Goal: Task Accomplishment & Management: Manage account settings

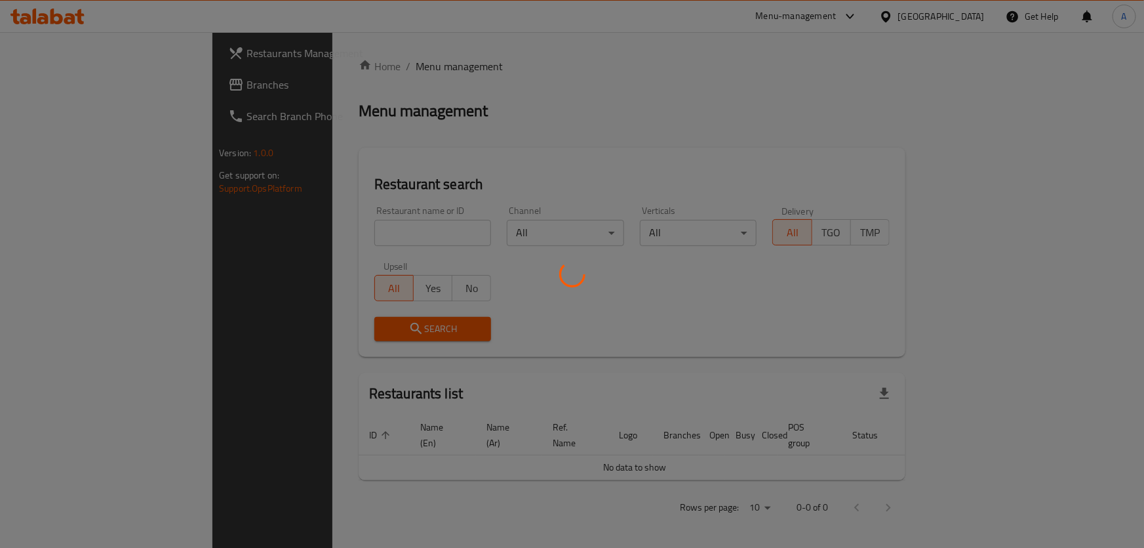
click at [334, 223] on div at bounding box center [572, 274] width 1144 height 548
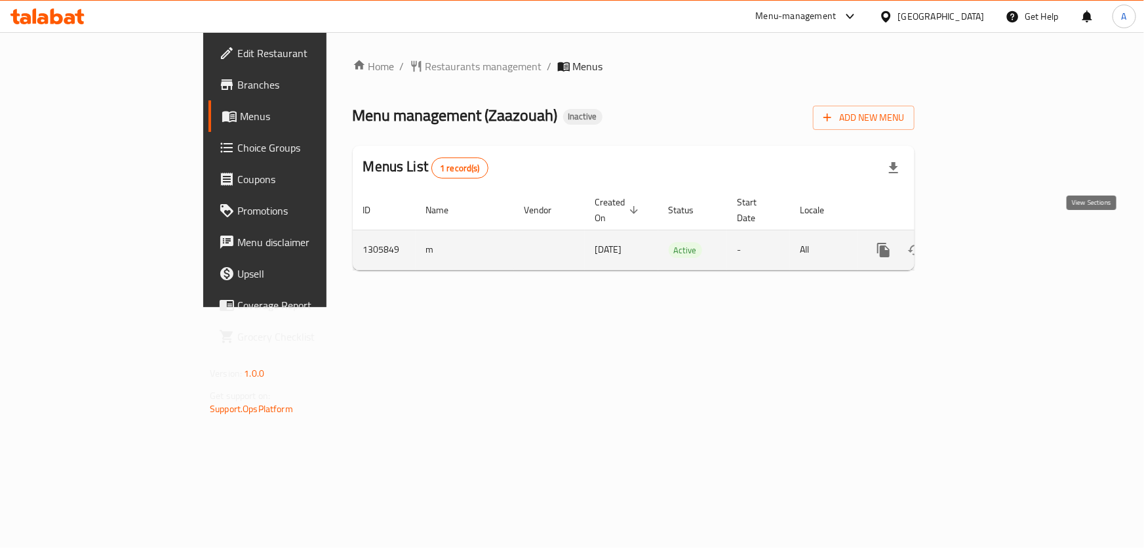
click at [986, 242] on icon "enhanced table" at bounding box center [978, 250] width 16 height 16
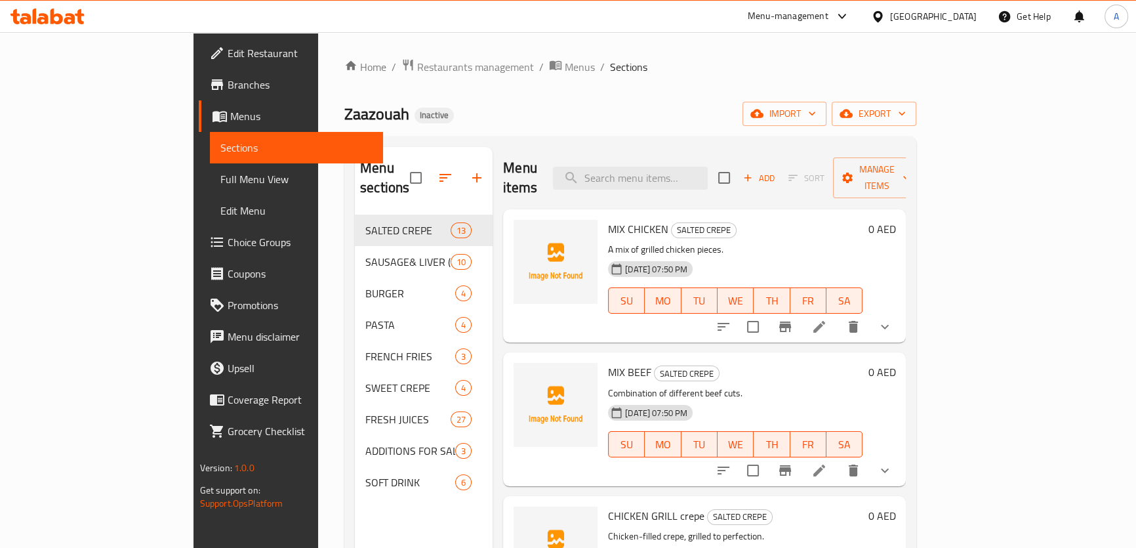
click at [220, 182] on span "Full Menu View" at bounding box center [296, 179] width 152 height 16
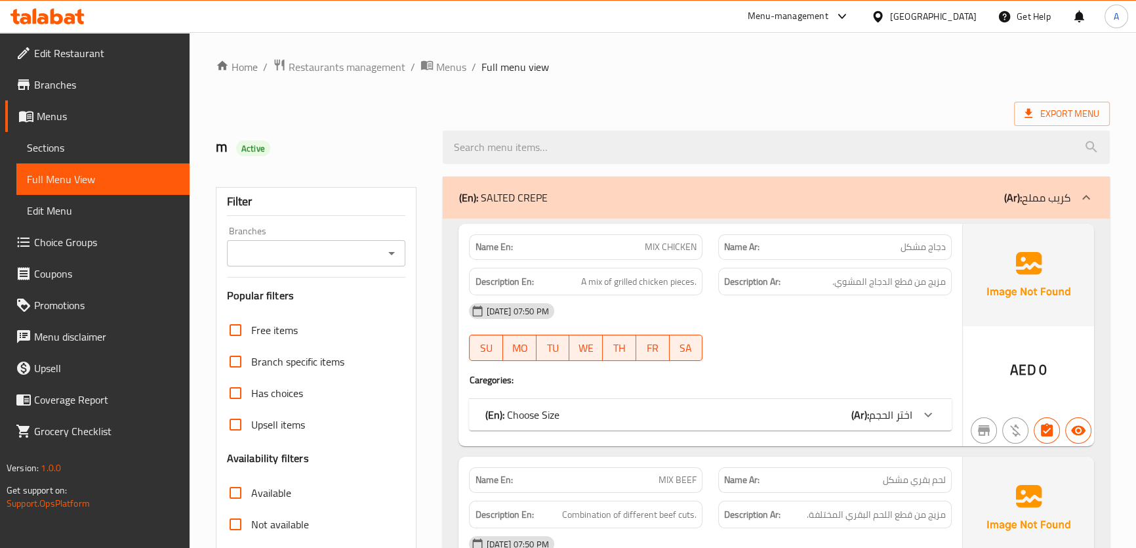
scroll to position [144, 0]
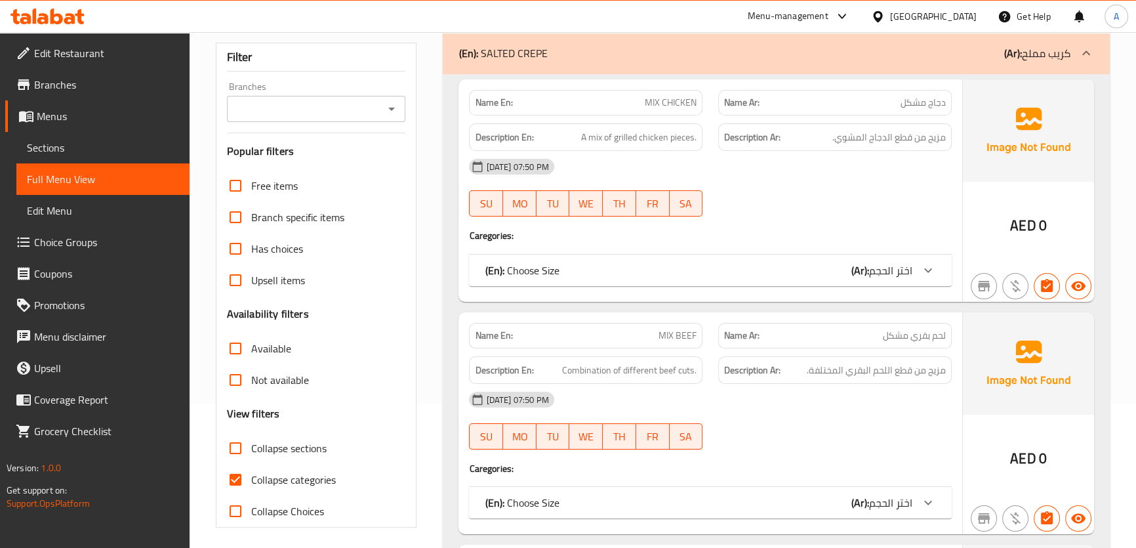
click at [287, 452] on span "Collapse sections" at bounding box center [288, 448] width 75 height 16
click at [251, 452] on input "Collapse sections" at bounding box center [235, 447] width 31 height 31
checkbox input "true"
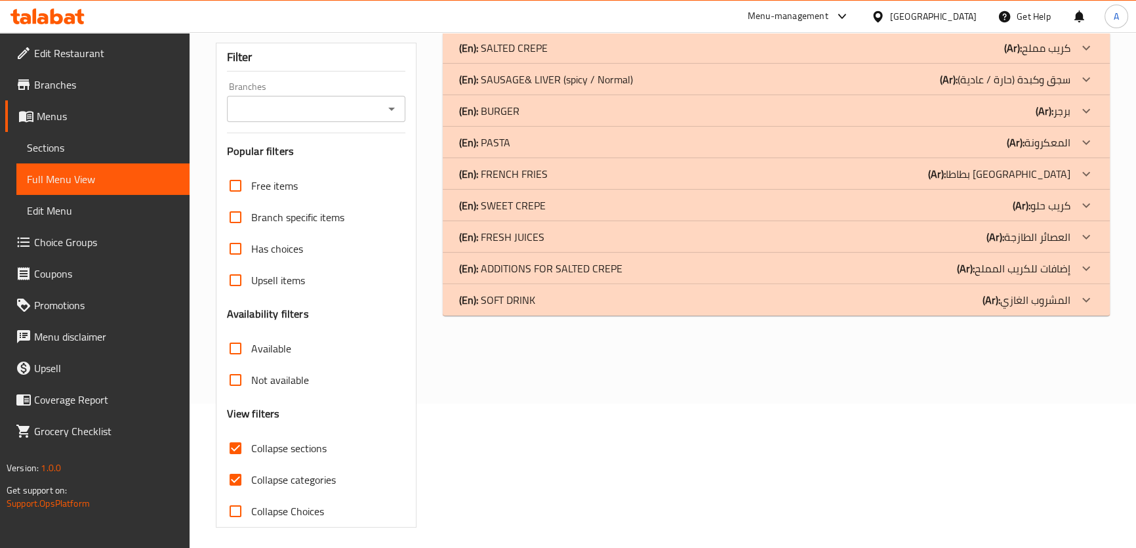
click at [283, 475] on span "Collapse categories" at bounding box center [293, 479] width 85 height 16
click at [251, 475] on input "Collapse categories" at bounding box center [235, 479] width 31 height 31
checkbox input "false"
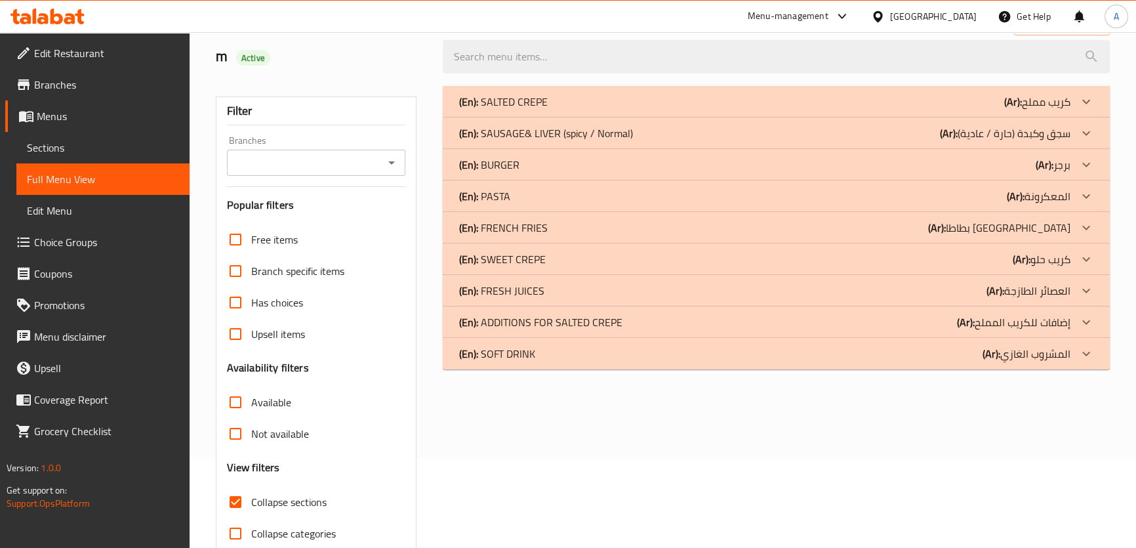
scroll to position [90, 0]
click at [701, 96] on div "(En): SALTED CREPE (Ar): كريب مملح" at bounding box center [763, 102] width 611 height 16
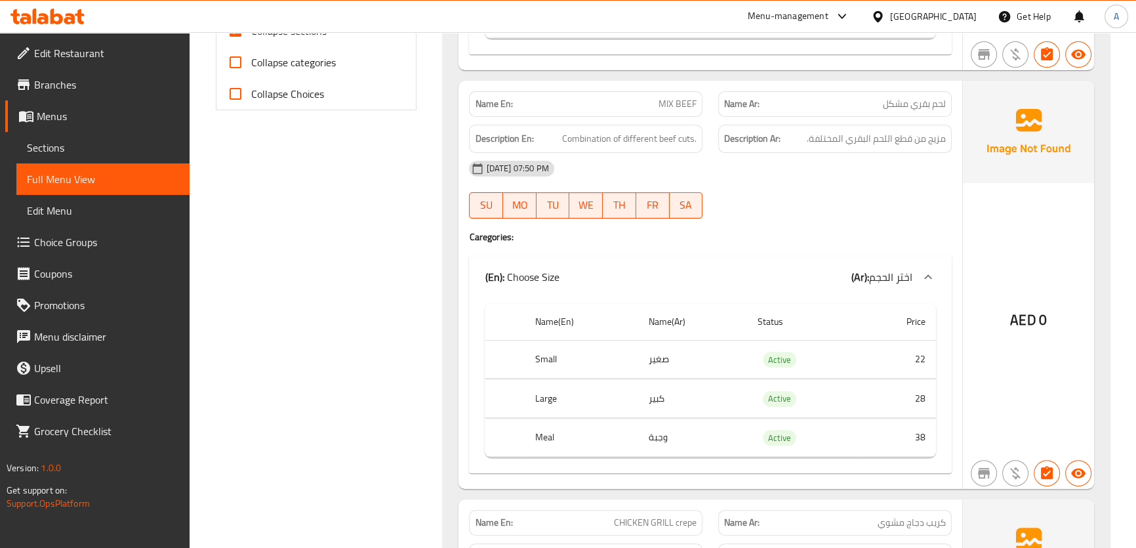
scroll to position [597, 0]
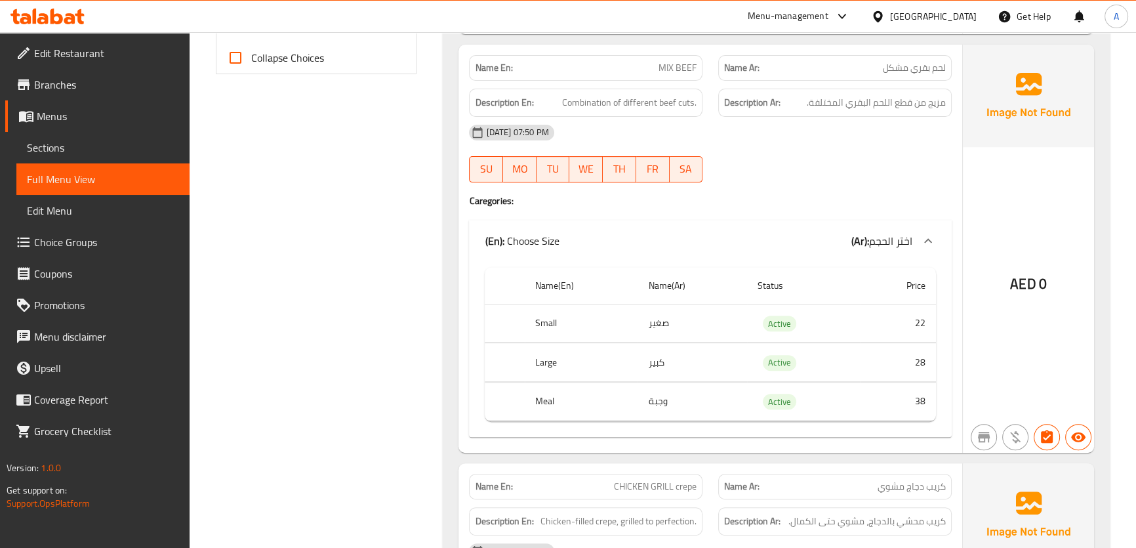
click at [918, 97] on span "مزيج من قطع اللحم البقري المختلفة." at bounding box center [876, 102] width 139 height 16
click at [649, 99] on span "Combination of different beef cuts." at bounding box center [629, 102] width 134 height 16
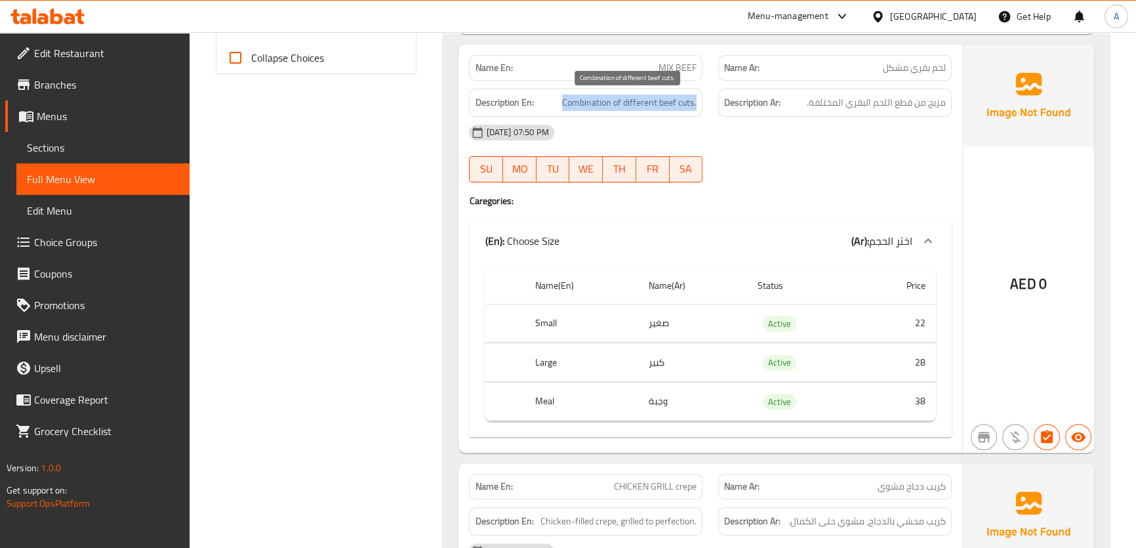
click at [649, 99] on span "Combination of different beef cuts." at bounding box center [629, 102] width 134 height 16
copy span "Combination of different beef cuts."
click at [908, 98] on span "مزيج من قطع اللحم البقري المختلفة." at bounding box center [876, 102] width 139 height 16
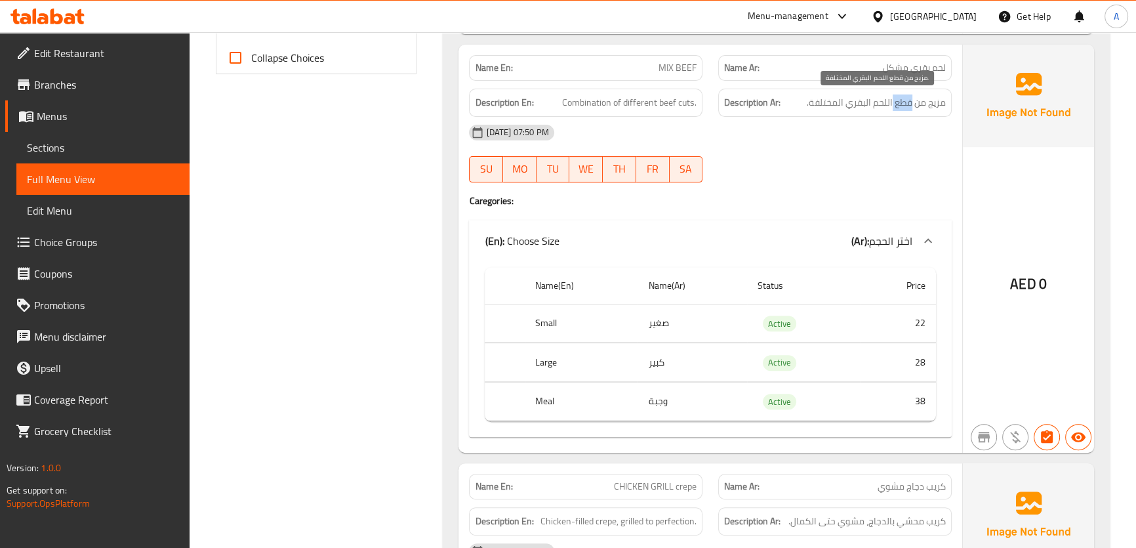
click at [908, 98] on span "مزيج من قطع اللحم البقري المختلفة." at bounding box center [876, 102] width 139 height 16
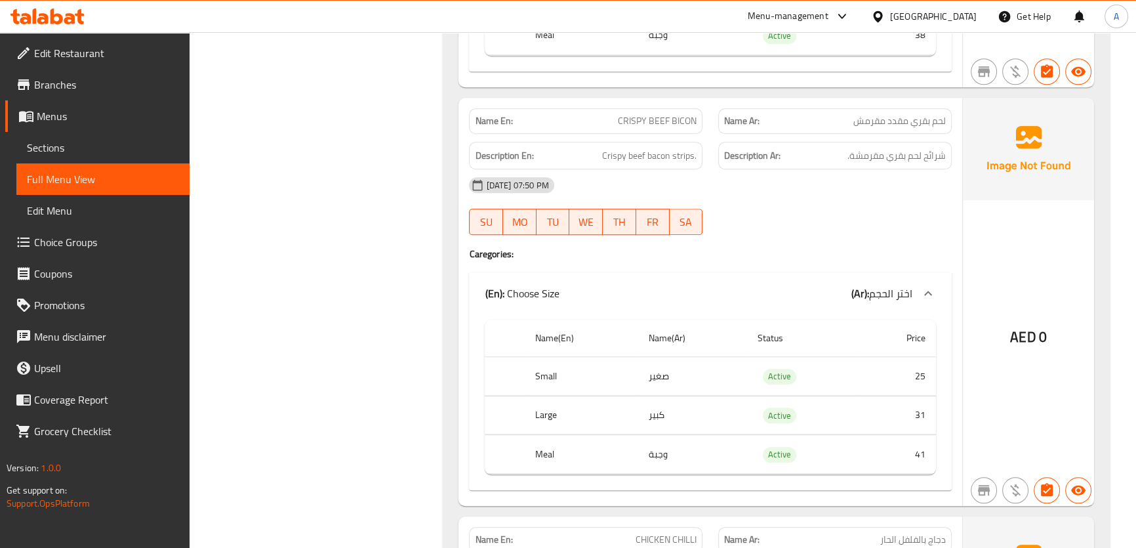
scroll to position [1388, 0]
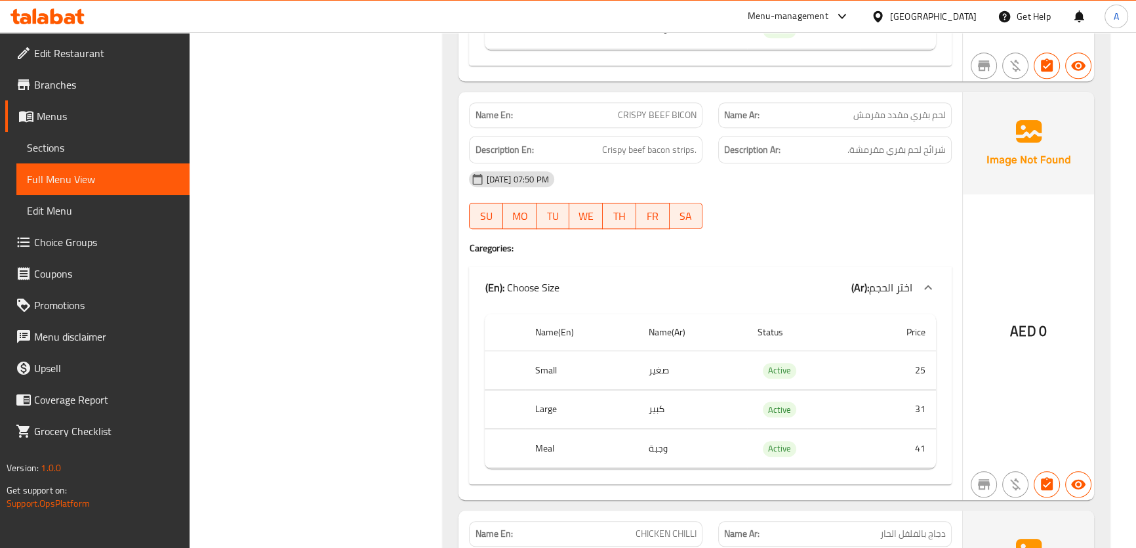
click at [649, 108] on span "CRISPY BEEF BICON" at bounding box center [657, 115] width 79 height 14
copy span "CRISPY BEEF BICON"
click at [685, 96] on div "Name En: CRISPY BEEF BICON" at bounding box center [585, 114] width 249 height 41
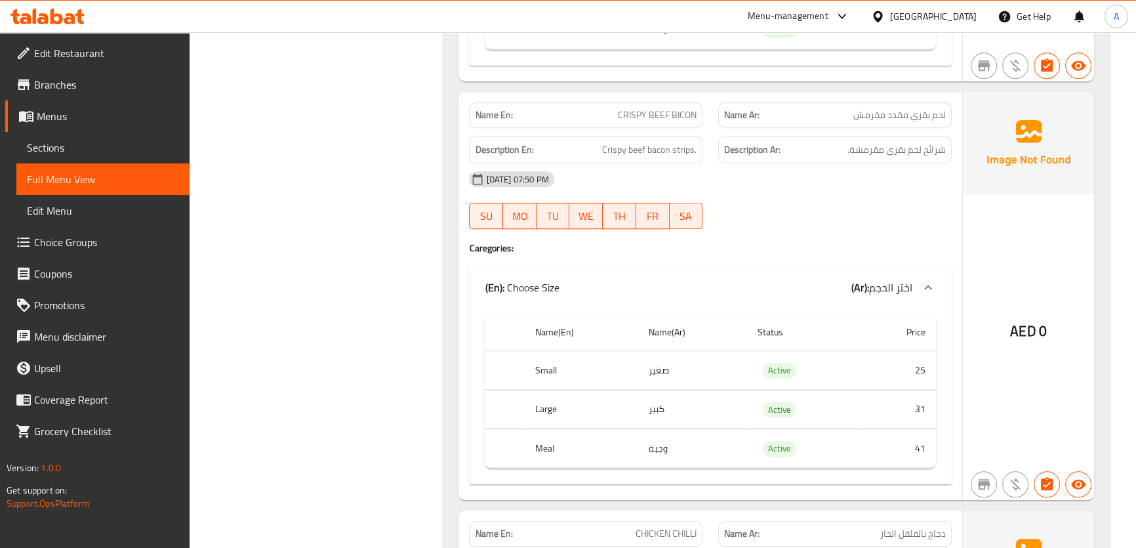
click at [659, 118] on span "CRISPY BEEF BICON" at bounding box center [657, 115] width 79 height 14
copy span "CRISPY BEEF BICON"
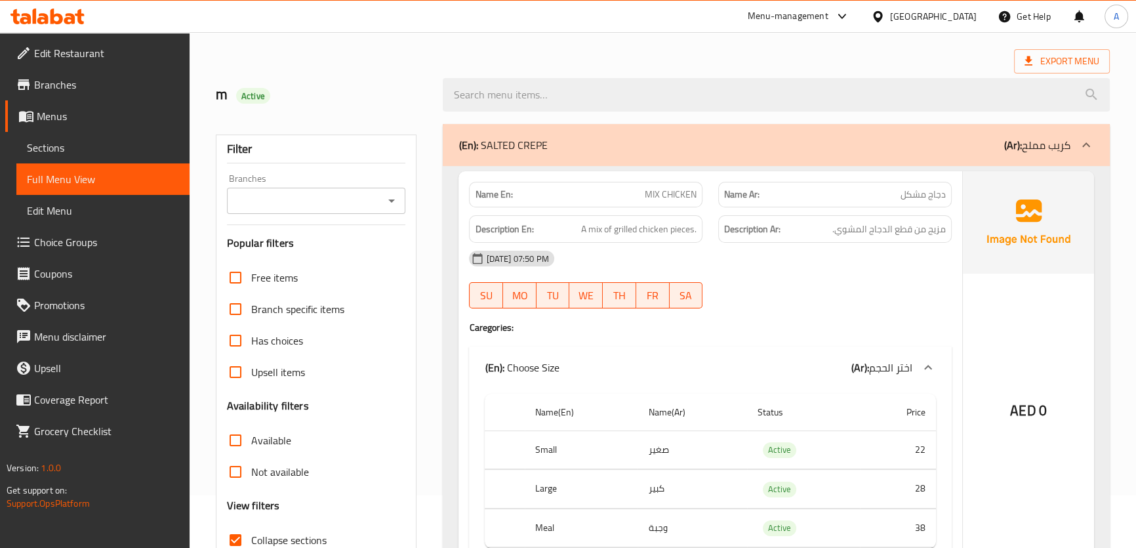
scroll to position [292, 0]
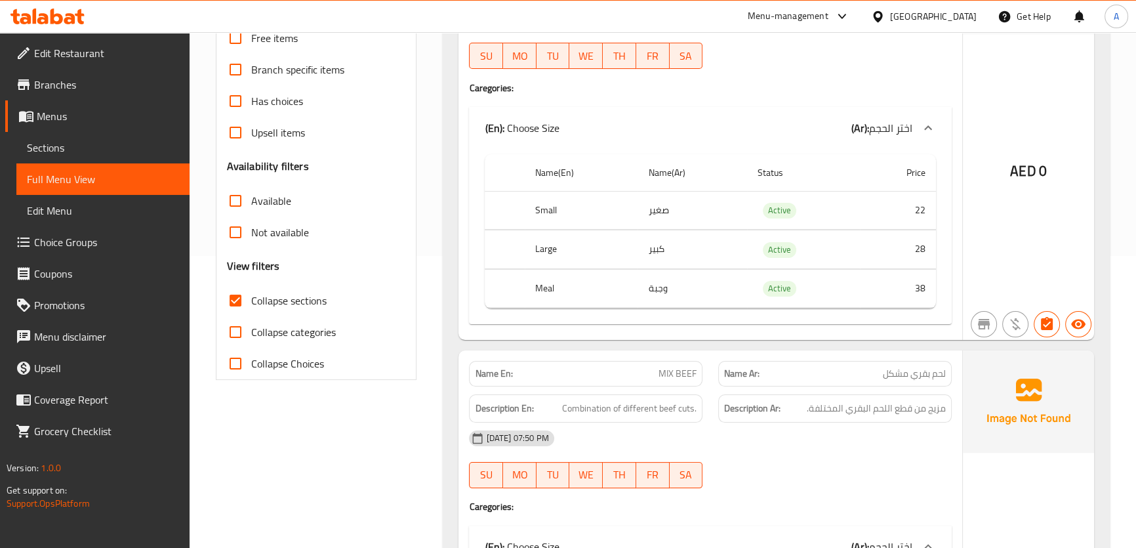
click at [288, 314] on label "Collapse sections" at bounding box center [273, 300] width 107 height 31
click at [251, 314] on input "Collapse sections" at bounding box center [235, 300] width 31 height 31
click at [290, 310] on label "Collapse sections" at bounding box center [273, 300] width 107 height 31
click at [251, 310] on input "Collapse sections" at bounding box center [235, 300] width 31 height 31
checkbox input "true"
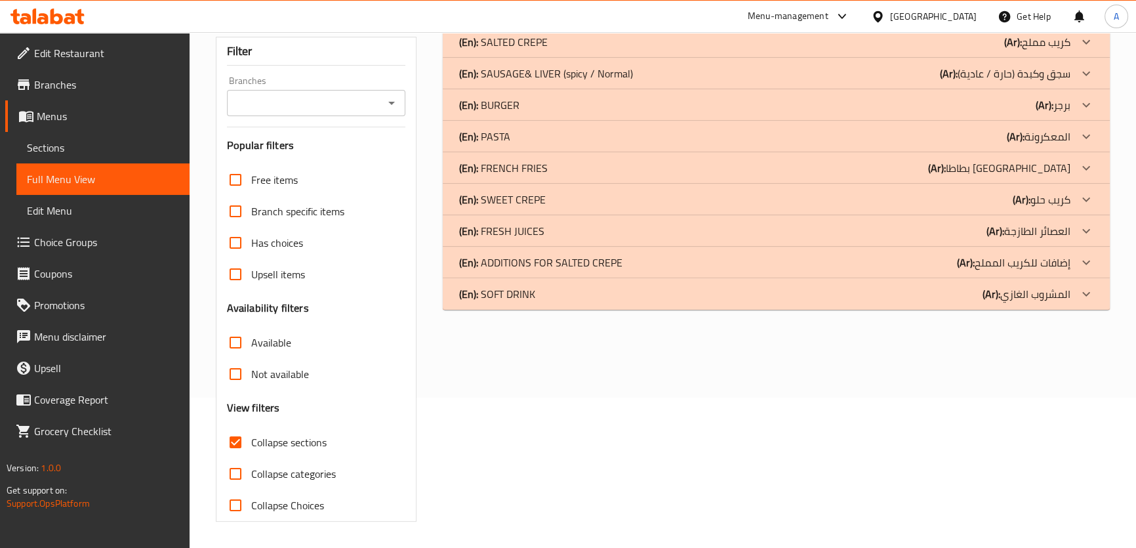
scroll to position [0, 0]
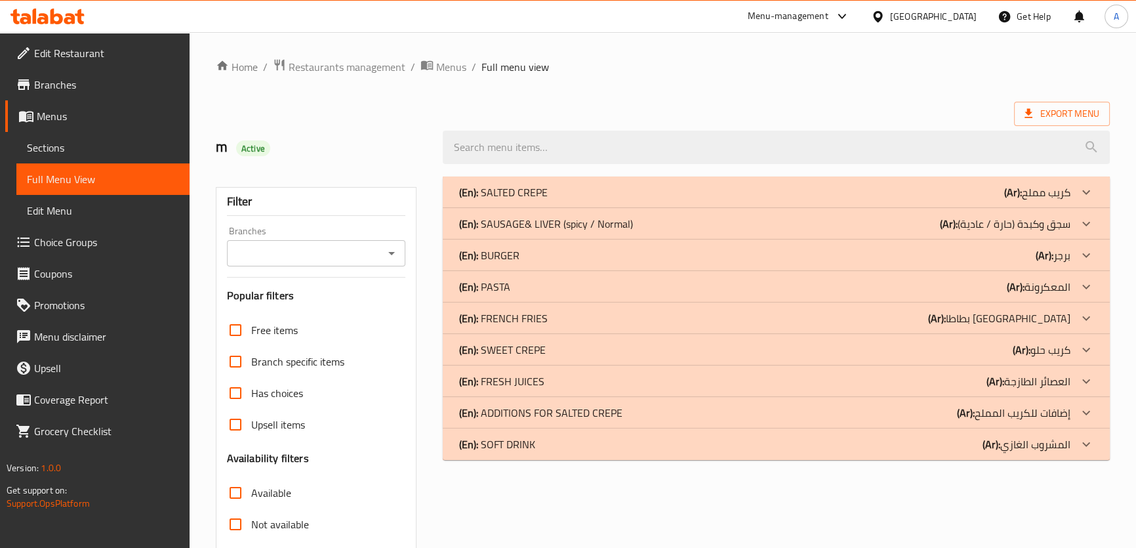
click at [505, 200] on p "(En): FRESH JUICES" at bounding box center [502, 192] width 89 height 16
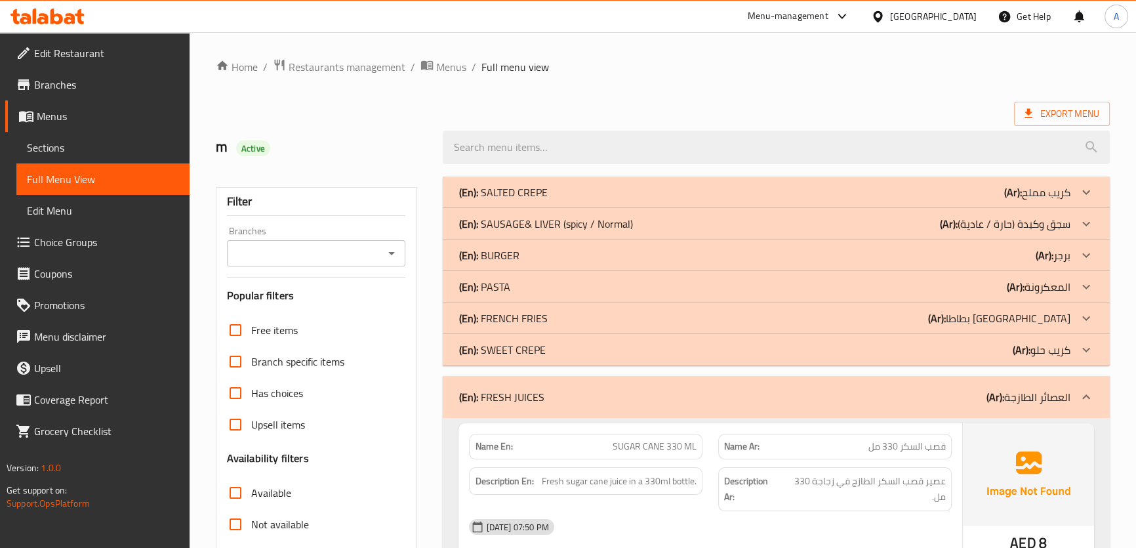
scroll to position [355, 0]
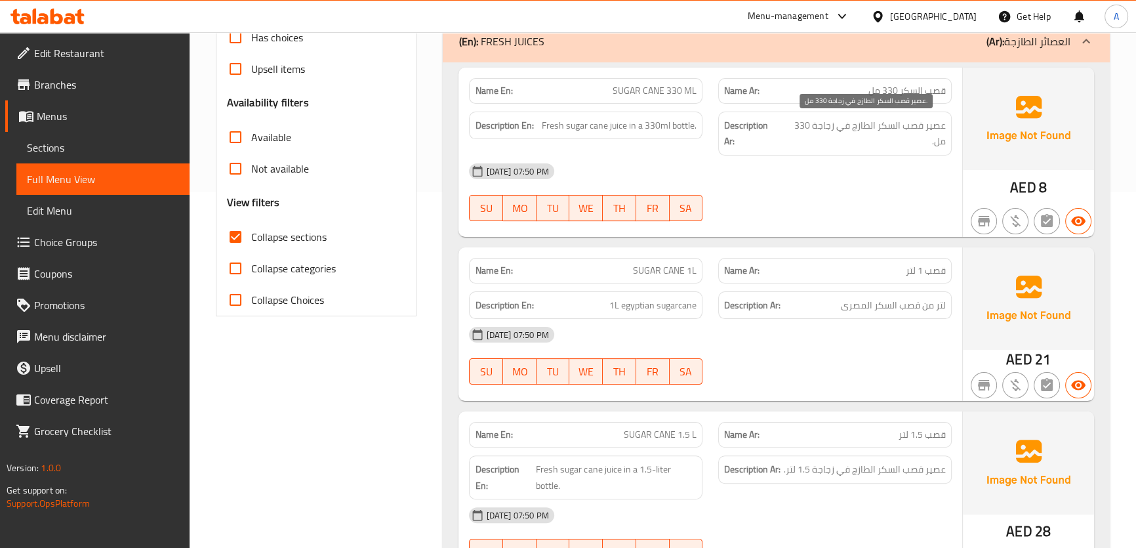
click at [934, 134] on span "عصير قصب السكر الطازج في زجاجة 330 مل." at bounding box center [864, 133] width 164 height 32
click at [928, 96] on span "قصب السكر 330 مل" at bounding box center [906, 91] width 77 height 14
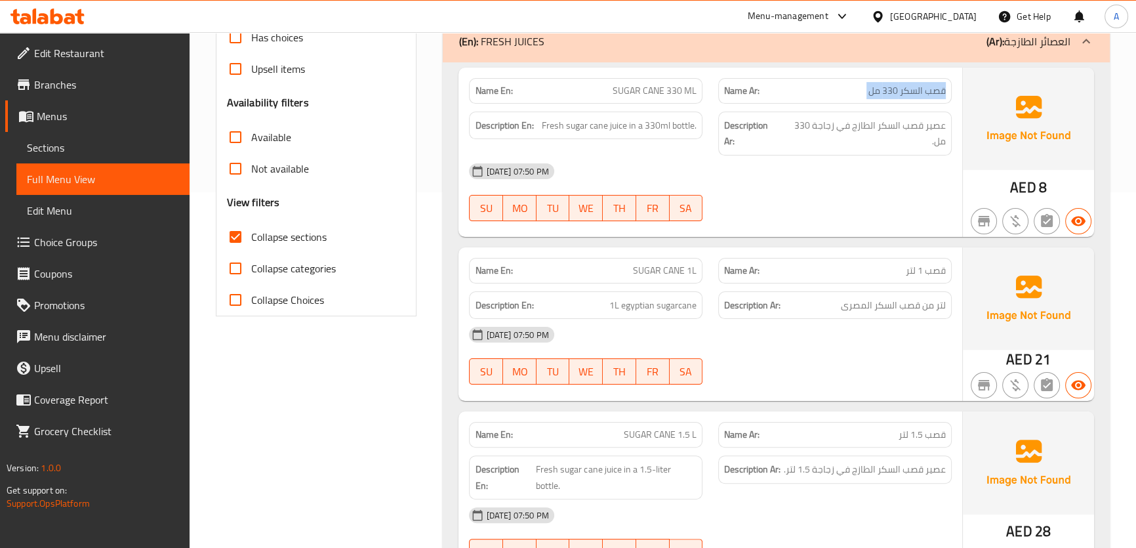
click at [928, 96] on span "قصب السكر 330 مل" at bounding box center [906, 91] width 77 height 14
click at [669, 98] on div "Name En: SUGAR CANE 330 ML" at bounding box center [585, 91] width 233 height 26
click at [668, 98] on div "Name En: SUGAR CANE 330 ML" at bounding box center [585, 91] width 233 height 26
click at [854, 264] on p "Name Ar: قصب 1 لتر" at bounding box center [835, 271] width 222 height 14
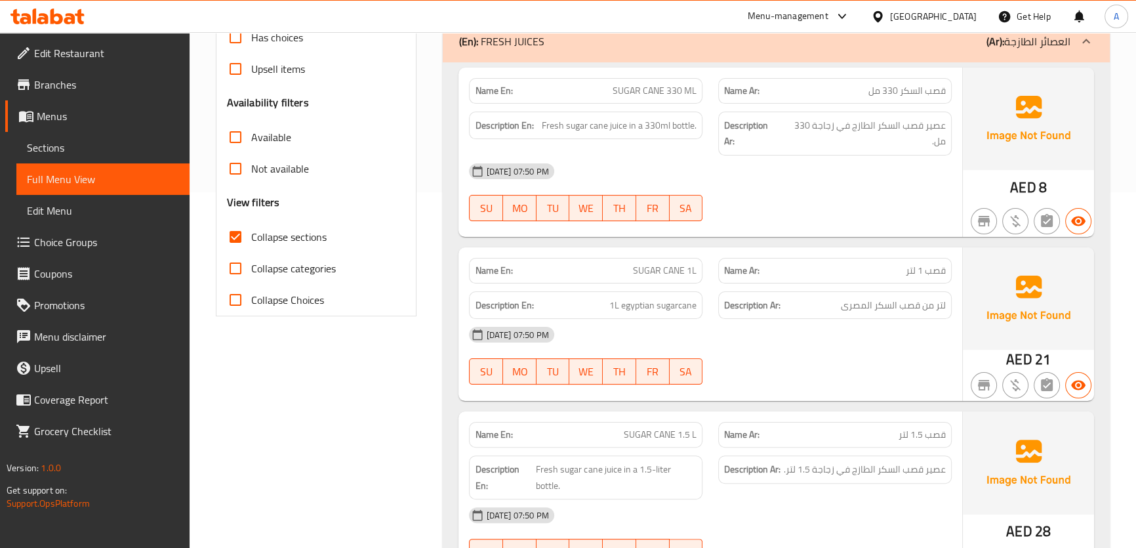
click at [854, 264] on p "Name Ar: قصب 1 لتر" at bounding box center [835, 271] width 222 height 14
click at [673, 256] on div "Name En: SUGAR CANE 1L" at bounding box center [585, 270] width 249 height 41
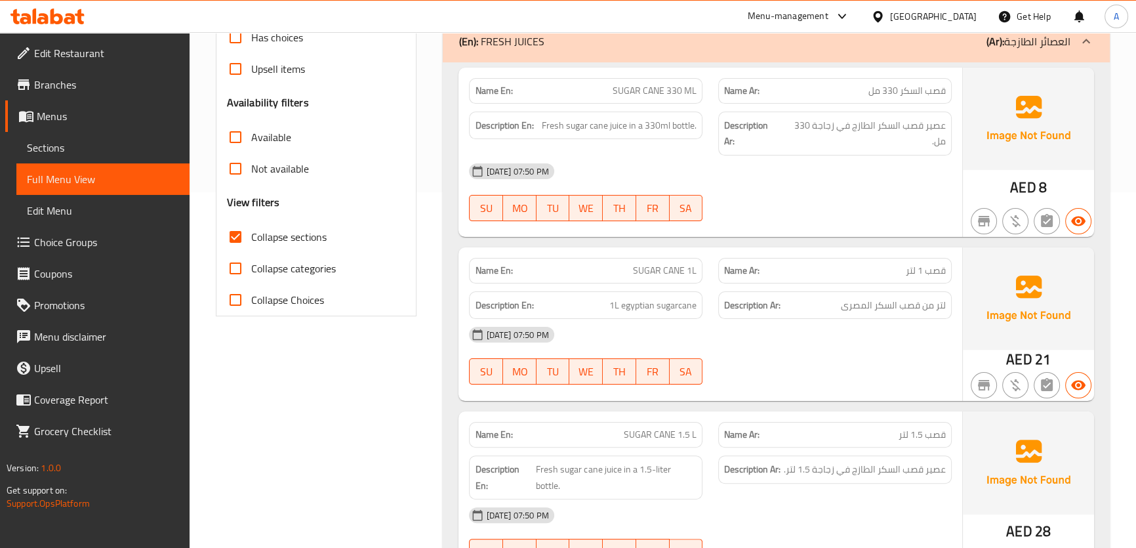
click at [926, 299] on span "لتر من قصب السكر المصرى" at bounding box center [893, 305] width 105 height 16
click at [682, 268] on span "SUGAR CANE 1L" at bounding box center [665, 271] width 64 height 14
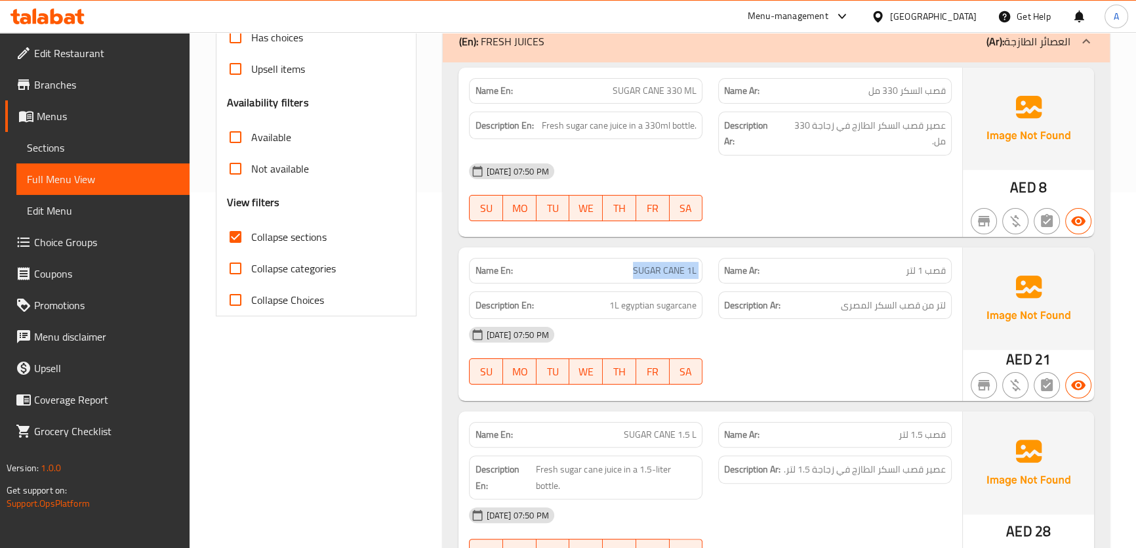
click at [682, 268] on span "SUGAR CANE 1L" at bounding box center [665, 271] width 64 height 14
copy span "SUGAR CANE 1L"
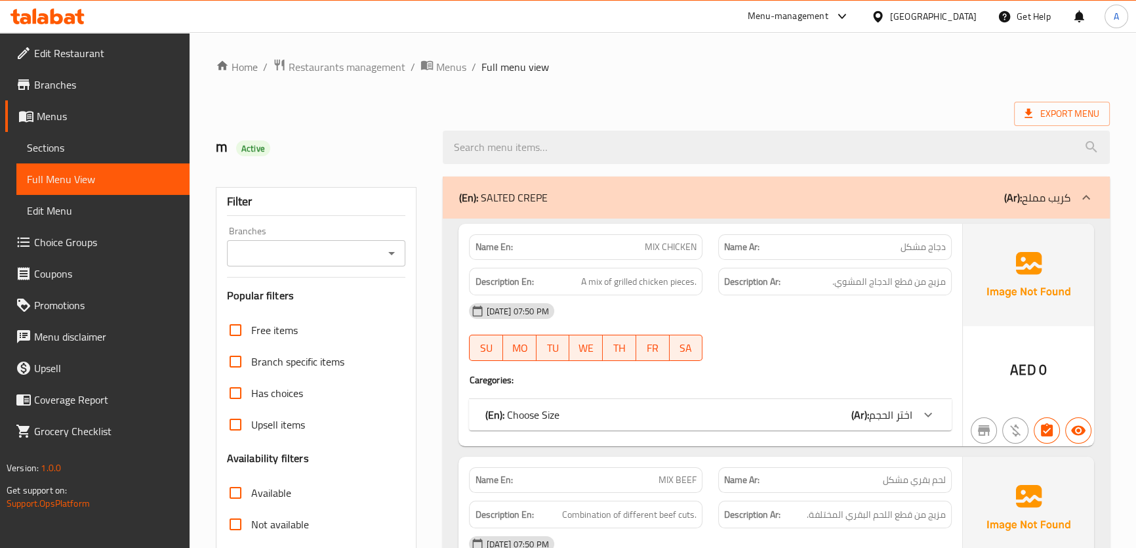
click at [75, 155] on span "Sections" at bounding box center [103, 148] width 152 height 16
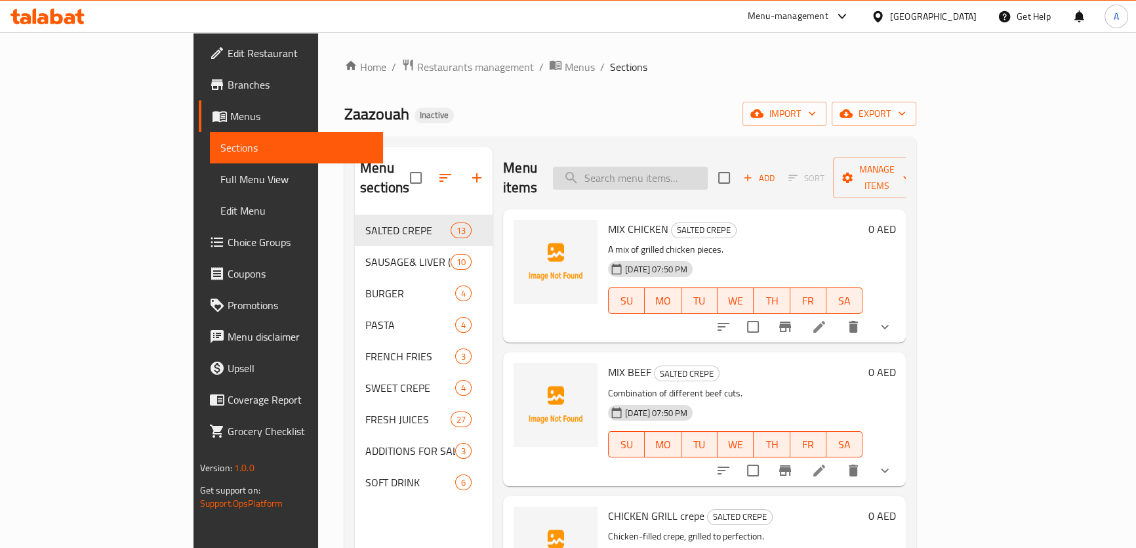
click at [708, 169] on input "search" at bounding box center [630, 178] width 155 height 23
paste input "CRISPY BEEF BICON"
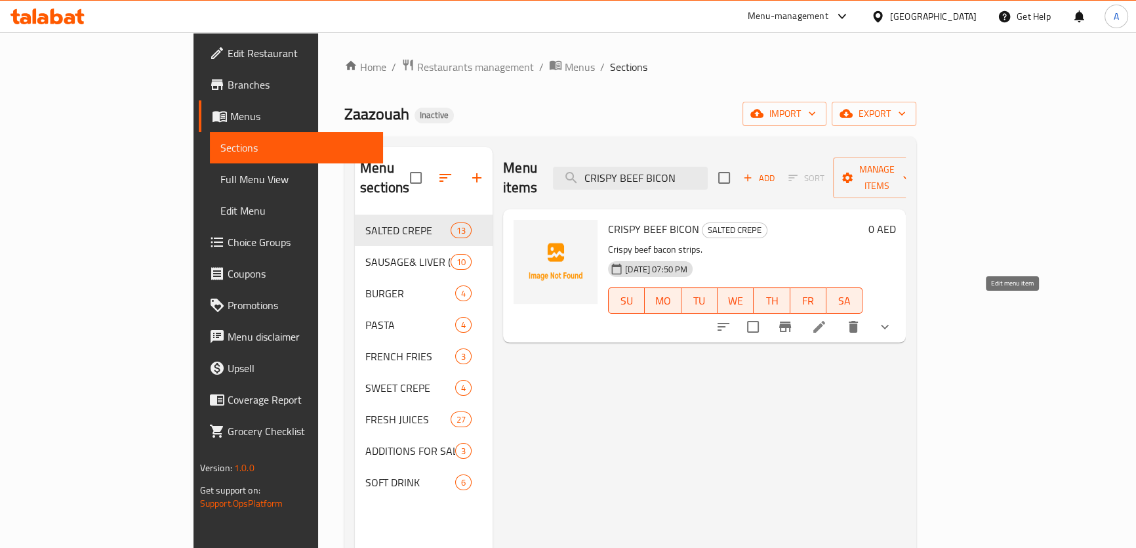
type input "CRISPY BEEF BICON"
click at [827, 319] on icon at bounding box center [819, 327] width 16 height 16
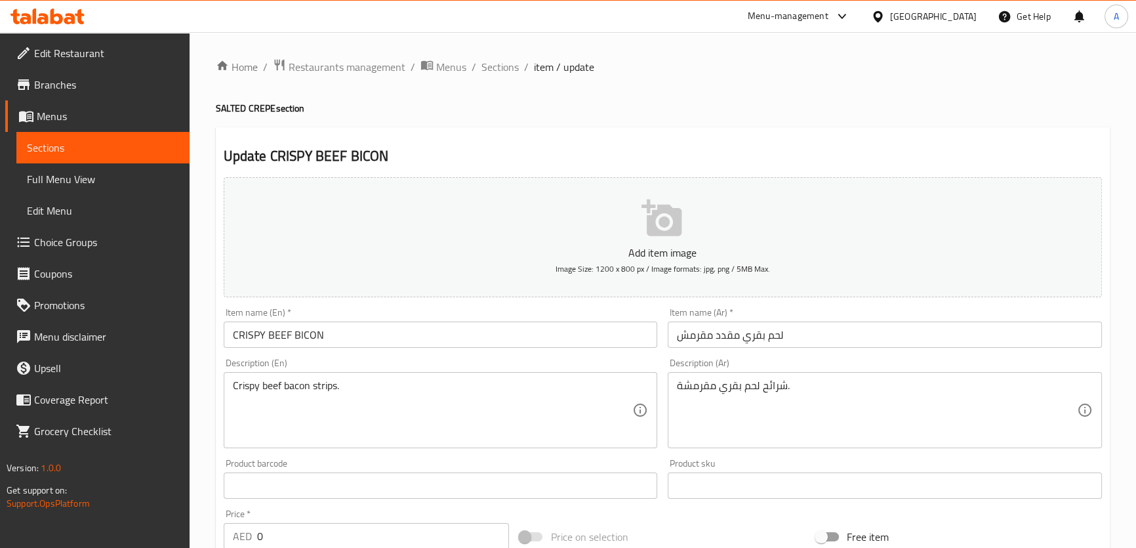
click at [308, 340] on input "CRISPY BEEF BICON" at bounding box center [441, 334] width 434 height 26
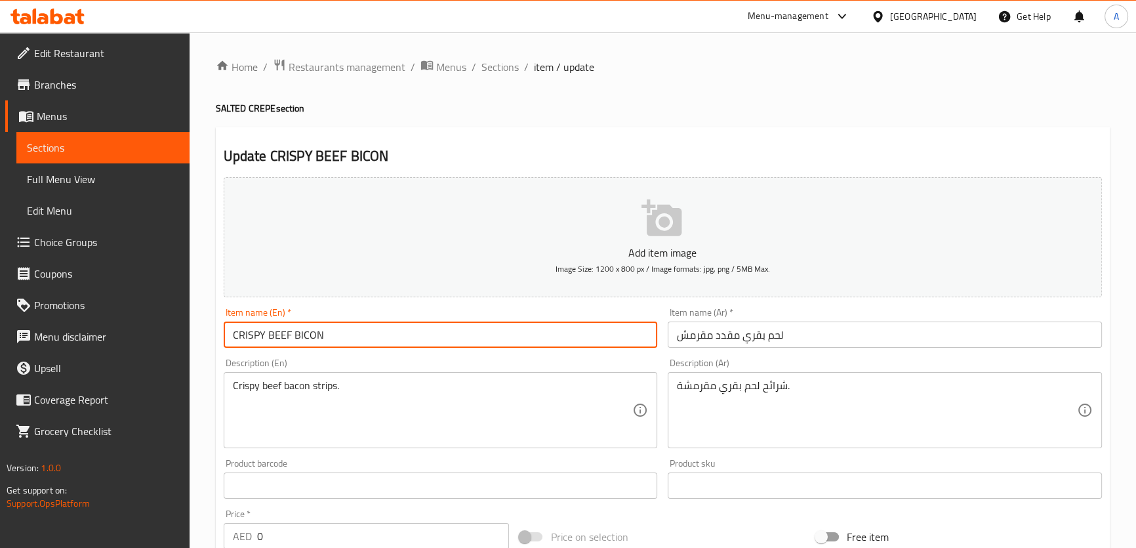
paste input "bacon"
type input "CRISPY BEEF bacon"
click at [700, 330] on input "لحم بقري مقدد مقرمش" at bounding box center [885, 334] width 434 height 26
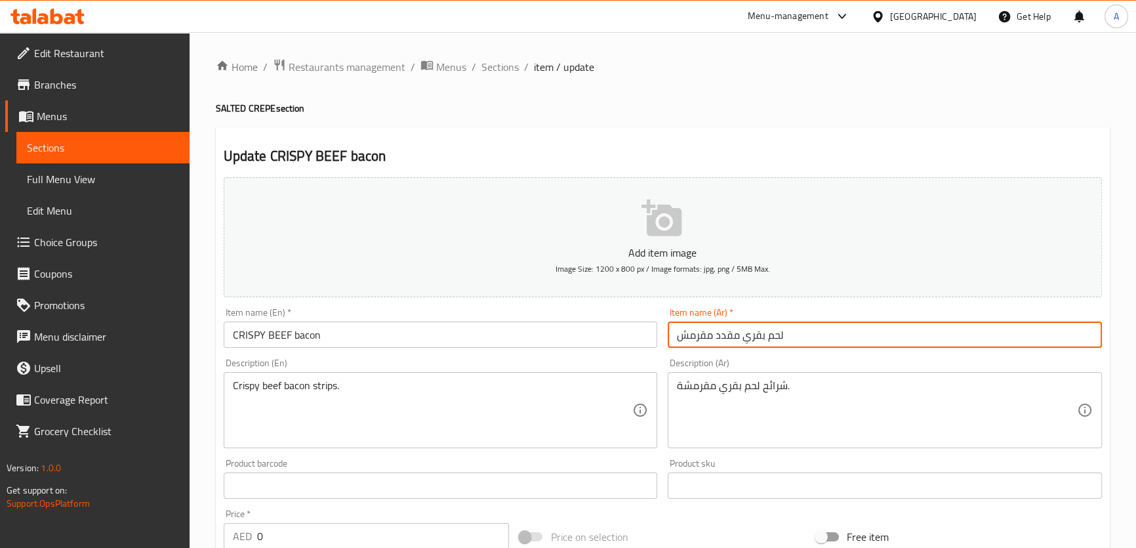
click at [700, 330] on input "لحم بقري مقدد مقرمش" at bounding box center [885, 334] width 434 height 26
click at [725, 333] on input "لحم بقري مقدد مقرمش" at bounding box center [885, 334] width 434 height 26
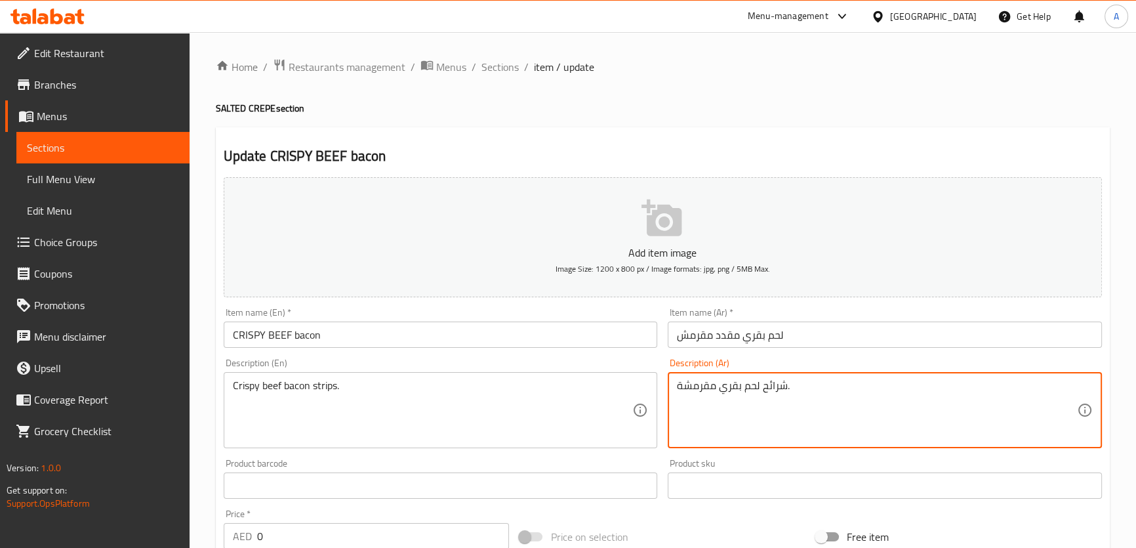
click at [717, 385] on textarea "شرائح لحم بقري مقرمشة." at bounding box center [877, 410] width 400 height 62
paste textarea "د مق"
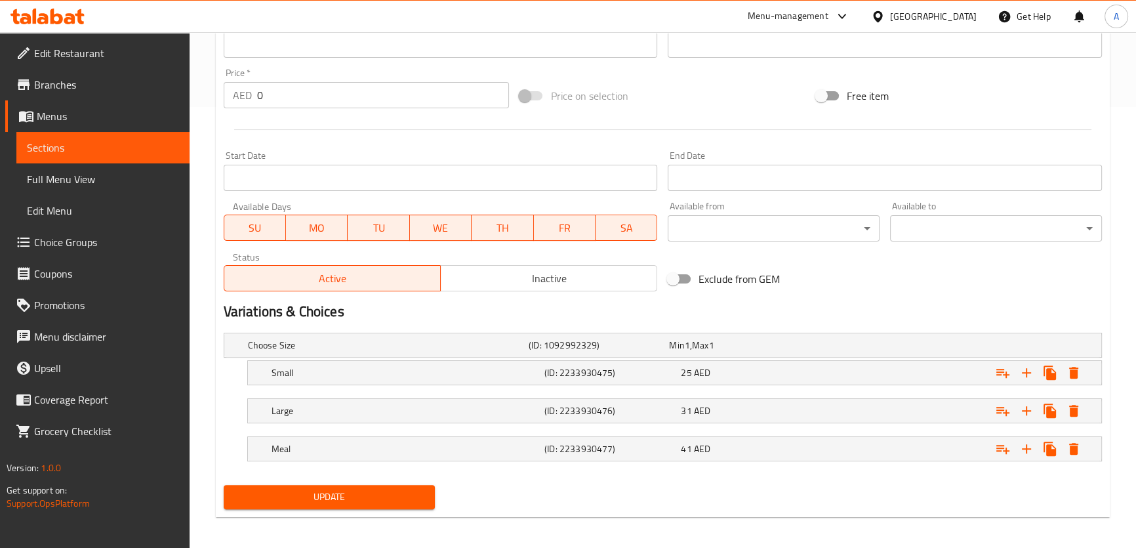
scroll to position [445, 0]
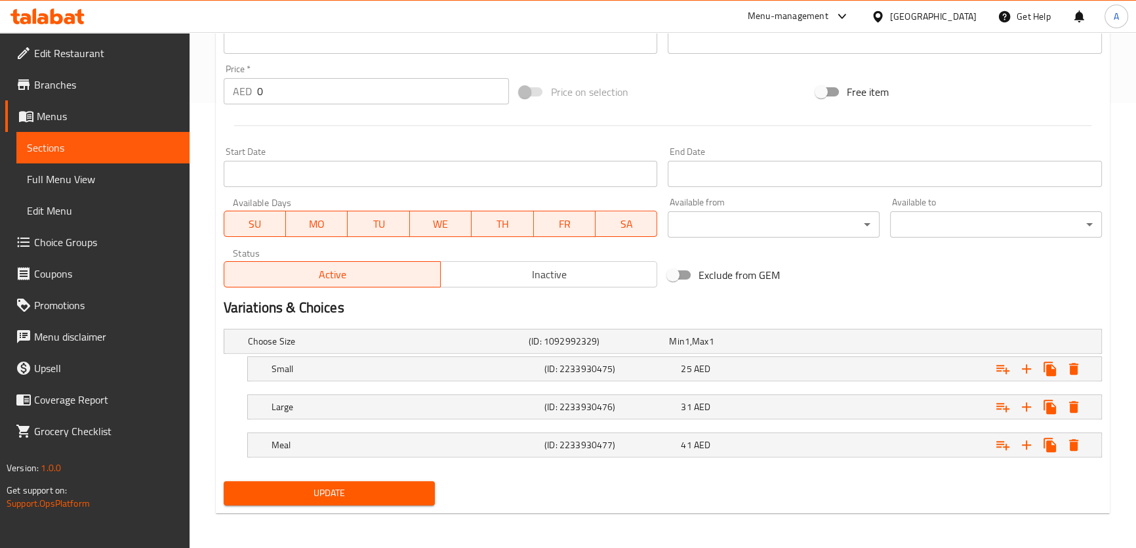
type textarea "شرائح لحم بقري مقدد مقرمشة."
click at [325, 497] on span "Update" at bounding box center [329, 493] width 191 height 16
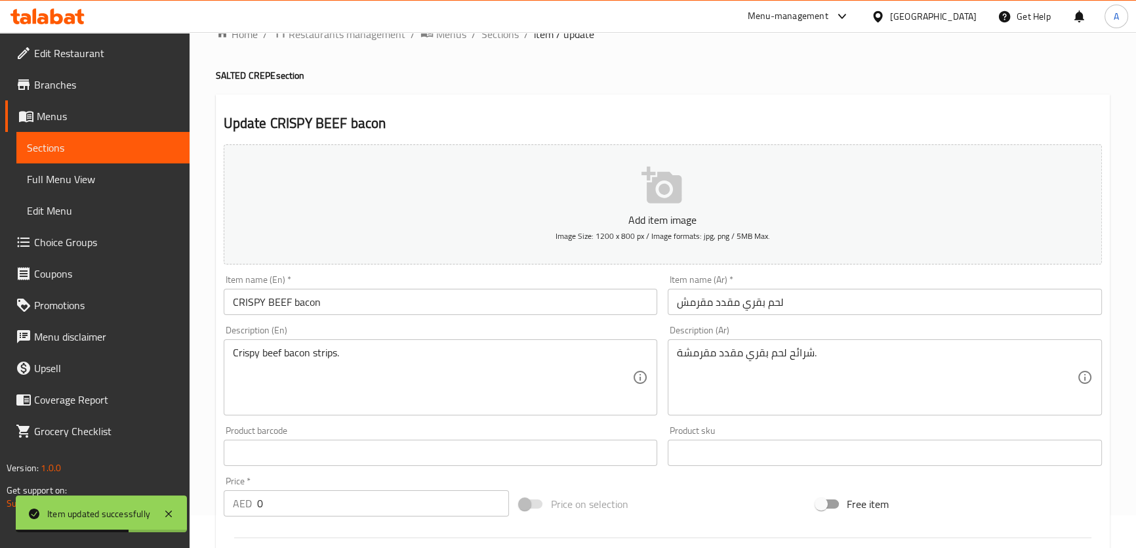
scroll to position [0, 0]
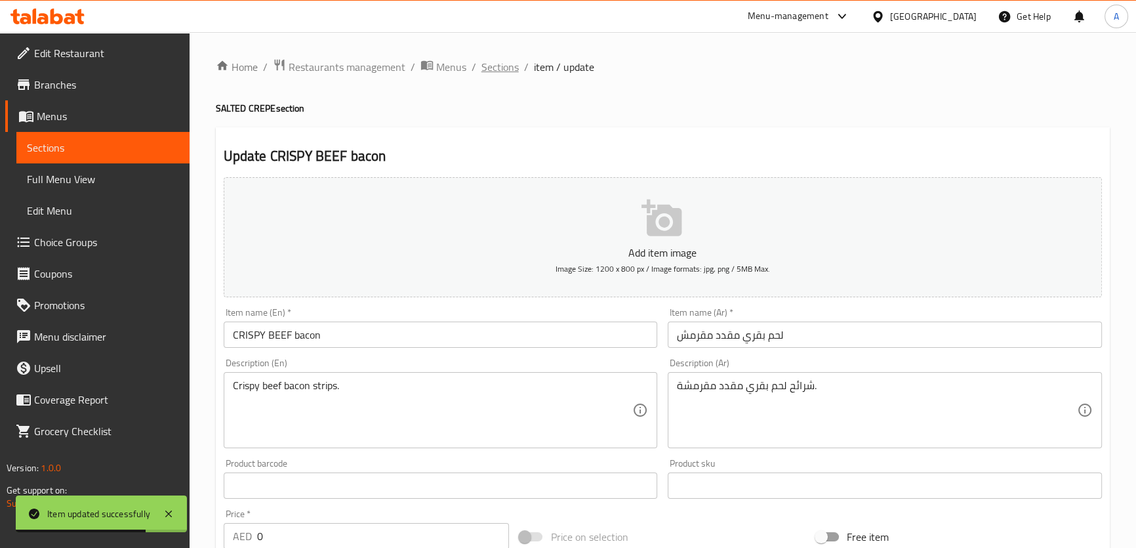
click at [501, 71] on span "Sections" at bounding box center [499, 67] width 37 height 16
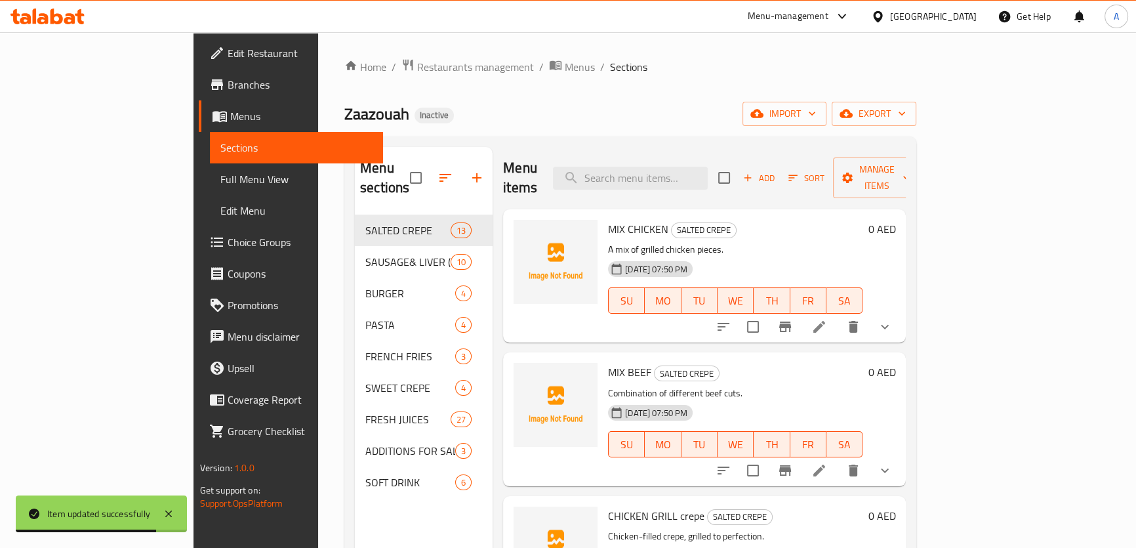
click at [729, 180] on div "Menu items Add Sort Manage items" at bounding box center [704, 178] width 403 height 62
click at [708, 179] on input "search" at bounding box center [630, 178] width 155 height 23
paste input "SUGAR CANE 1L"
click at [708, 178] on input "SUGAR CANE 1L" at bounding box center [630, 178] width 155 height 23
paste input "SUGAR CANE 1L"
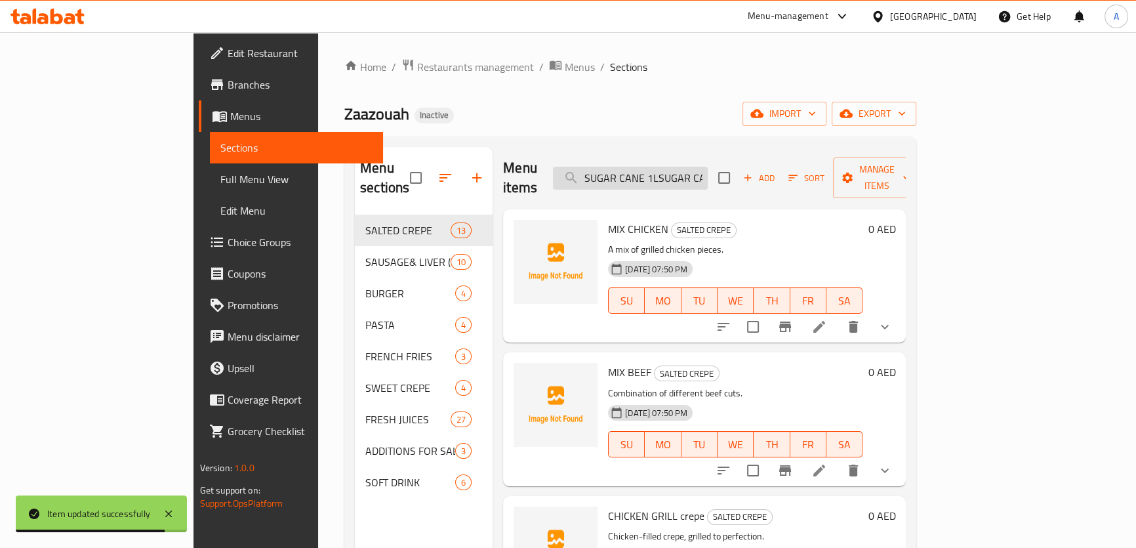
scroll to position [0, 26]
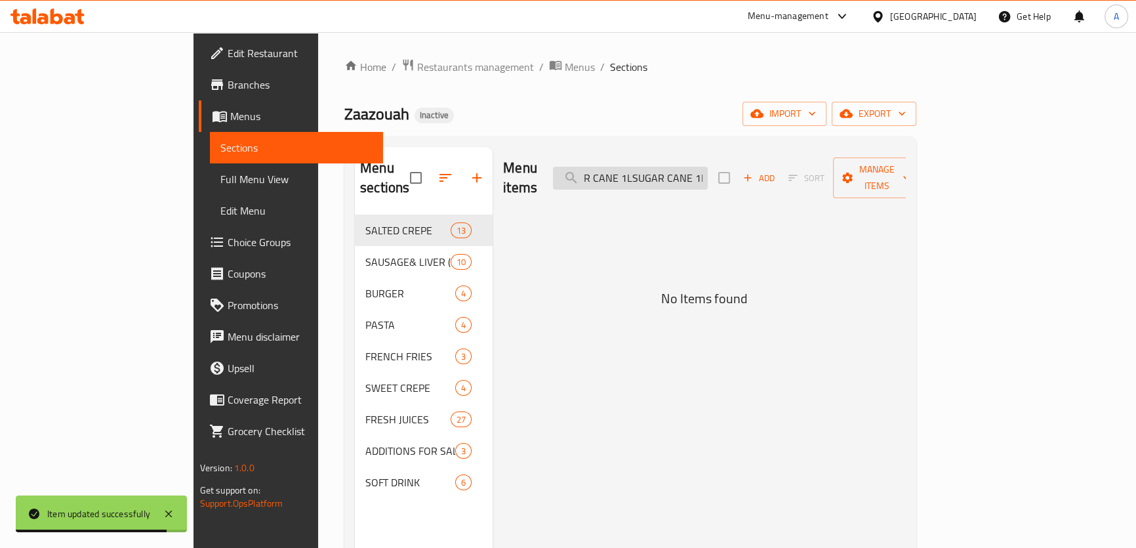
click at [700, 167] on input "SUGAR CANE 1LSUGAR CANE 1L" at bounding box center [630, 178] width 155 height 23
click at [688, 167] on input "SUGAR CANE 1LSUGAR CANE 1L" at bounding box center [630, 178] width 155 height 23
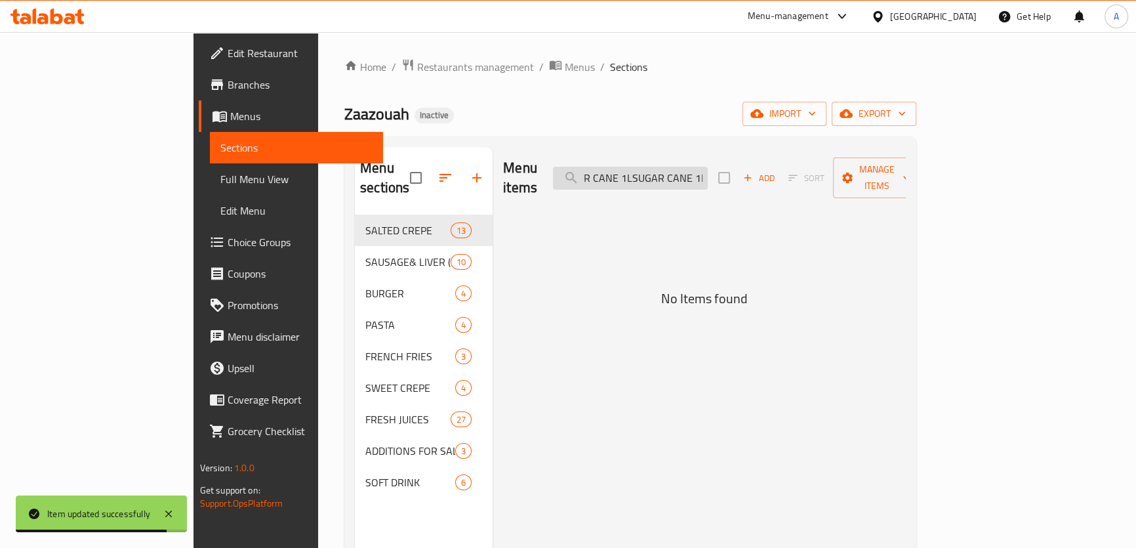
click at [688, 167] on input "SUGAR CANE 1LSUGAR CANE 1L" at bounding box center [630, 178] width 155 height 23
paste input "search"
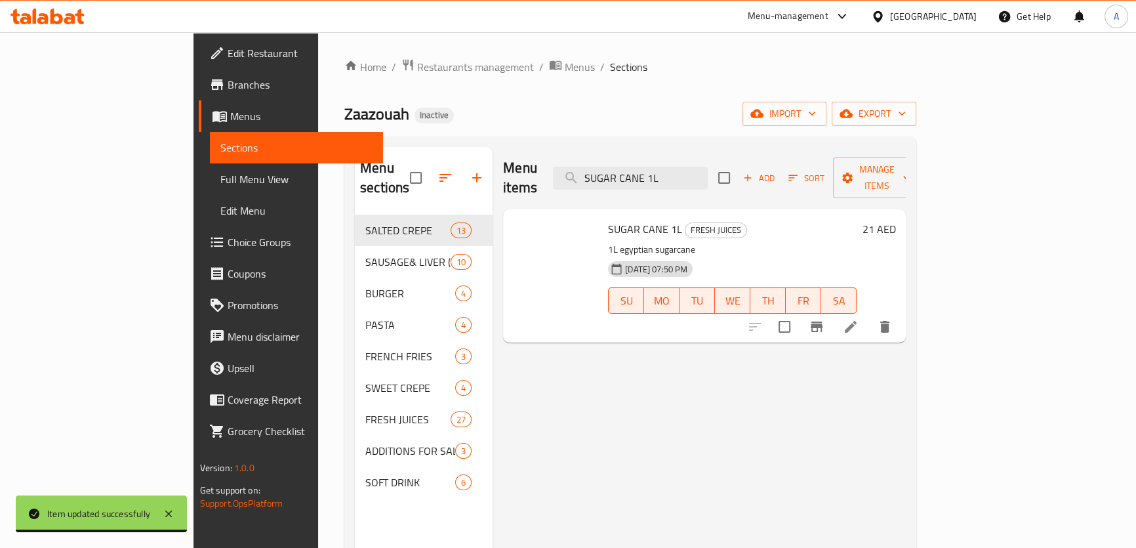
scroll to position [0, 0]
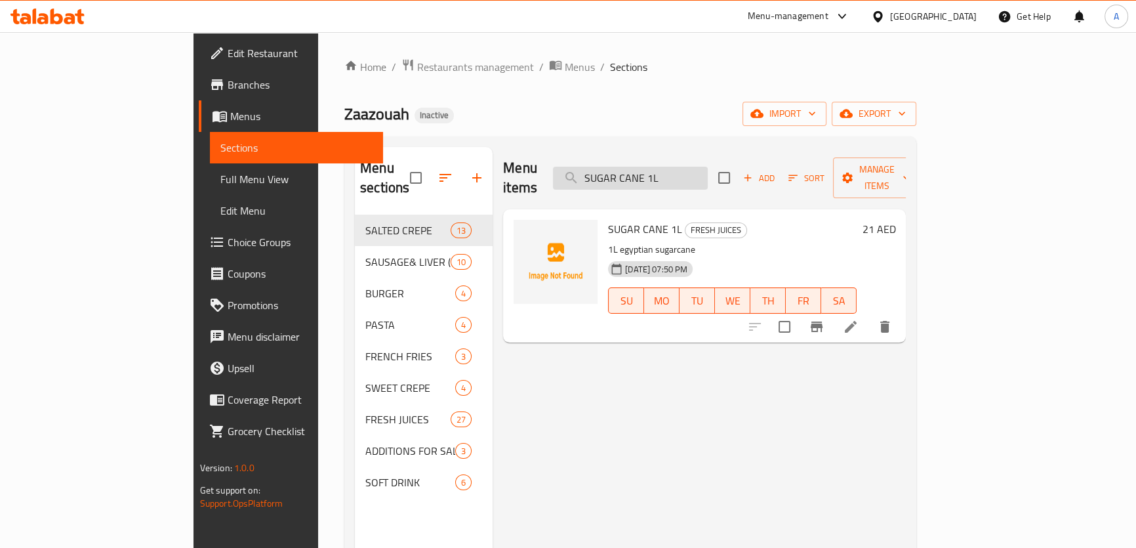
click at [708, 167] on input "SUGAR CANE 1L" at bounding box center [630, 178] width 155 height 23
paste input ".5"
click at [708, 167] on input "SUGAR CANE 1.5 L" at bounding box center [630, 178] width 155 height 23
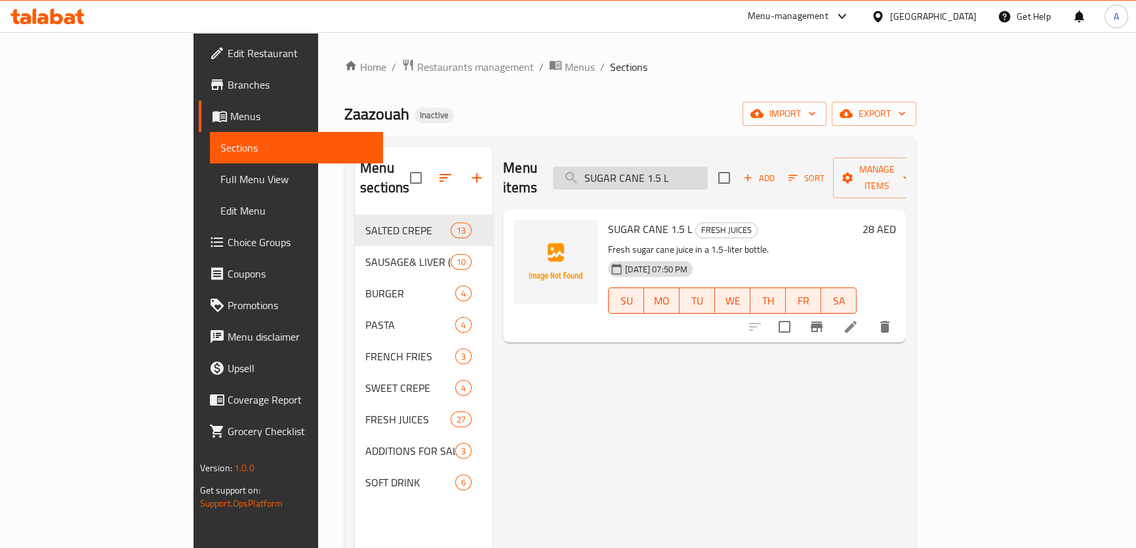
click at [708, 167] on input "SUGAR CANE 1.5 L" at bounding box center [630, 178] width 155 height 23
paste input "TRAWBERRY JUICE 1.5"
type input "STRAWBERRY JUICE 1.5L"
click at [858, 319] on icon at bounding box center [851, 327] width 16 height 16
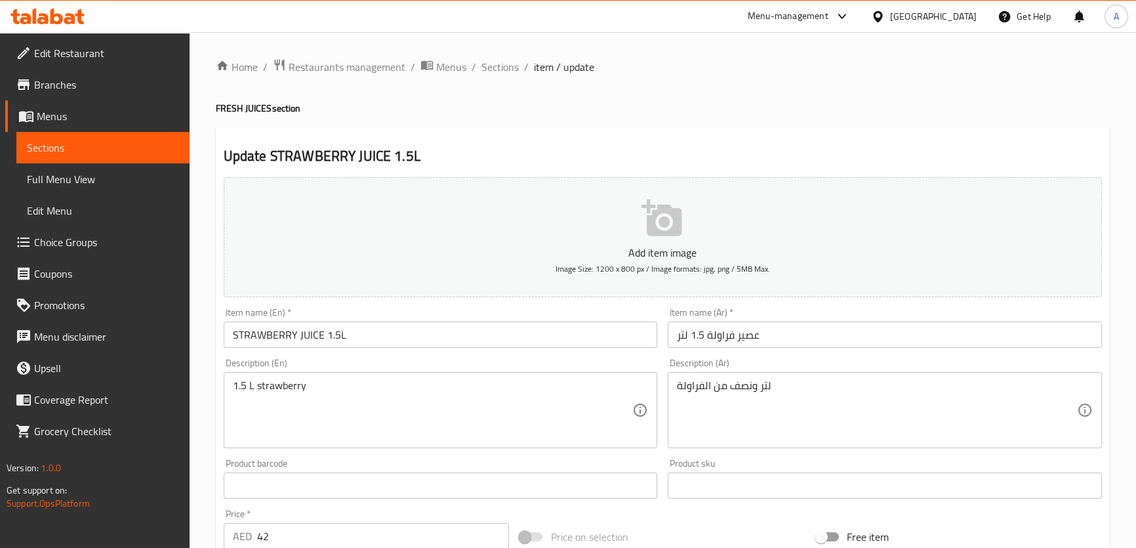
click at [390, 348] on div "Item name (En)   * STRAWBERRY JUICE 1.5L Item name (En) *" at bounding box center [440, 327] width 445 height 50
click at [345, 388] on textarea "1.5 L strawberry" at bounding box center [433, 410] width 400 height 62
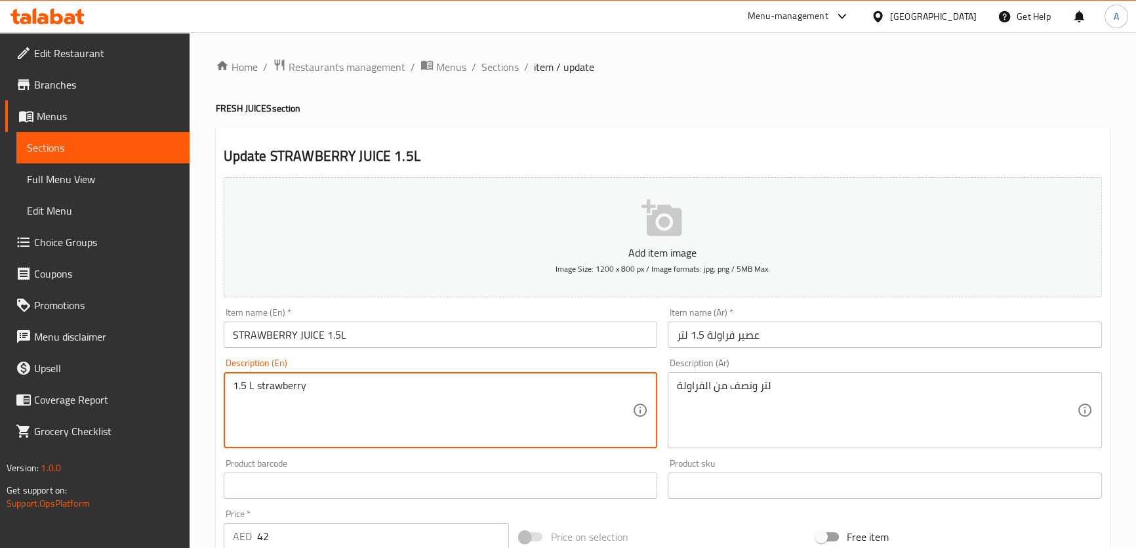
click at [345, 388] on textarea "1.5 L strawberry" at bounding box center [433, 410] width 400 height 62
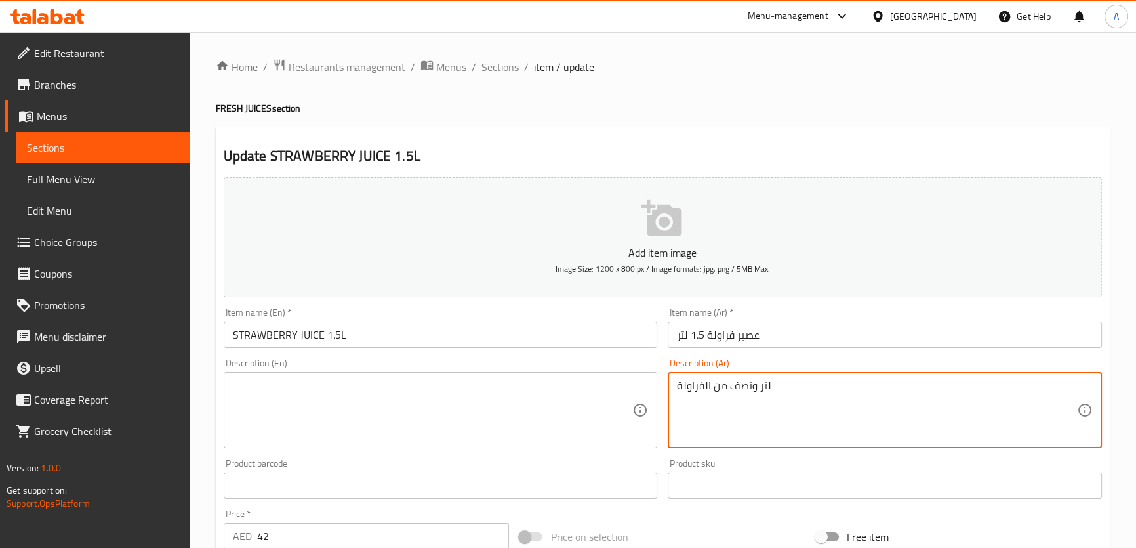
click at [852, 400] on textarea "لتر ونصف من الفراولة" at bounding box center [877, 410] width 400 height 62
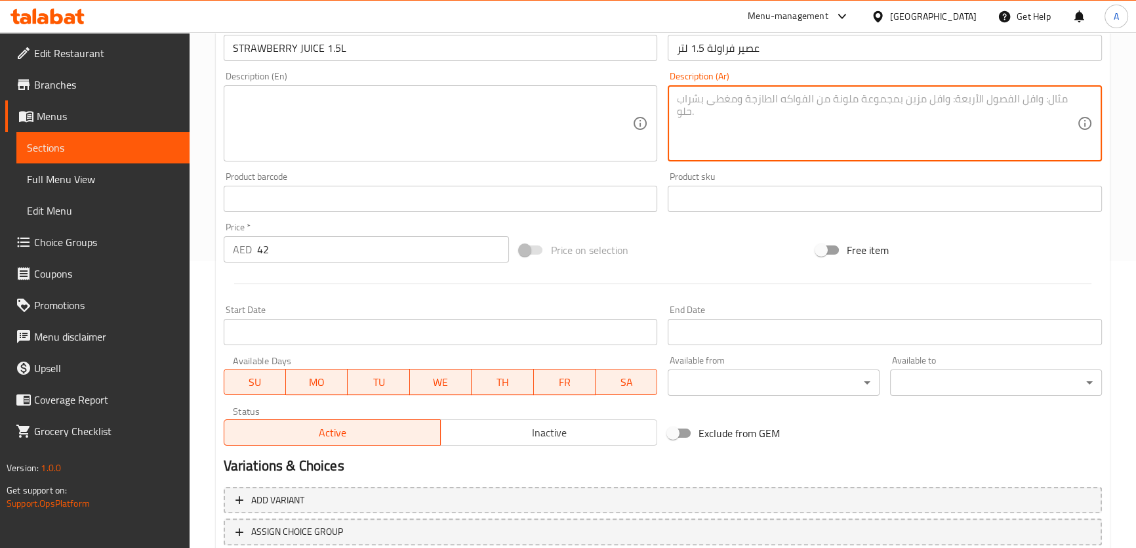
scroll to position [378, 0]
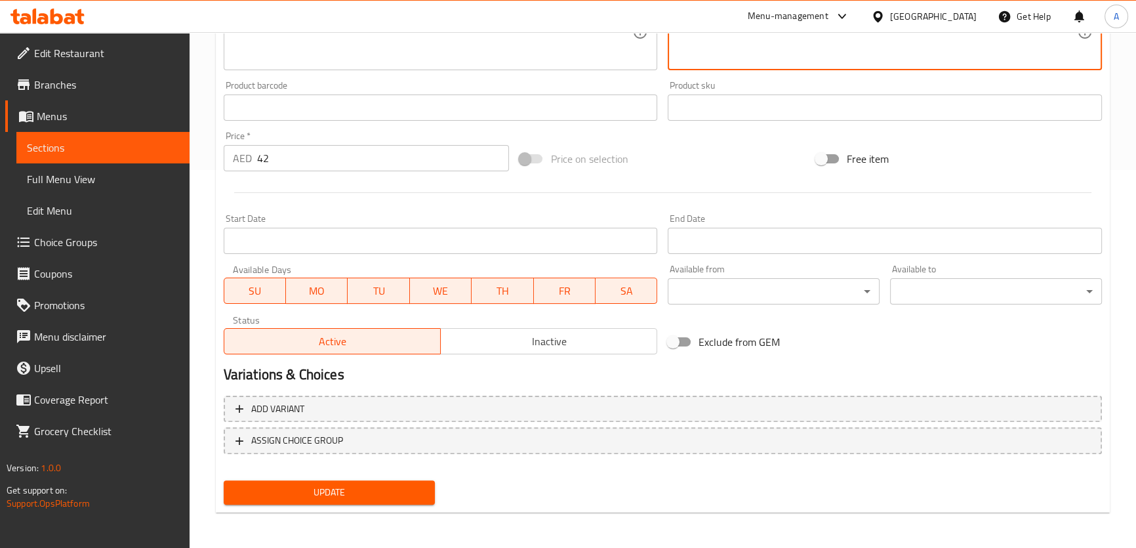
click at [370, 490] on span "Update" at bounding box center [329, 492] width 191 height 16
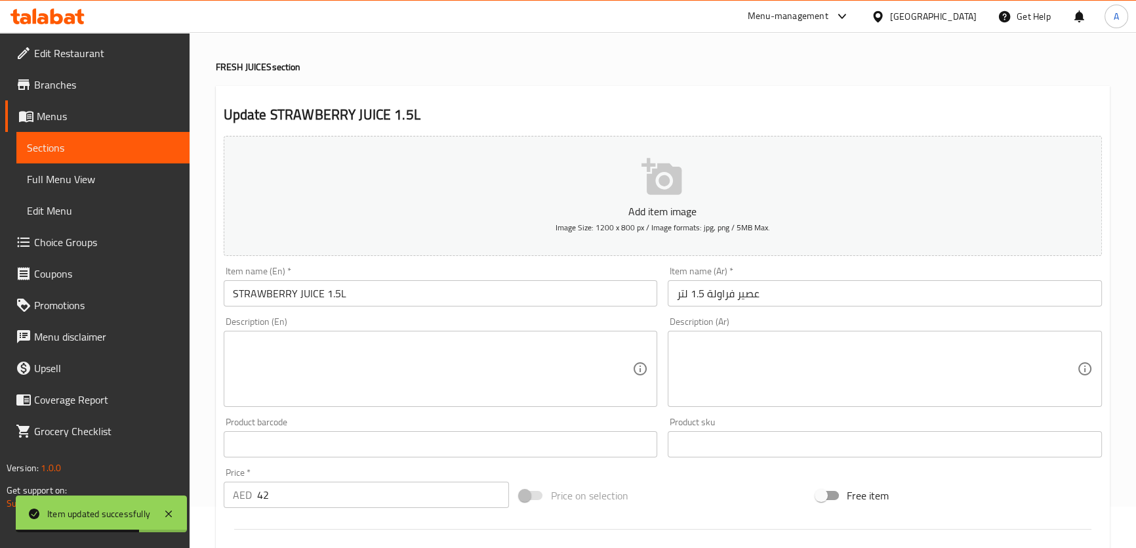
scroll to position [0, 0]
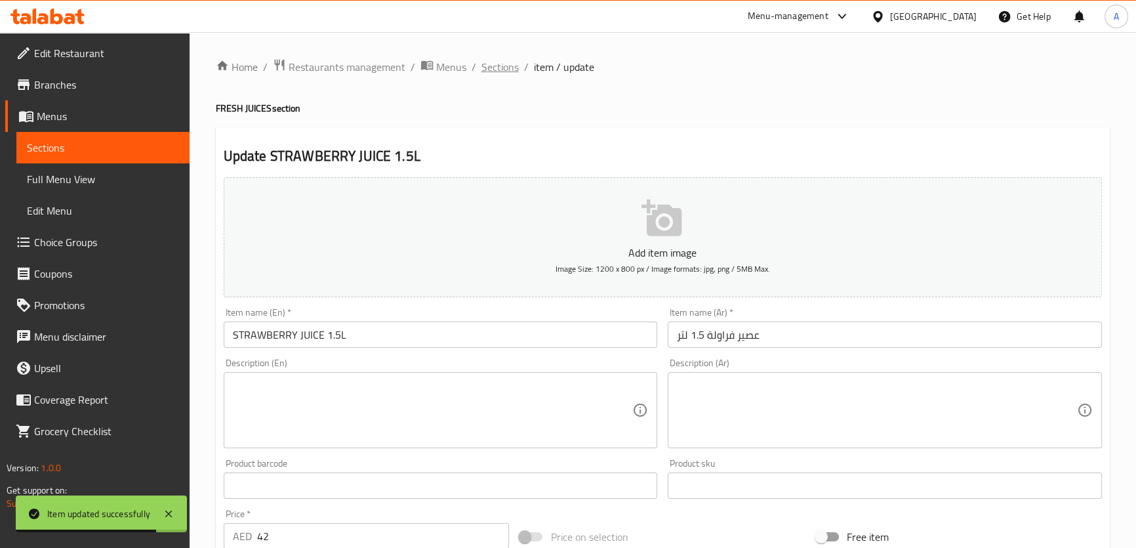
click at [500, 64] on span "Sections" at bounding box center [499, 67] width 37 height 16
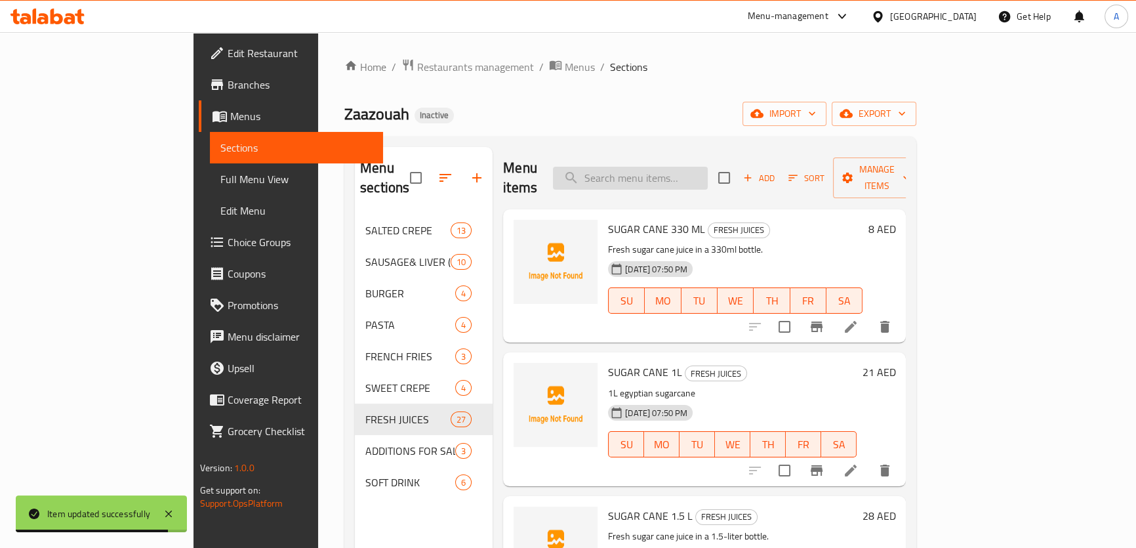
click at [677, 172] on input "search" at bounding box center [630, 178] width 155 height 23
paste input "GUAVA JUICE 1.5L"
drag, startPoint x: 728, startPoint y: 167, endPoint x: 748, endPoint y: 170, distance: 19.8
click at [708, 170] on input "GUAVA JUICE 1.5L" at bounding box center [630, 178] width 155 height 23
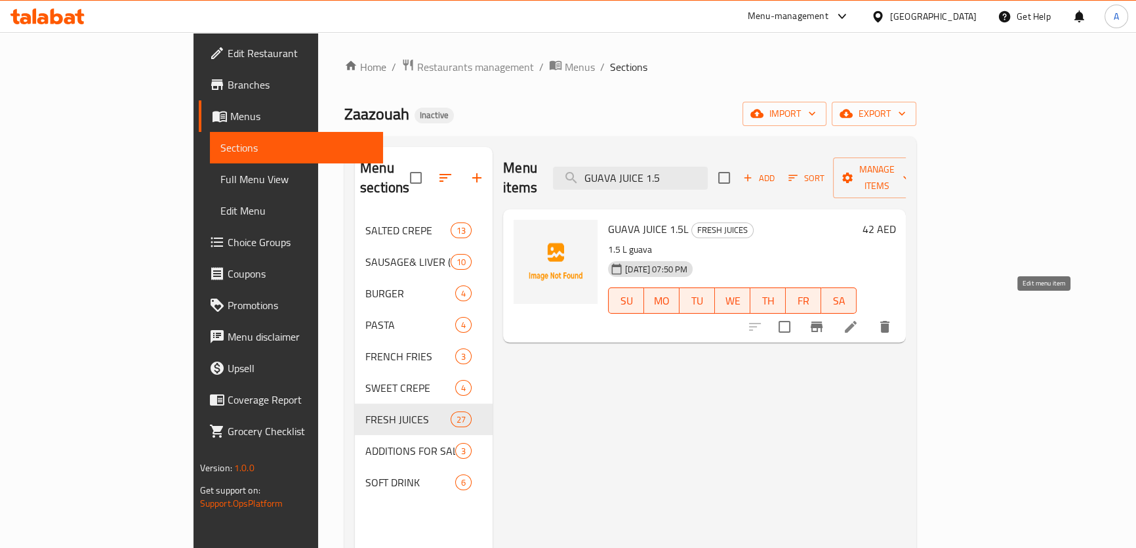
type input "GUAVA JUICE 1.5"
click at [858, 319] on icon at bounding box center [851, 327] width 16 height 16
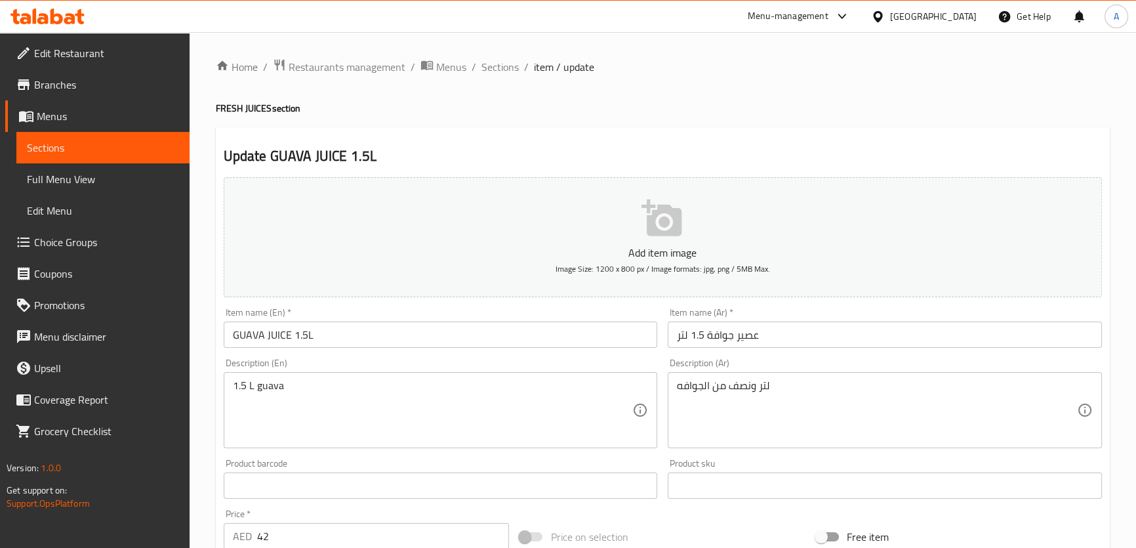
click at [376, 404] on textarea "1.5 L guava" at bounding box center [433, 410] width 400 height 62
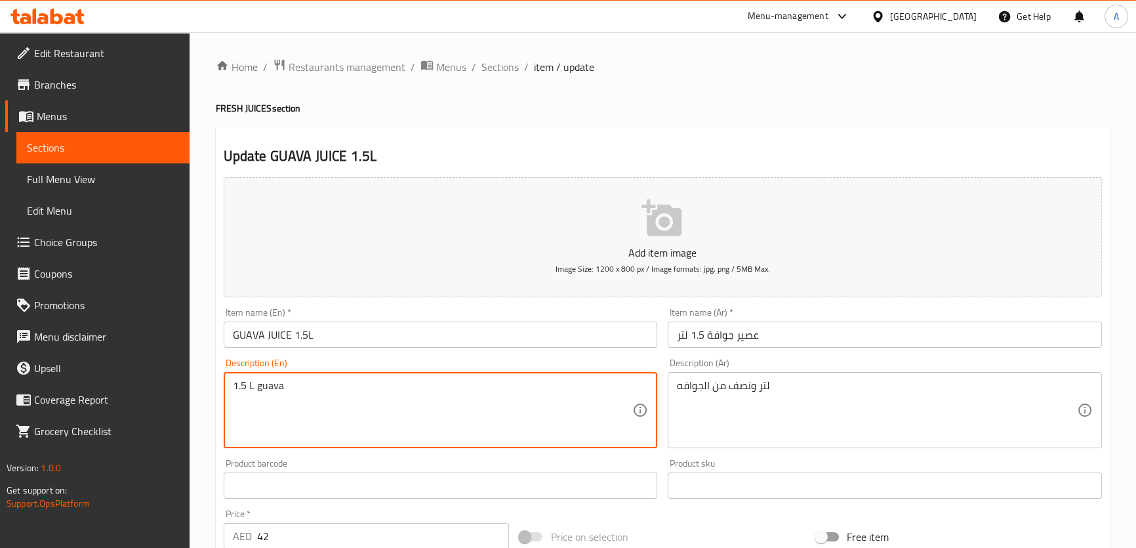
click at [376, 404] on textarea "1.5 L guava" at bounding box center [433, 410] width 400 height 62
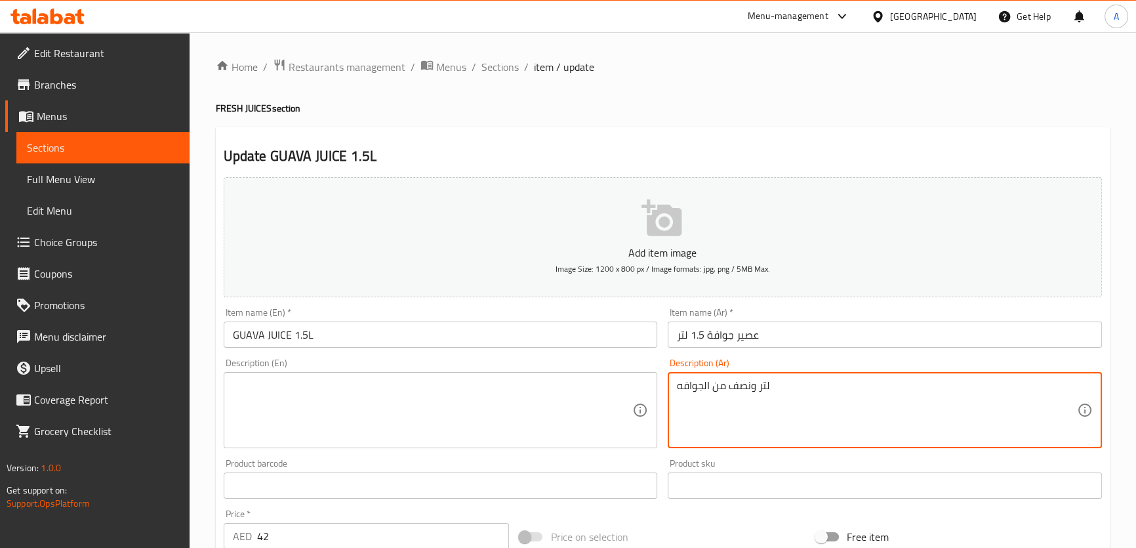
click at [791, 413] on textarea "لتر ونصف من الجوافه" at bounding box center [877, 410] width 400 height 62
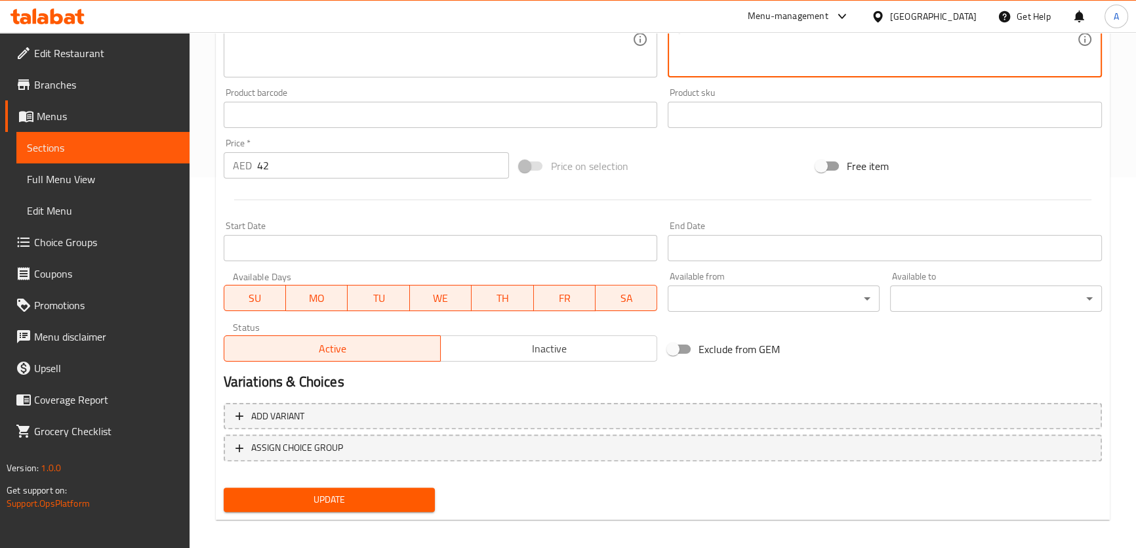
scroll to position [378, 0]
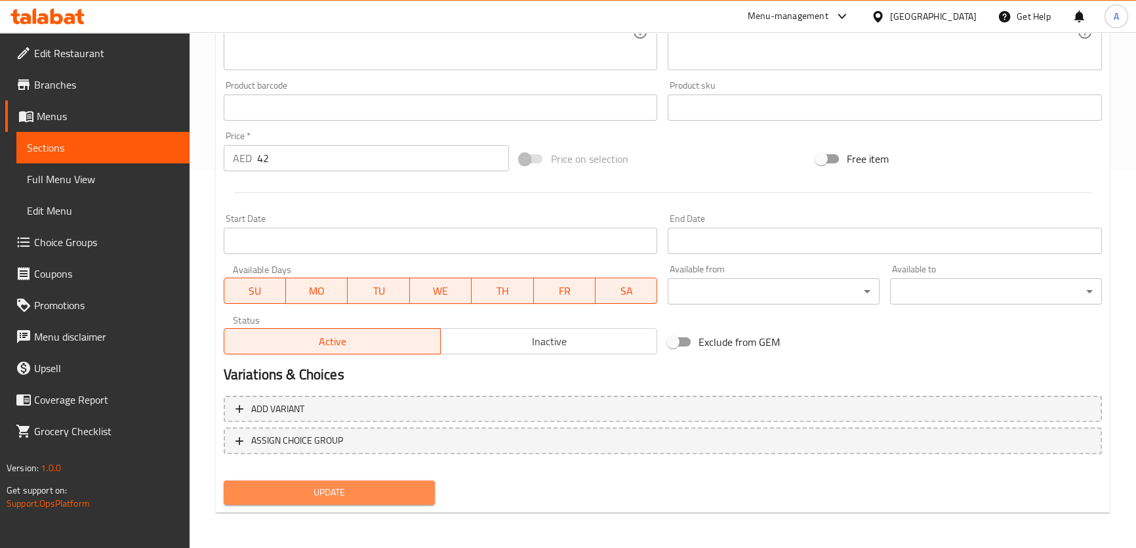
click at [412, 496] on span "Update" at bounding box center [329, 492] width 191 height 16
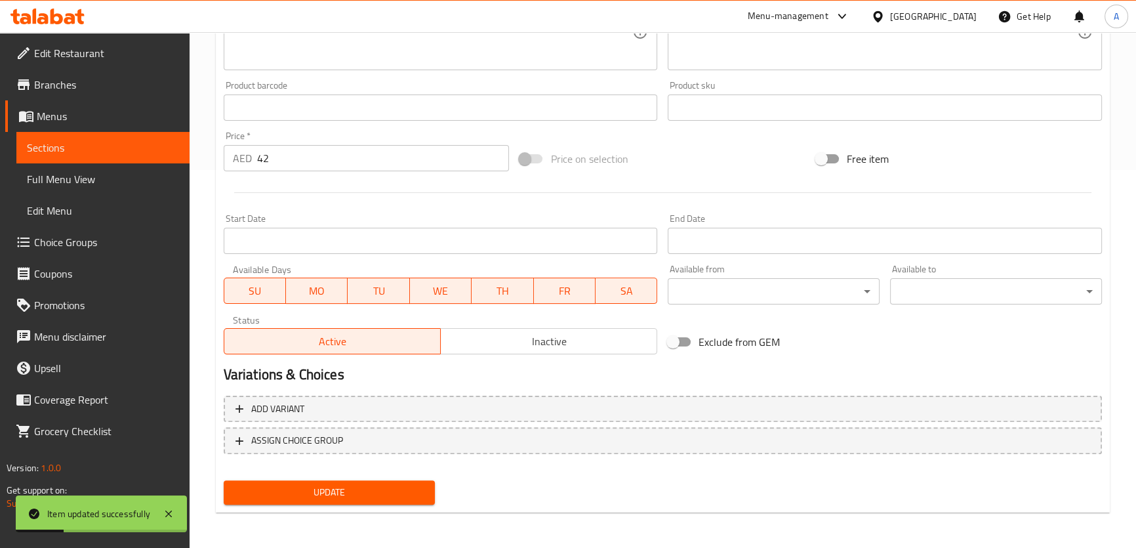
scroll to position [0, 0]
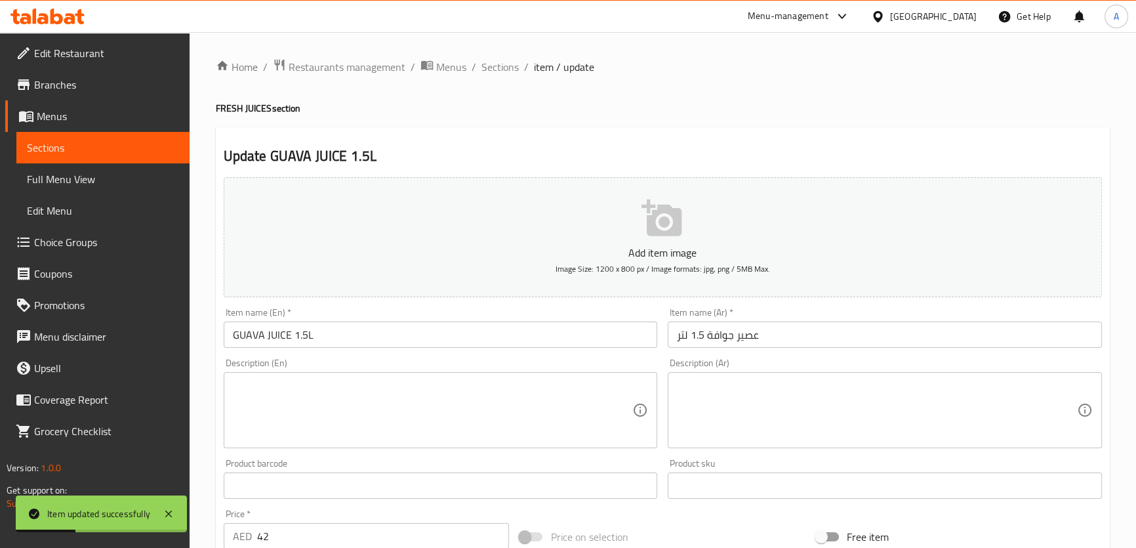
click at [529, 62] on ol "Home / Restaurants management / Menus / Sections / item / update" at bounding box center [663, 66] width 894 height 17
click at [517, 64] on span "Sections" at bounding box center [499, 67] width 37 height 16
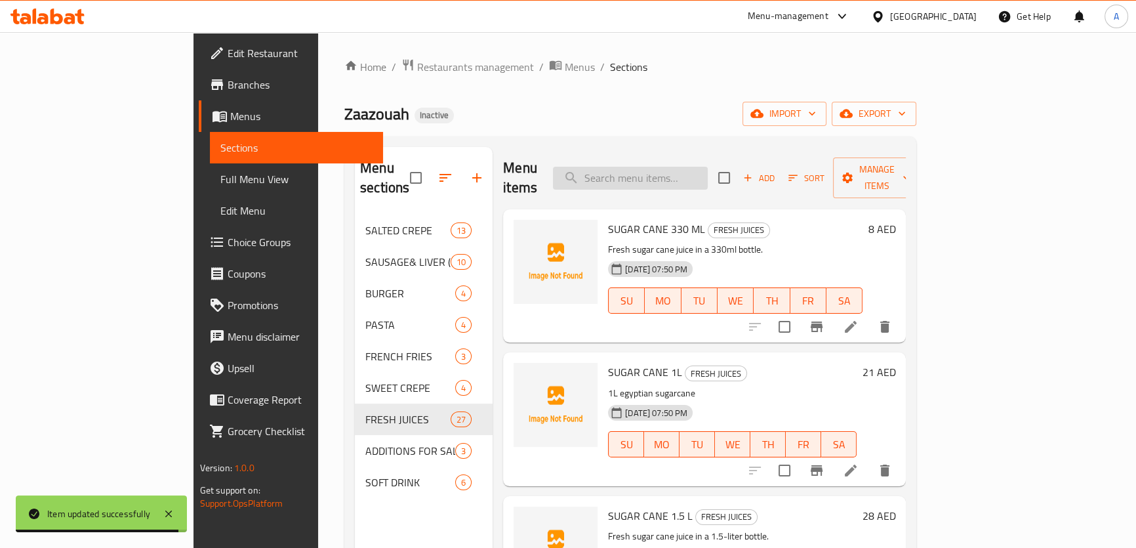
click at [671, 167] on input "search" at bounding box center [630, 178] width 155 height 23
paste input "YOUSFEE"
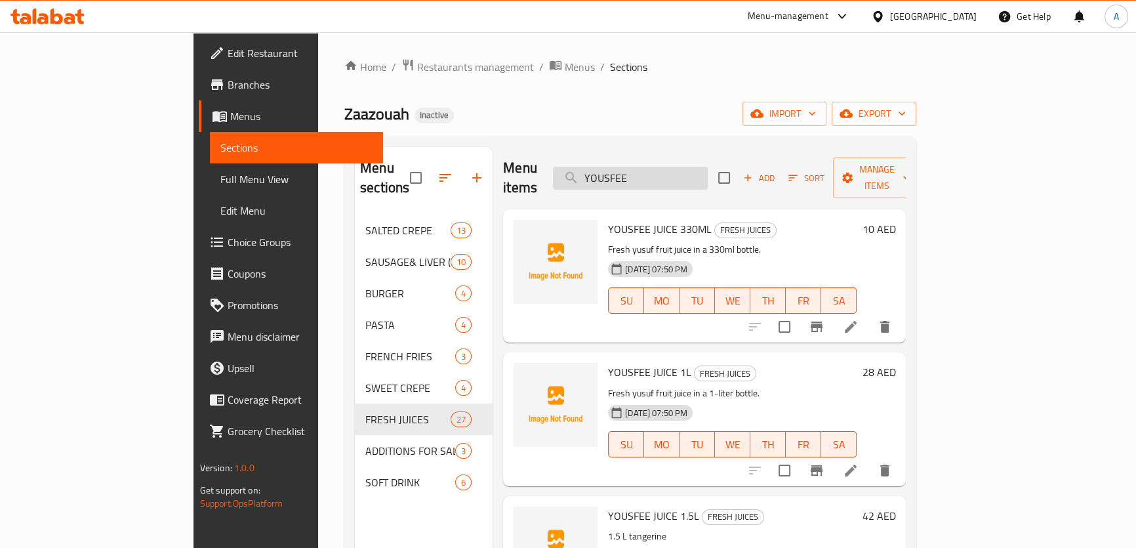
drag, startPoint x: 696, startPoint y: 170, endPoint x: 754, endPoint y: 169, distance: 58.4
click at [708, 167] on input "YOUSFEE" at bounding box center [630, 178] width 155 height 23
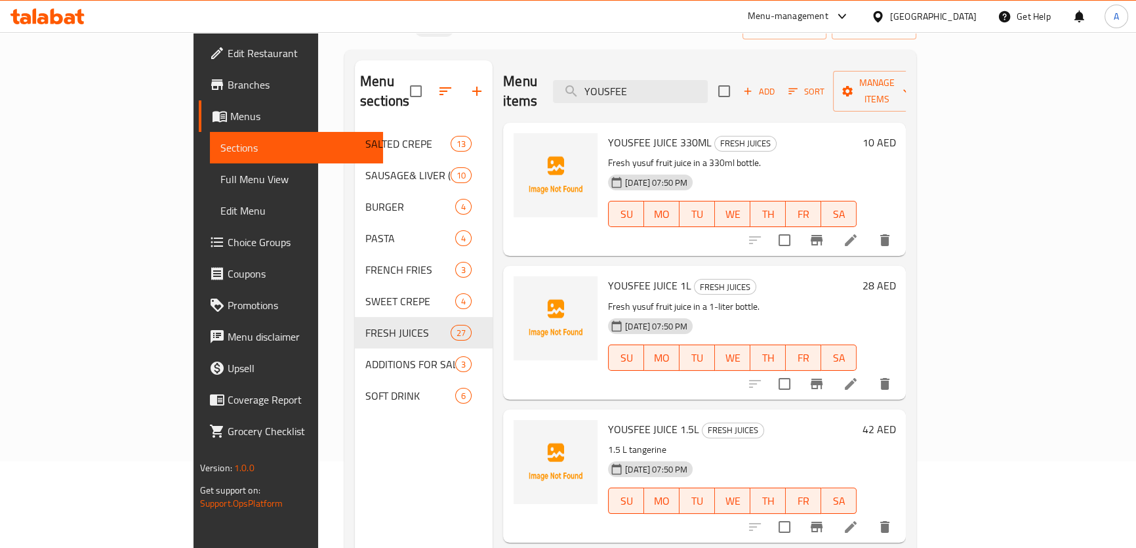
scroll to position [106, 0]
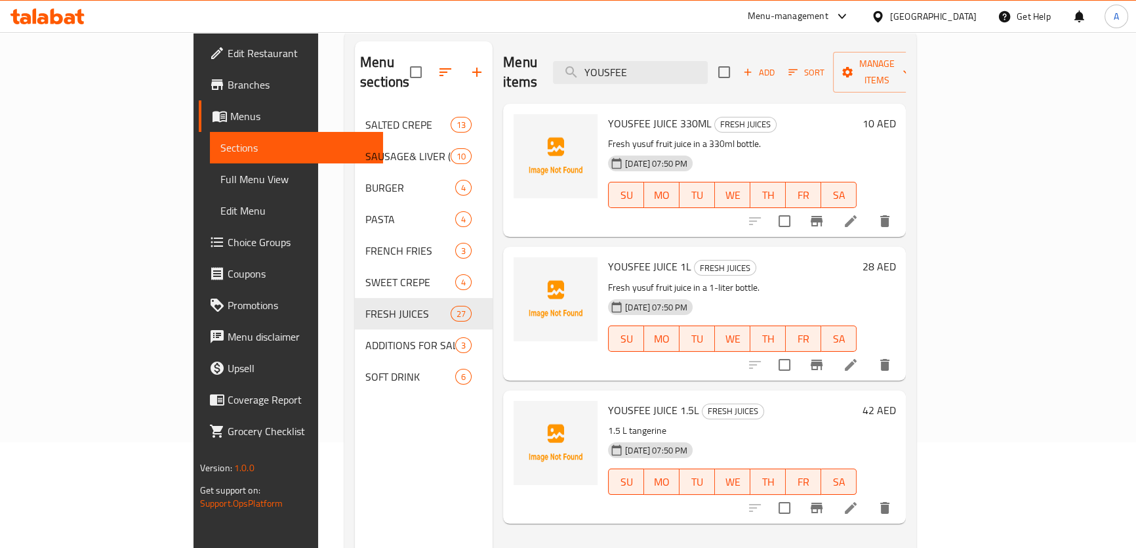
type input "YOUSFEE"
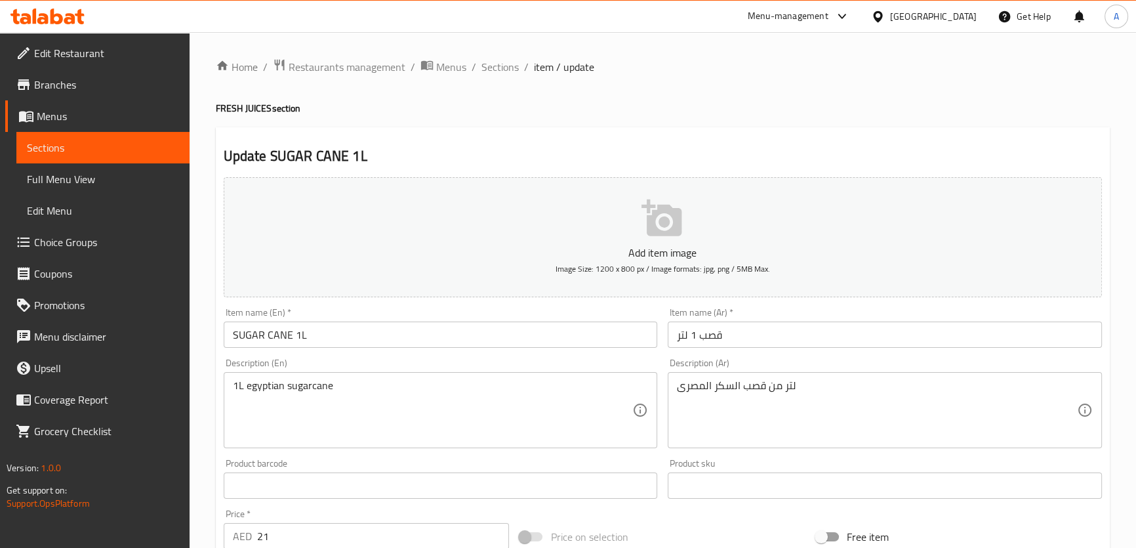
click at [734, 387] on textarea "لتر من قصب السكر المصرى" at bounding box center [877, 410] width 400 height 62
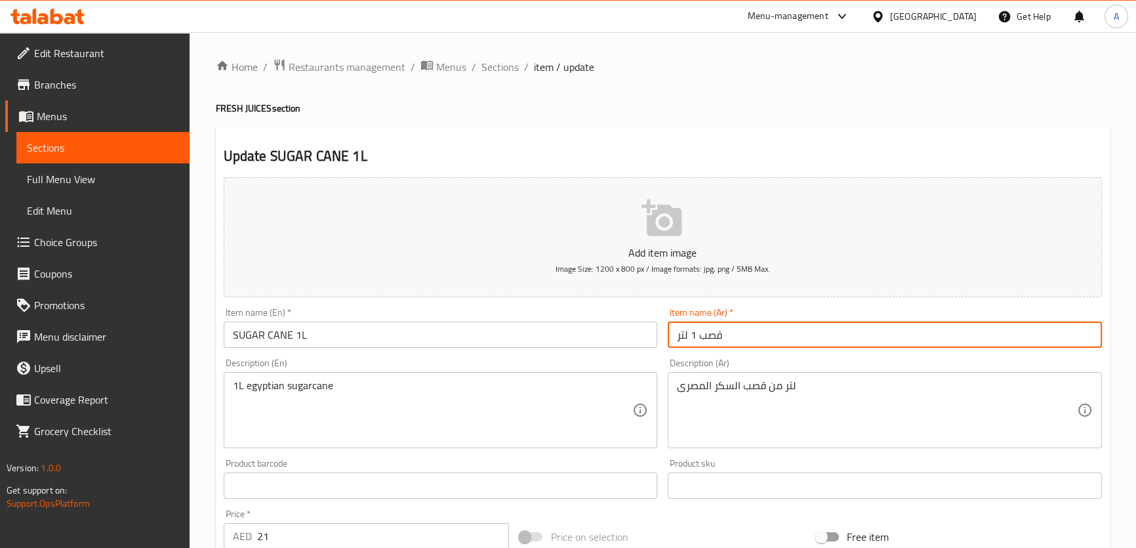
click at [700, 329] on input "قصب 1 لتر" at bounding box center [885, 334] width 434 height 26
paste input "السكر"
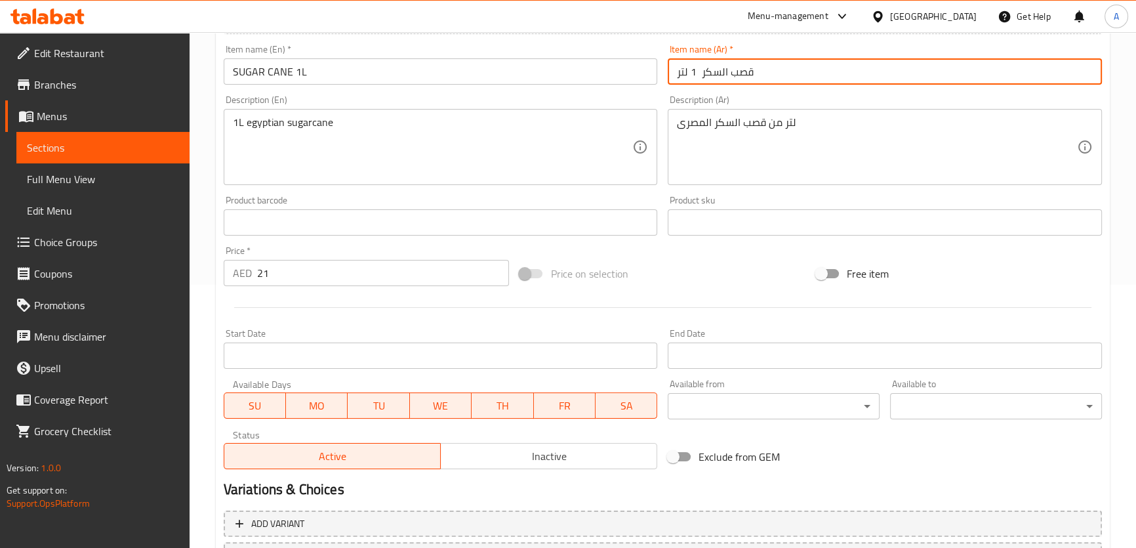
scroll to position [273, 0]
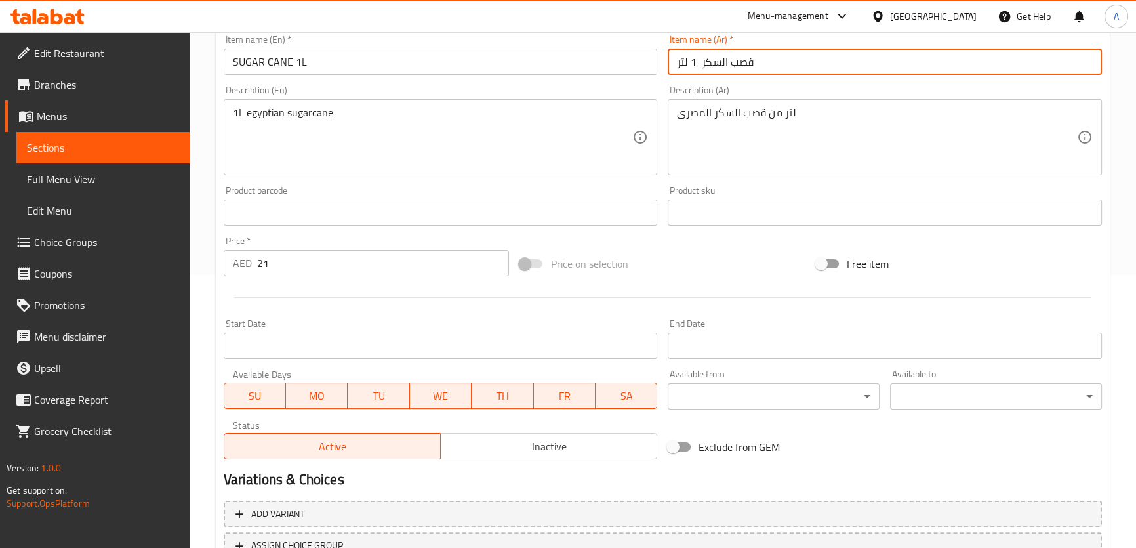
click at [696, 60] on input "قصب السكر 1 لتر" at bounding box center [885, 62] width 434 height 26
type input "قصب السكر 1 لتر"
click at [669, 123] on div "لتر من قصب السكر المصرى Description (Ar)" at bounding box center [885, 137] width 434 height 76
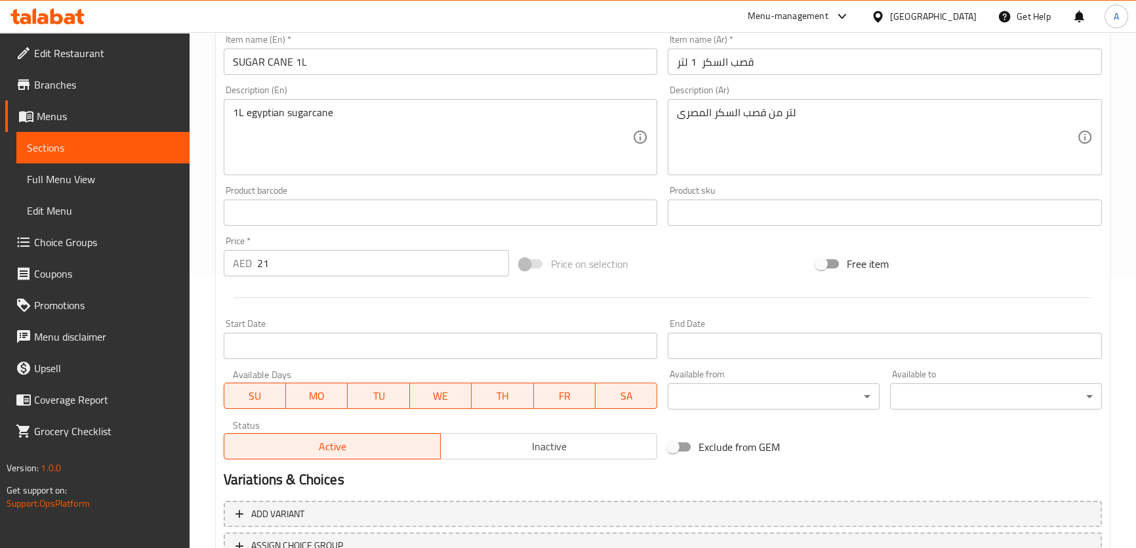
click at [672, 119] on div "لتر من قصب السكر المصرى Description (Ar)" at bounding box center [885, 137] width 434 height 76
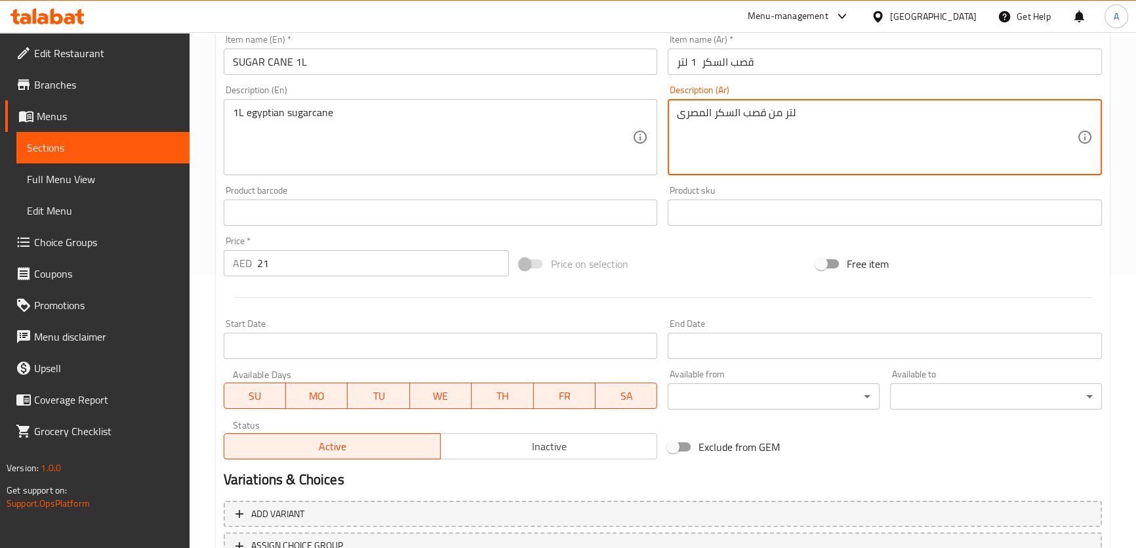
click at [679, 112] on textarea "لتر من قصب السكر المصرى" at bounding box center [877, 137] width 400 height 62
paste textarea "1"
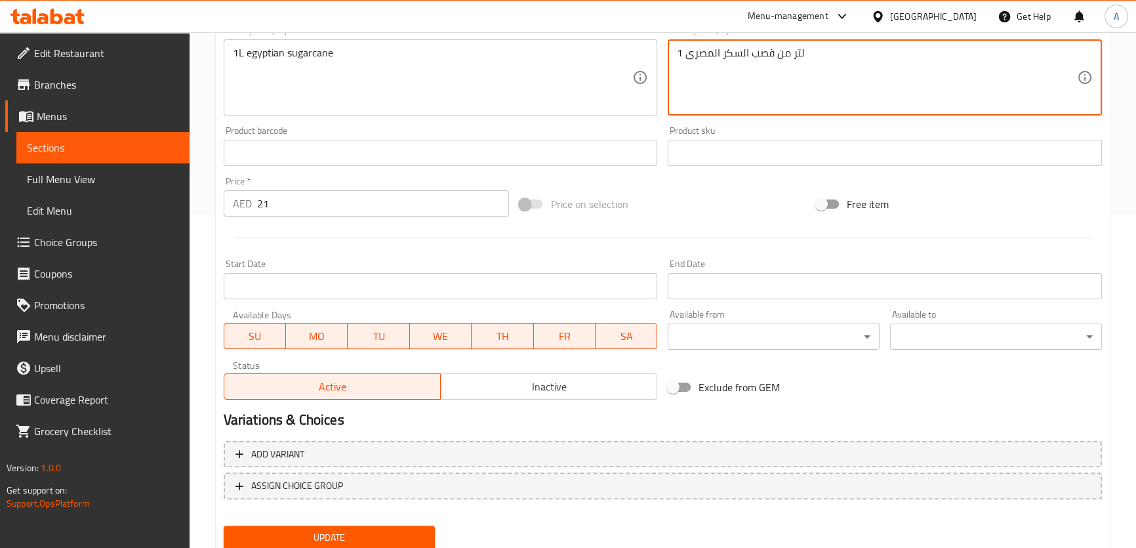
scroll to position [378, 0]
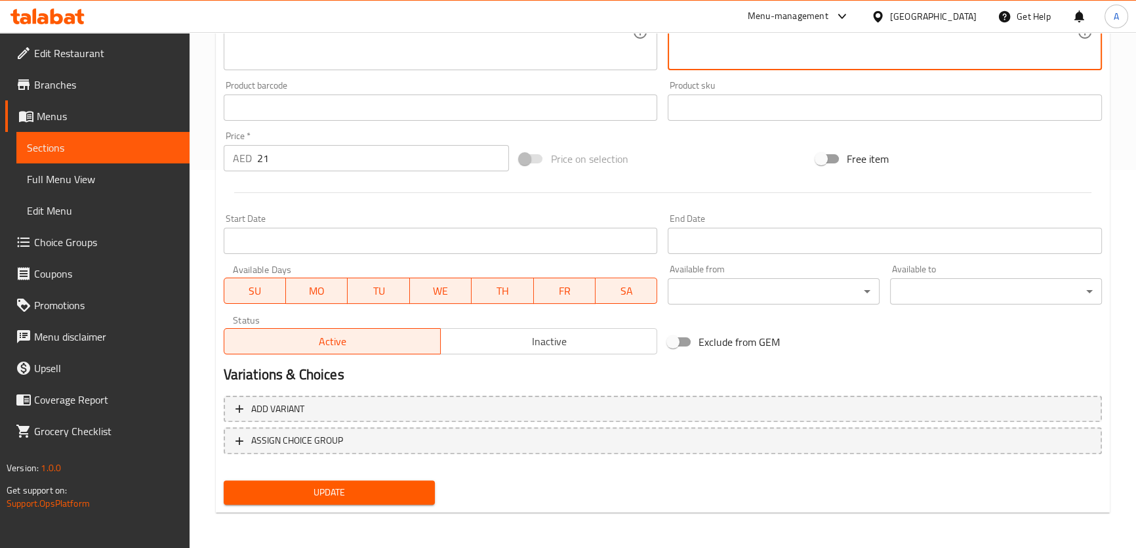
type textarea "1 لتر من قصب السكر المصرى"
click at [385, 480] on button "Update" at bounding box center [330, 492] width 212 height 24
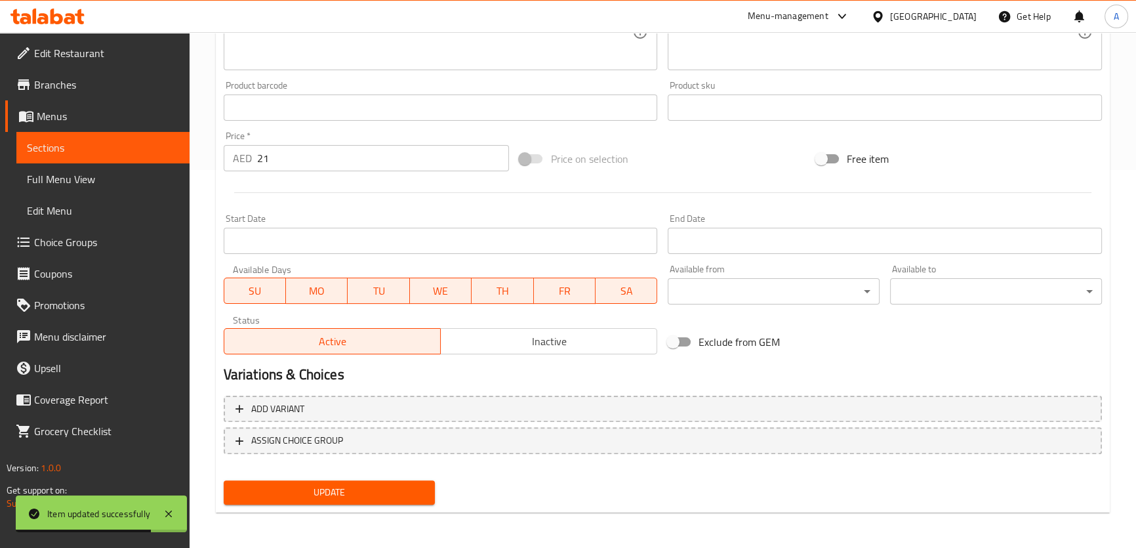
scroll to position [20, 0]
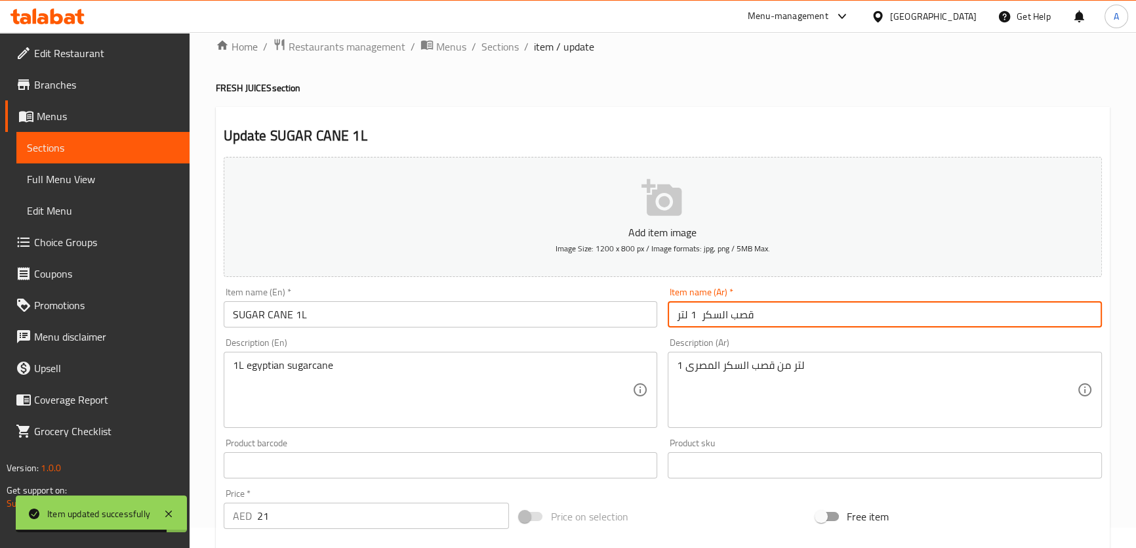
click at [725, 317] on input "قصب السكر 1 لتر" at bounding box center [885, 314] width 434 height 26
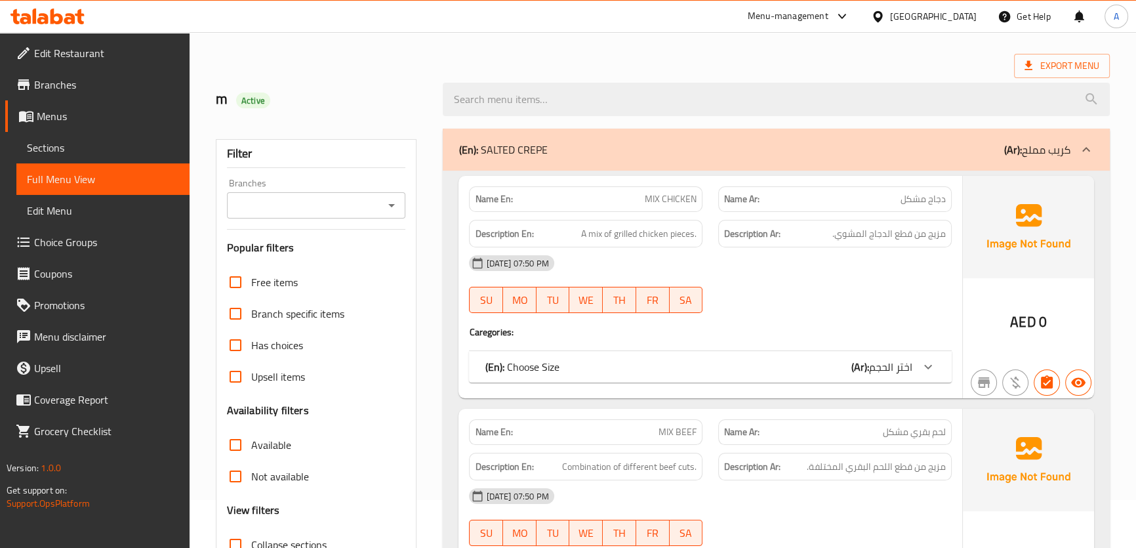
scroll to position [241, 0]
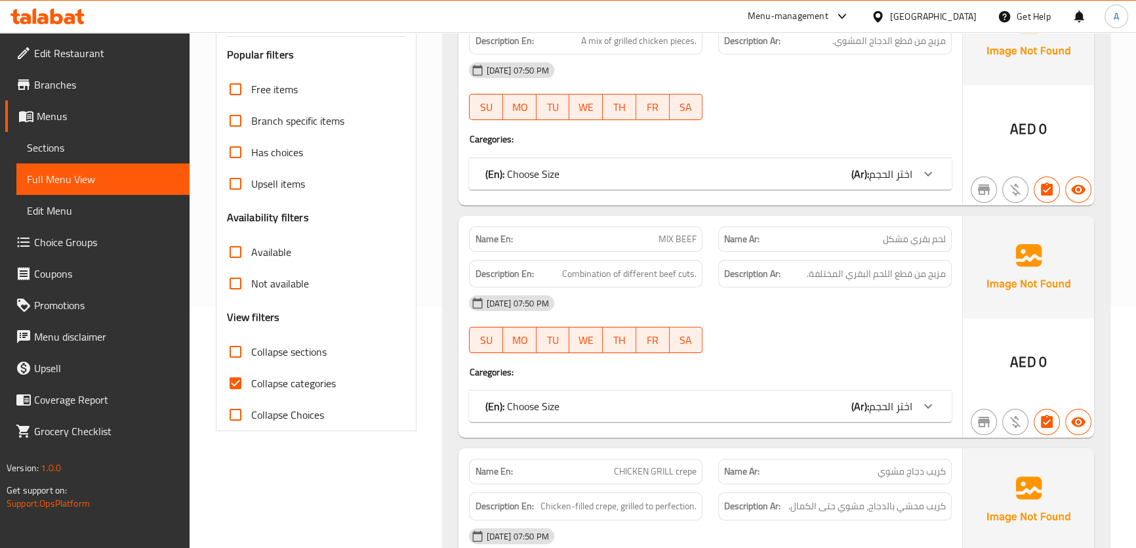
click at [295, 355] on span "Collapse sections" at bounding box center [288, 352] width 75 height 16
click at [251, 355] on input "Collapse sections" at bounding box center [235, 351] width 31 height 31
checkbox input "true"
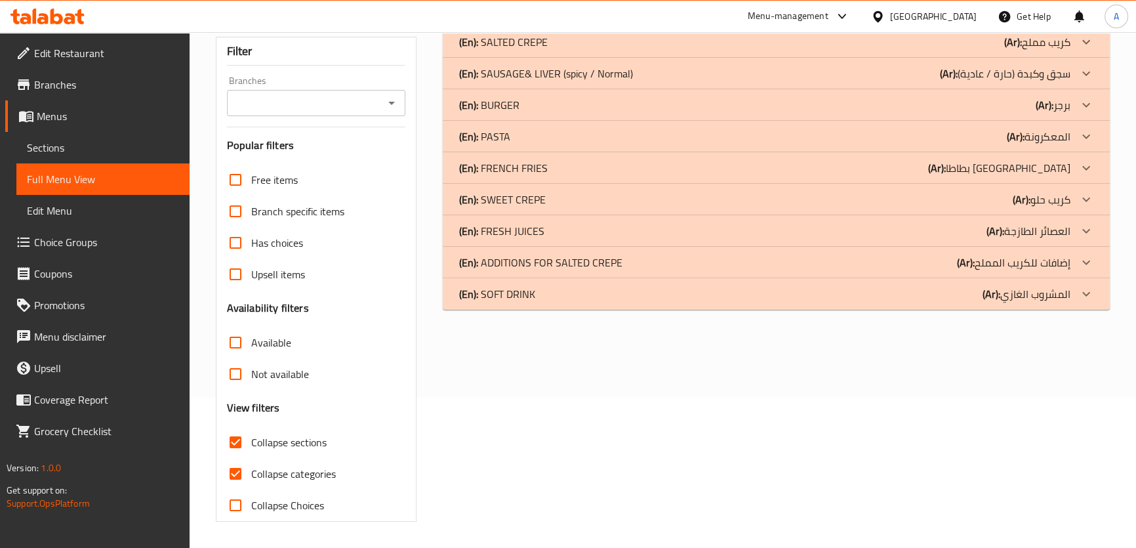
click at [260, 466] on span "Collapse categories" at bounding box center [293, 474] width 85 height 16
click at [251, 458] on input "Collapse categories" at bounding box center [235, 473] width 31 height 31
checkbox input "false"
click at [528, 50] on p "(En): FRESH JUICES" at bounding box center [502, 43] width 89 height 16
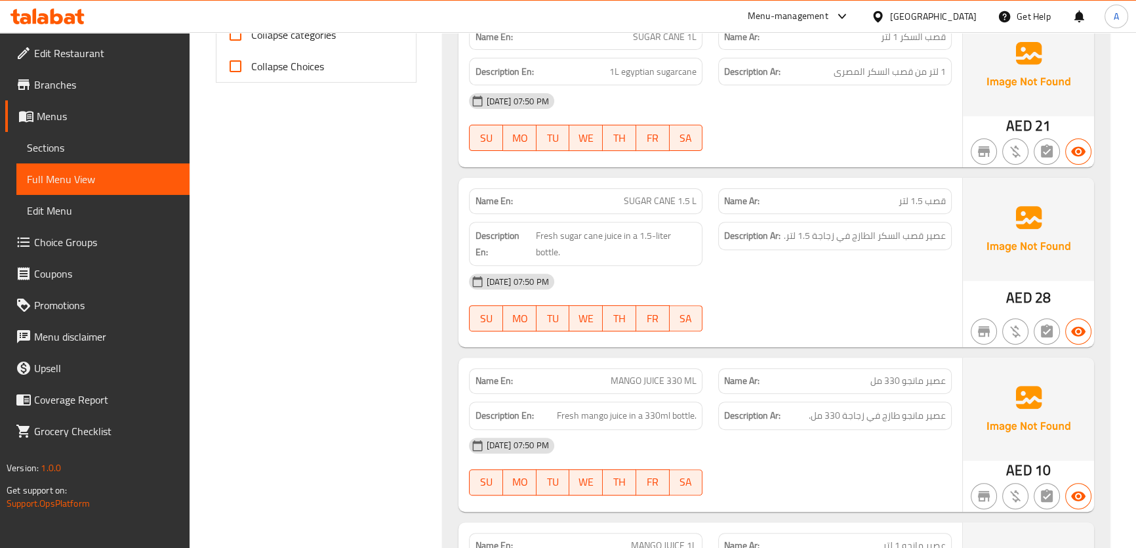
scroll to position [606, 0]
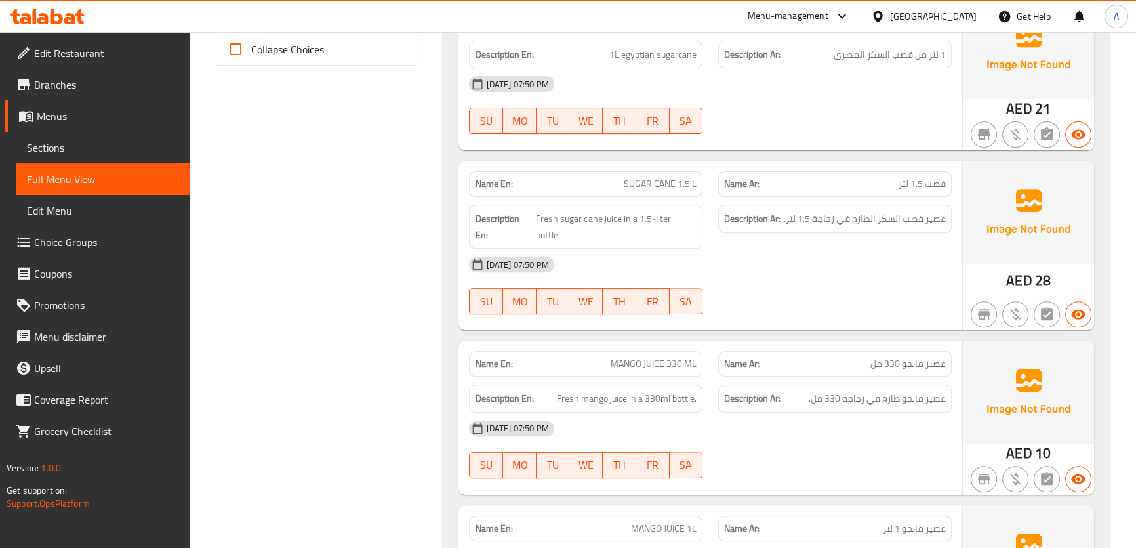
click at [672, 177] on span "SUGAR CANE 1.5 L" at bounding box center [660, 184] width 73 height 14
copy span "SUGAR CANE 1.5 L"
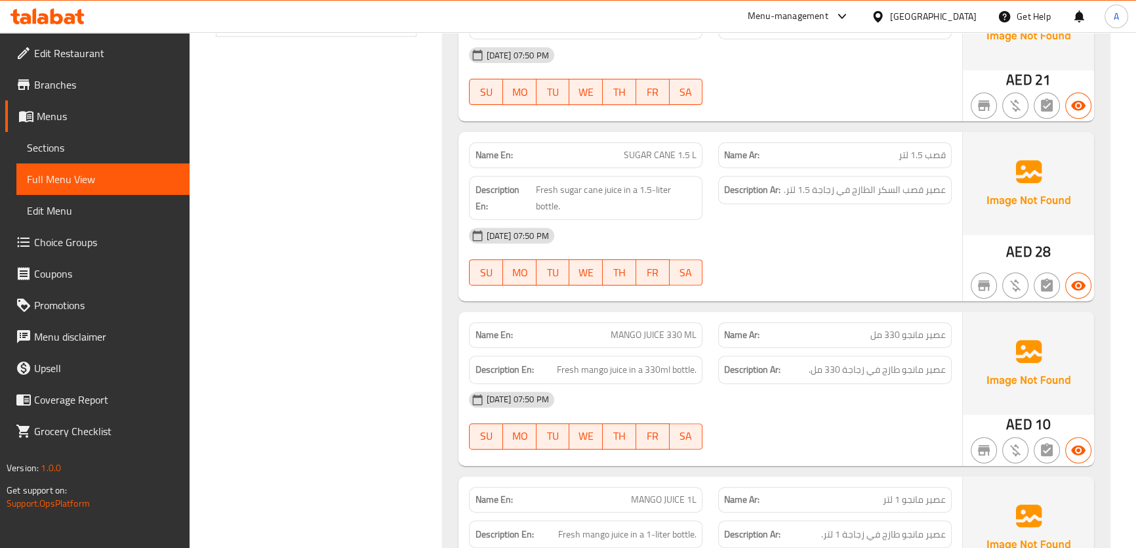
scroll to position [743, 0]
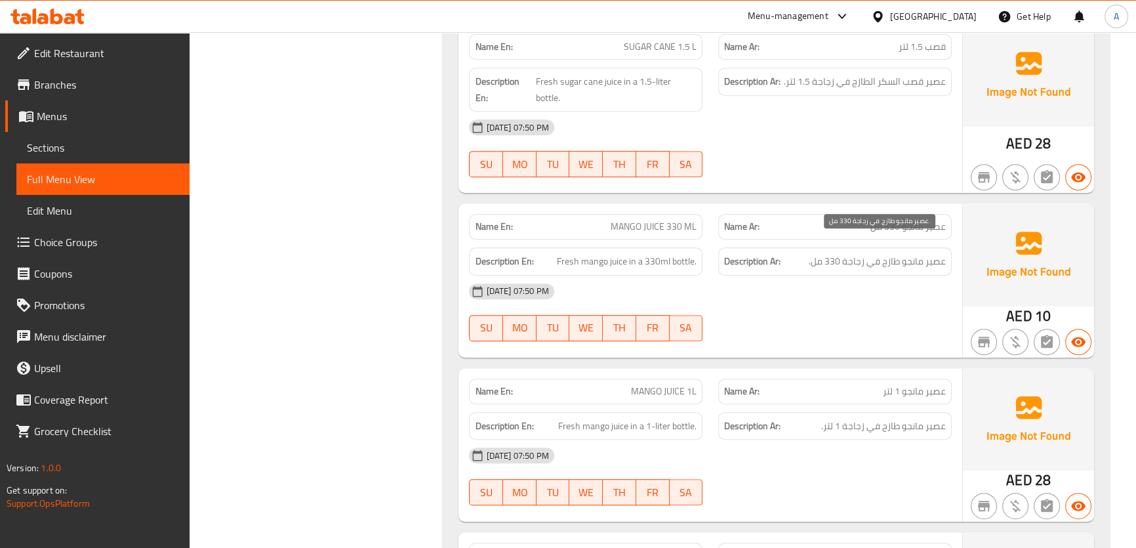
click at [928, 253] on span "عصير مانجو طازج في زجاجة 330 مل." at bounding box center [877, 261] width 137 height 16
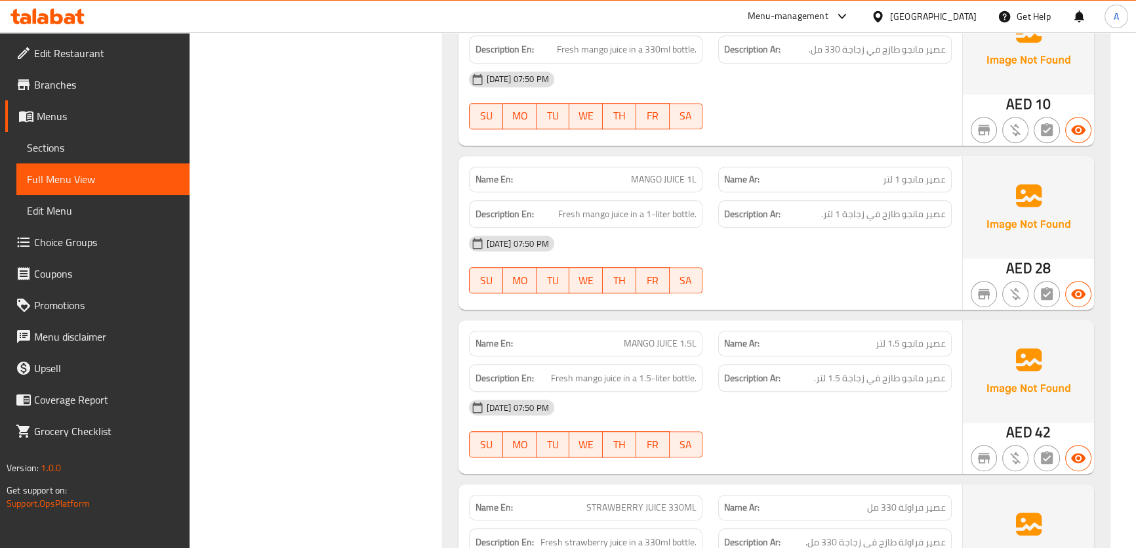
click at [905, 206] on span "عصير مانجو طازج في زجاجة 1 لتر." at bounding box center [883, 214] width 125 height 16
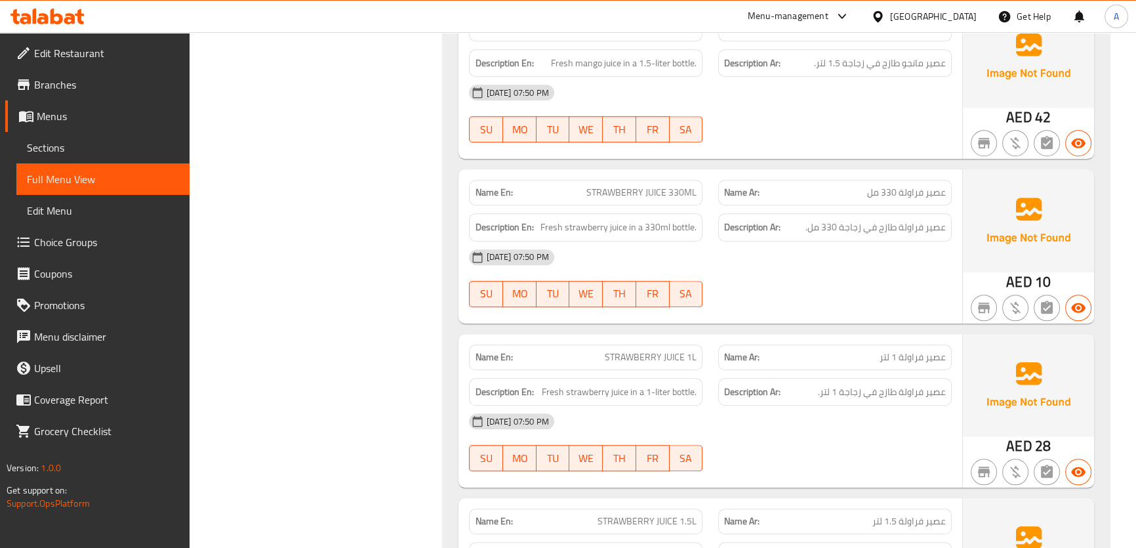
scroll to position [1309, 0]
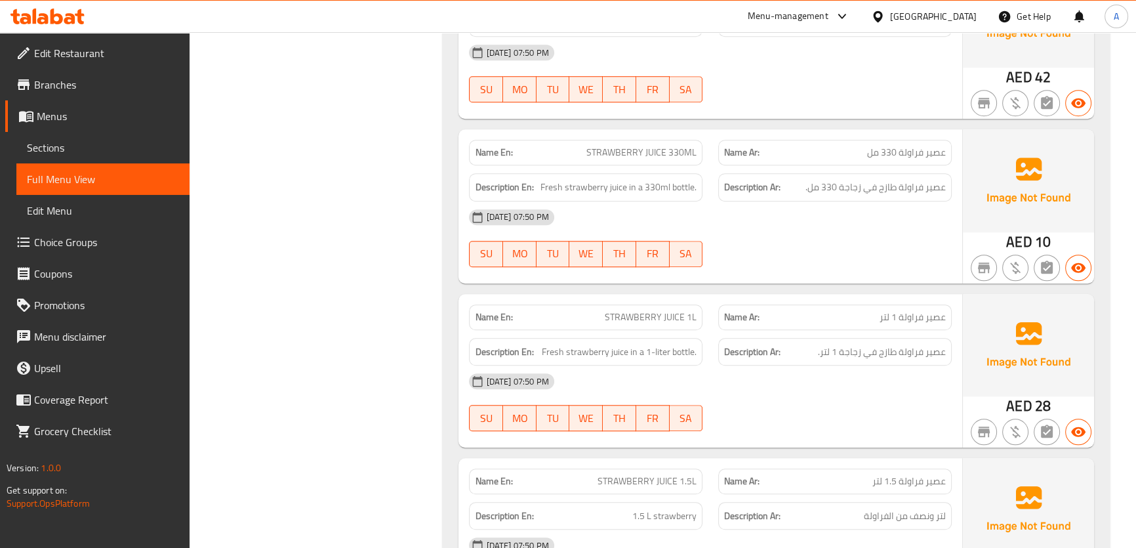
drag, startPoint x: 898, startPoint y: 165, endPoint x: 905, endPoint y: 162, distance: 7.1
click at [904, 173] on div "Description Ar: عصير فراولة طازج في زجاجة 330 مل." at bounding box center [834, 187] width 233 height 28
click at [905, 173] on div "Description Ar: عصير فراولة طازج في زجاجة 330 مل." at bounding box center [834, 187] width 233 height 28
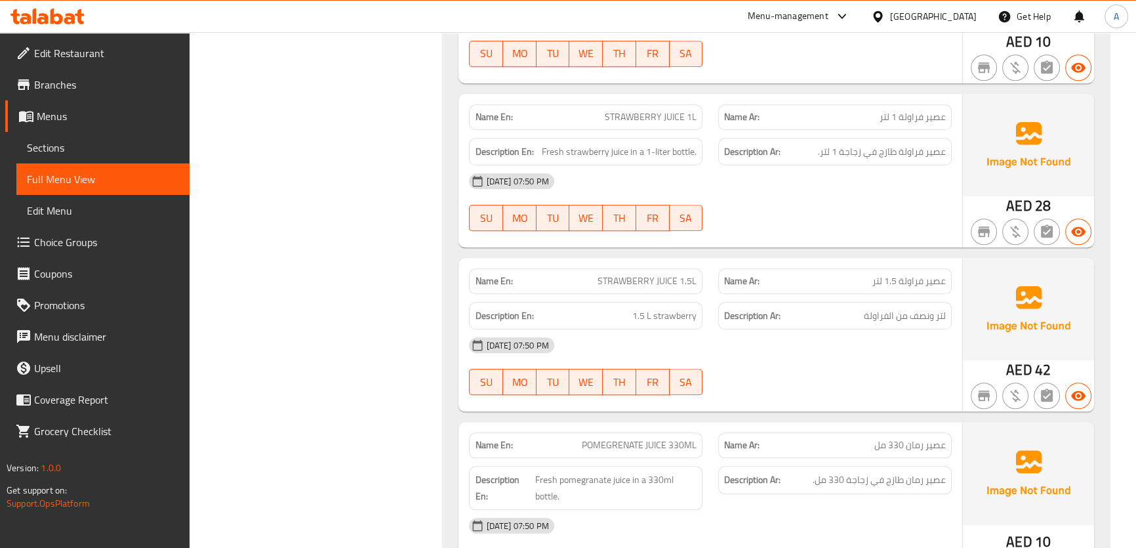
scroll to position [1607, 0]
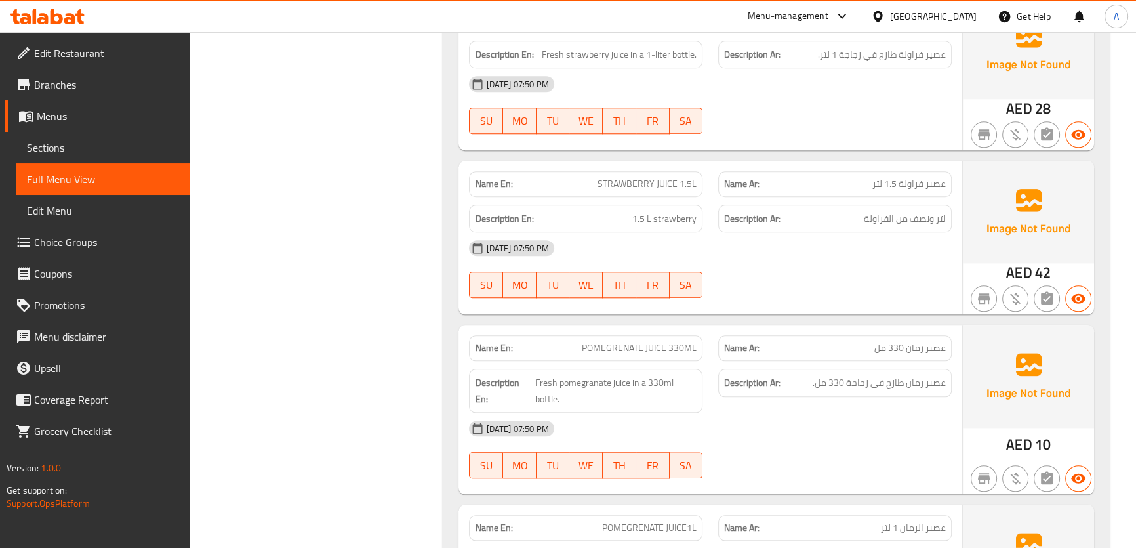
click at [685, 197] on div "Description En: 1.5 L strawberry" at bounding box center [585, 219] width 249 height 44
click at [948, 163] on div "Name Ar: عصير فراولة 1.5 لتر" at bounding box center [834, 183] width 249 height 41
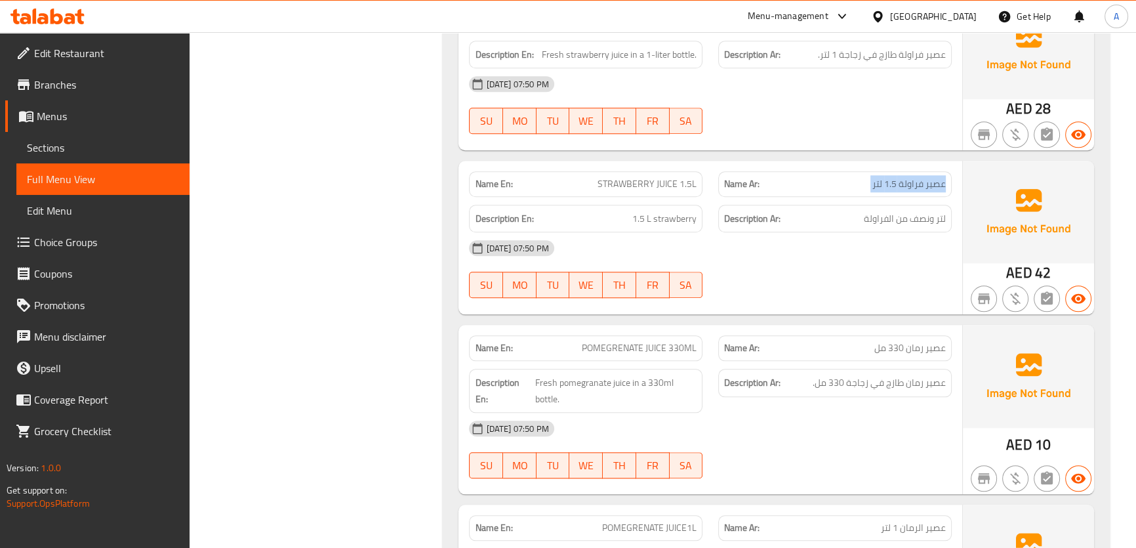
click at [948, 163] on div "Name Ar: عصير فراولة 1.5 لتر" at bounding box center [834, 183] width 249 height 41
click at [850, 210] on h6 "Description Ar: لتر ونصف من الفراولة" at bounding box center [835, 218] width 222 height 16
click at [650, 177] on span "STRAWBERRY JUICE 1.5L" at bounding box center [646, 184] width 99 height 14
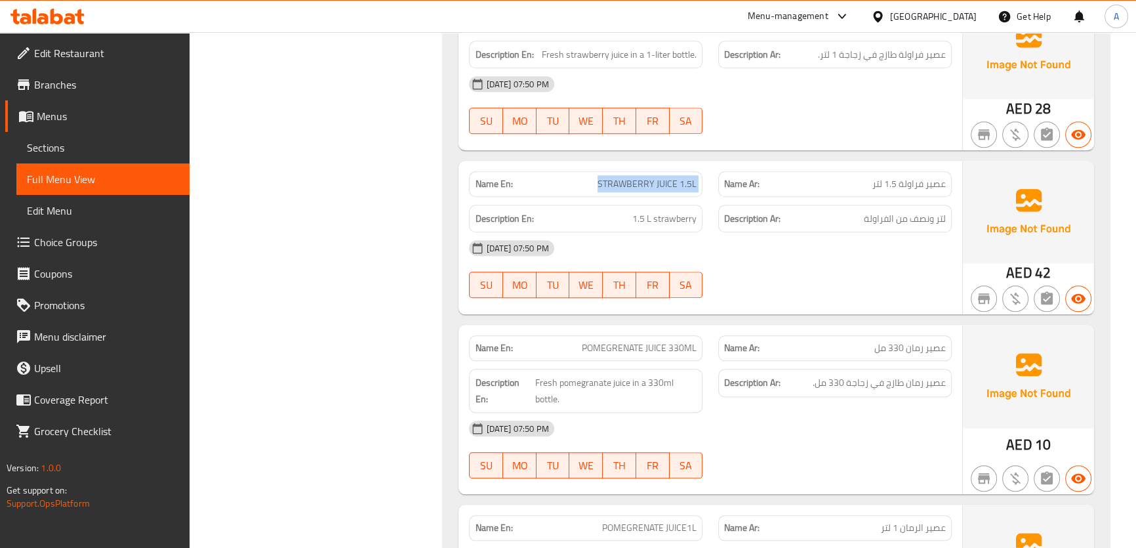
click at [650, 177] on span "STRAWBERRY JUICE 1.5L" at bounding box center [646, 184] width 99 height 14
copy span "STRAWBERRY JUICE 1.5L"
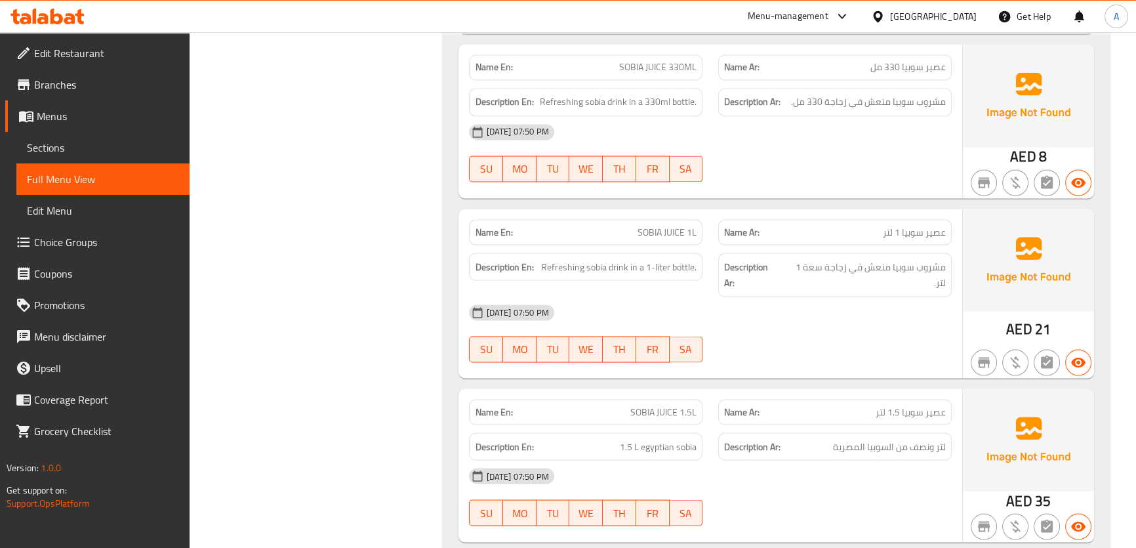
scroll to position [2930, 0]
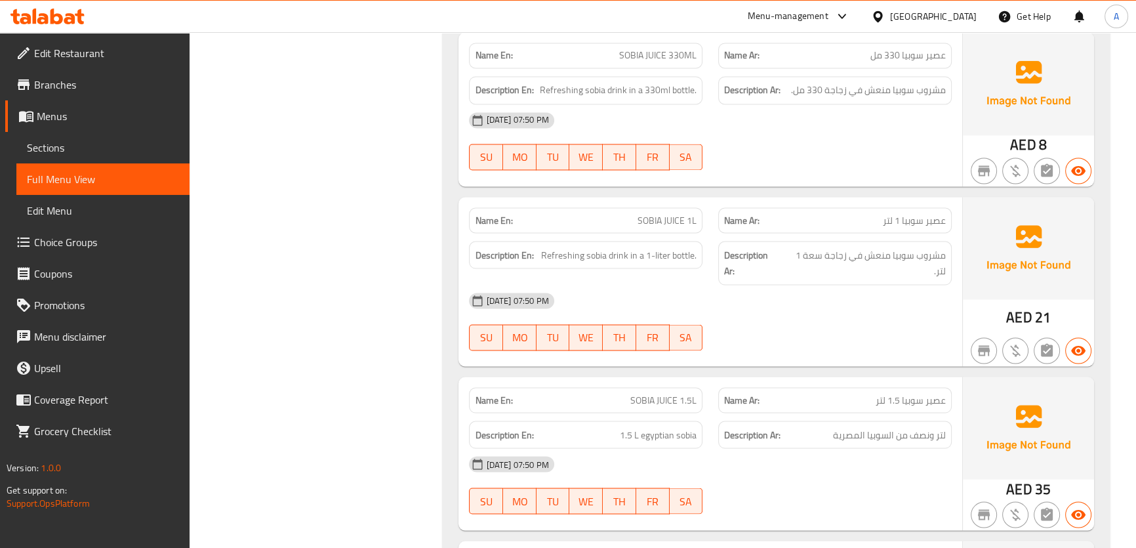
click at [832, 412] on div "Description Ar: لتر ونصف من السوبيا المصرية" at bounding box center [834, 434] width 249 height 44
click at [831, 412] on div "Description Ar: لتر ونصف من السوبيا المصرية" at bounding box center [834, 434] width 249 height 44
click at [847, 393] on p "Name Ar: عصير سوبيا 1.5 لتر" at bounding box center [835, 400] width 222 height 14
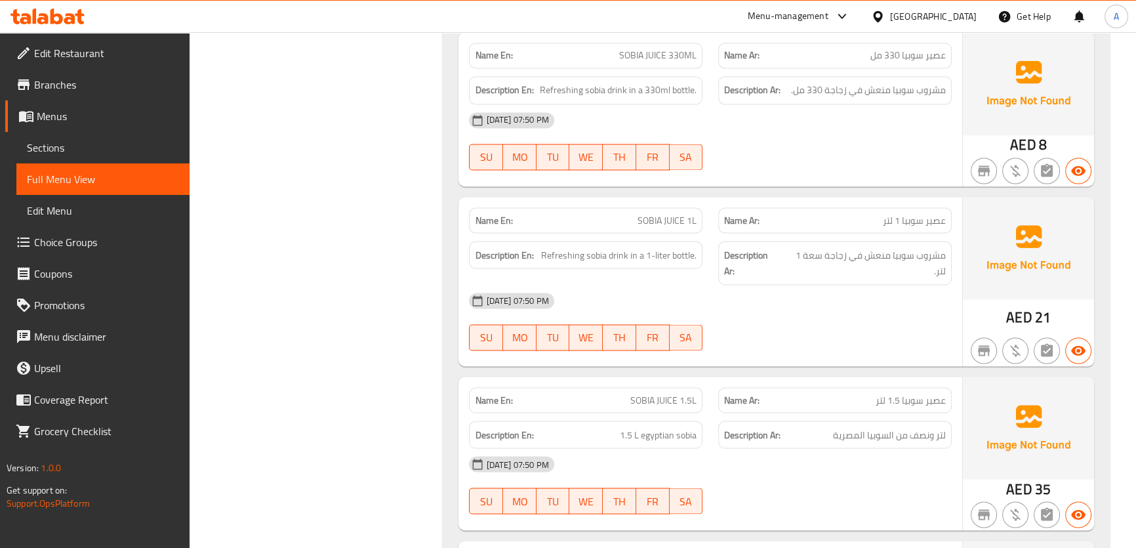
click at [847, 393] on p "Name Ar: عصير سوبيا 1.5 لتر" at bounding box center [835, 400] width 222 height 14
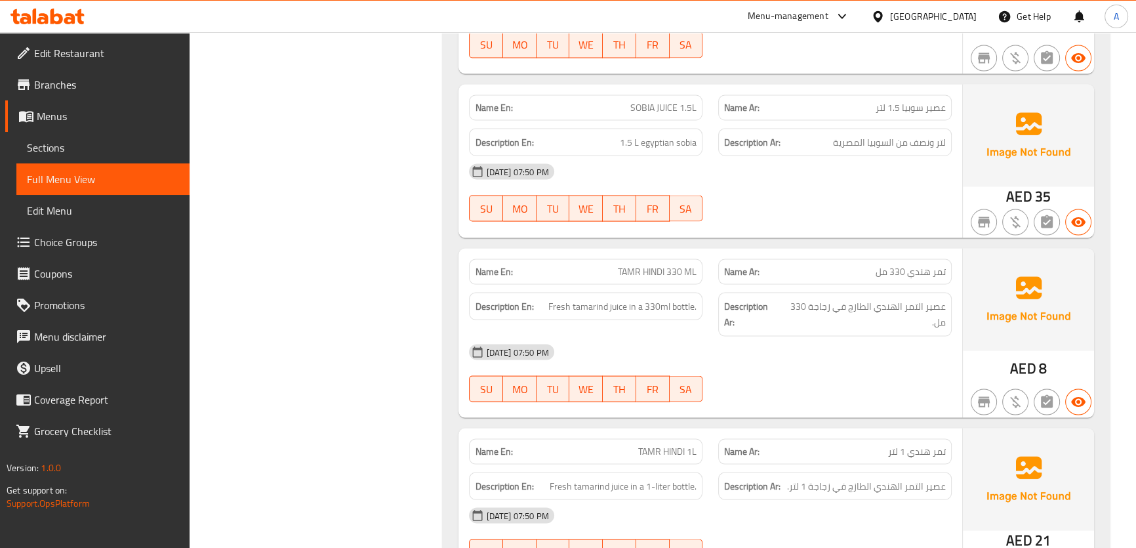
scroll to position [3446, 0]
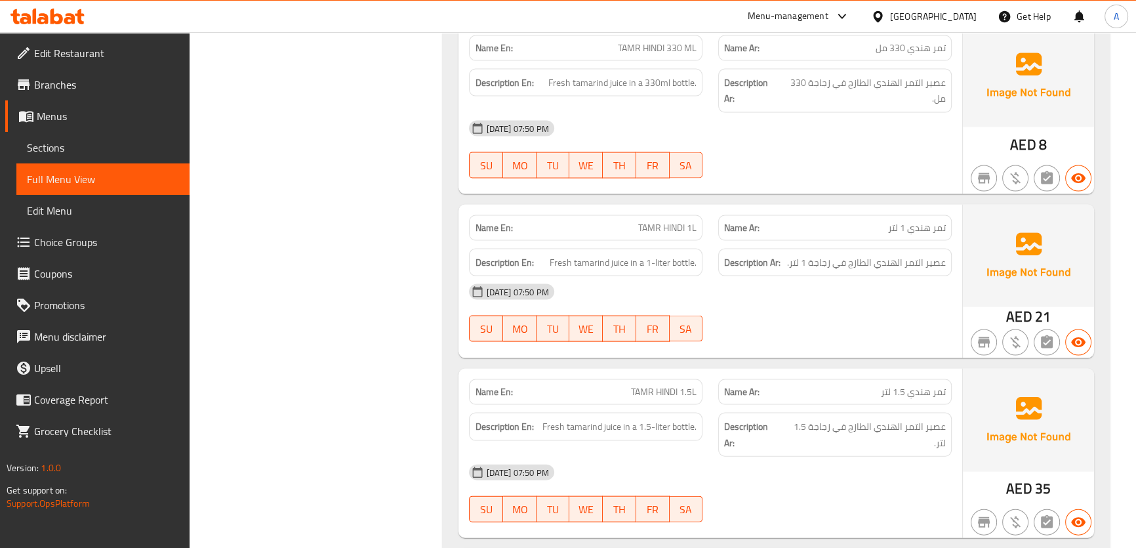
click at [674, 221] on span "TAMR HINDI 1L" at bounding box center [667, 228] width 58 height 14
drag, startPoint x: 674, startPoint y: 197, endPoint x: 866, endPoint y: 216, distance: 192.4
click at [674, 221] on span "TAMR HINDI 1L" at bounding box center [667, 228] width 58 height 14
click at [928, 254] on span "عصير التمر الهندي الطازج في زجاجة 1 لتر." at bounding box center [866, 262] width 159 height 16
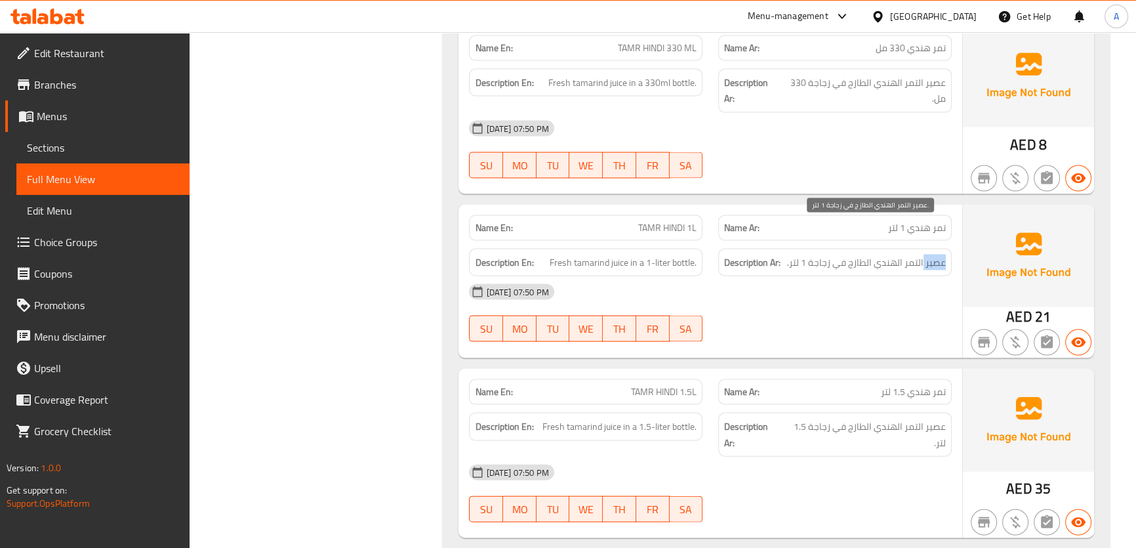
click at [928, 254] on span "عصير التمر الهندي الطازج في زجاجة 1 لتر." at bounding box center [866, 262] width 159 height 16
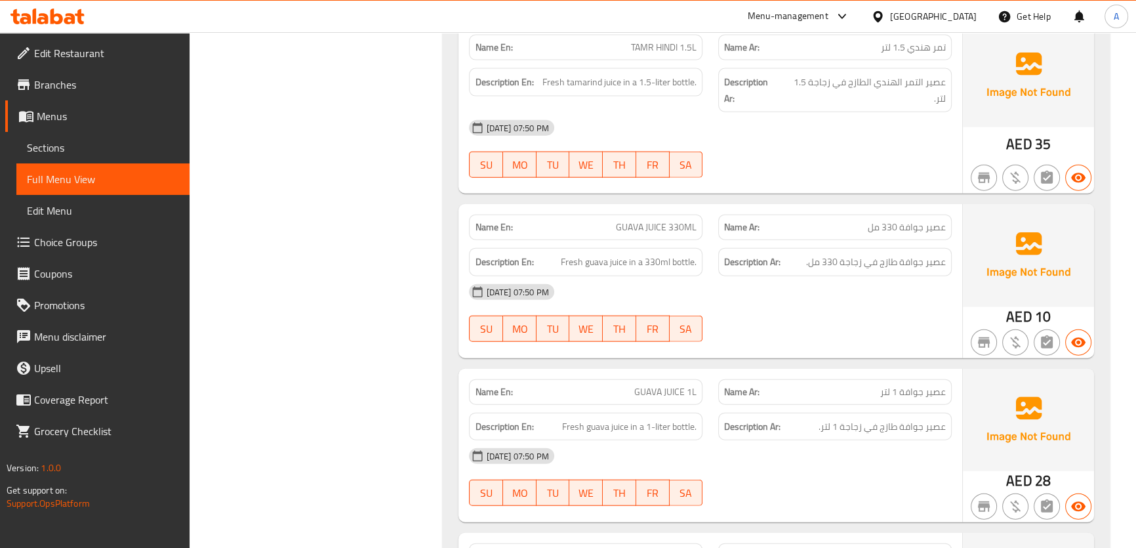
scroll to position [3841, 0]
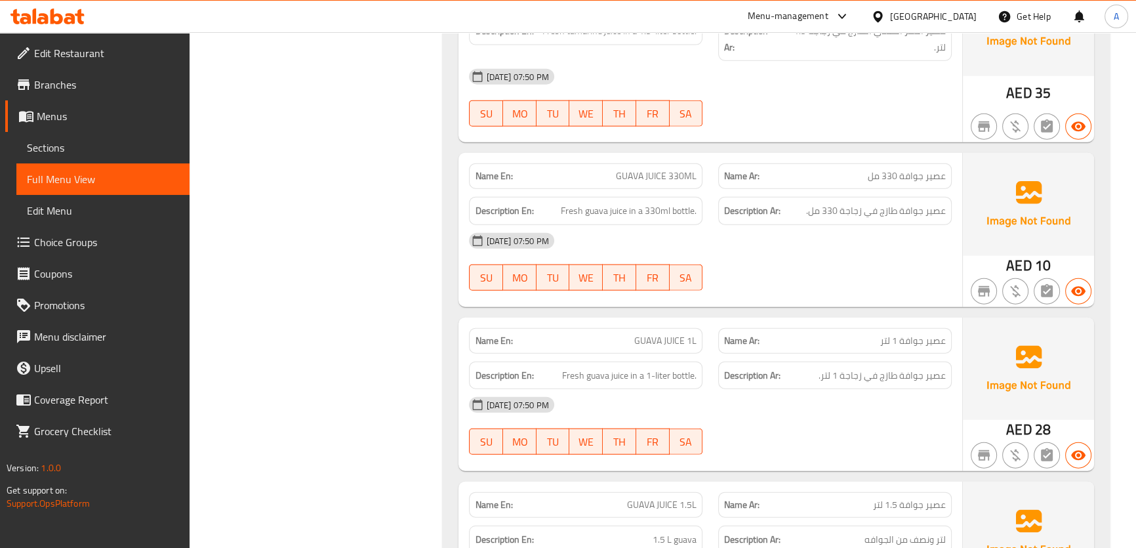
click at [638, 153] on div "Name En: GUAVA JUICE 330ML Name Ar: عصير جوافة 330 مل Description En: Fresh gua…" at bounding box center [709, 229] width 503 height 153
click at [873, 169] on span "عصير جوافة 330 مل" at bounding box center [907, 176] width 78 height 14
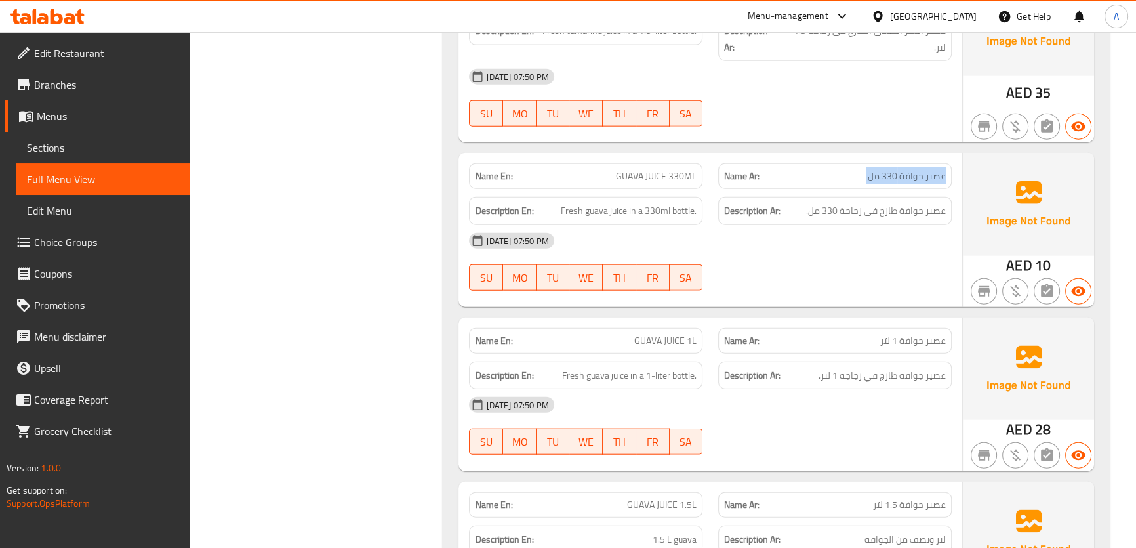
click at [873, 169] on span "عصير جوافة 330 مل" at bounding box center [907, 176] width 78 height 14
click at [658, 163] on div "Name En: GUAVA JUICE 330ML" at bounding box center [585, 176] width 233 height 26
click at [902, 169] on span "عصير جوافة 330 مل" at bounding box center [907, 176] width 78 height 14
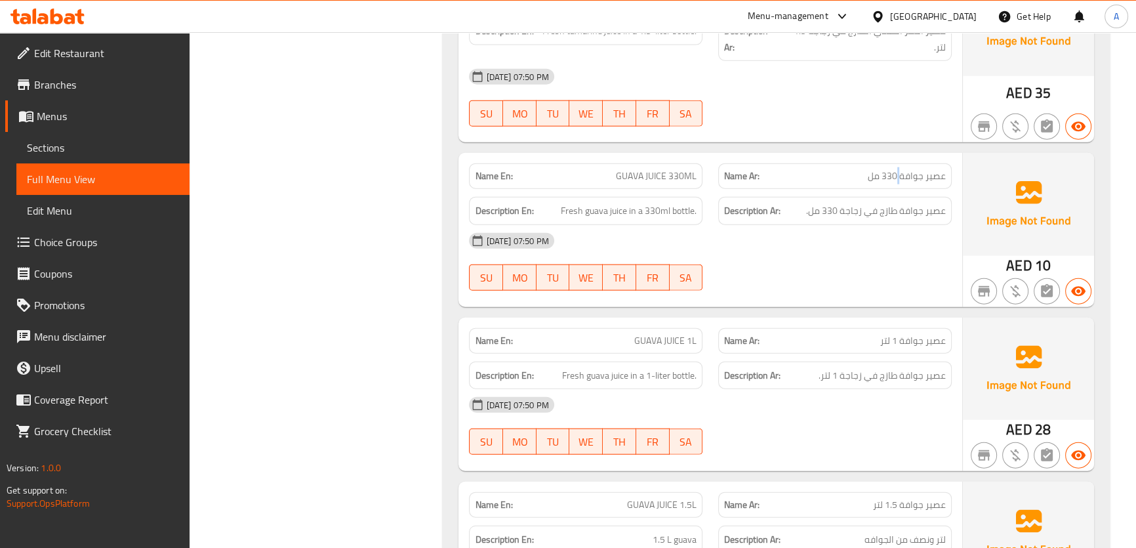
click at [902, 169] on span "عصير جوافة 330 مل" at bounding box center [907, 176] width 78 height 14
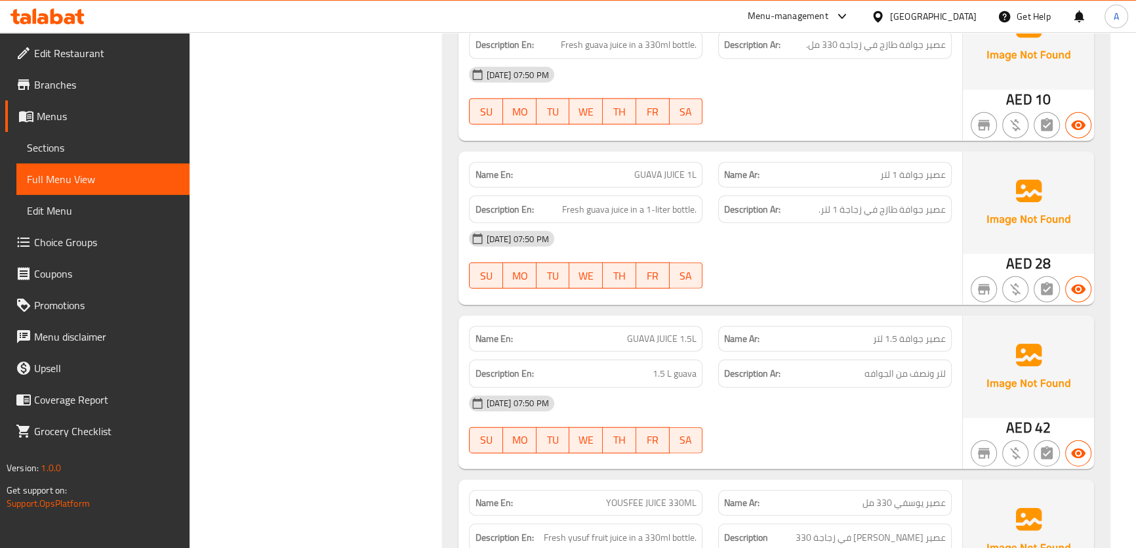
scroll to position [4020, 0]
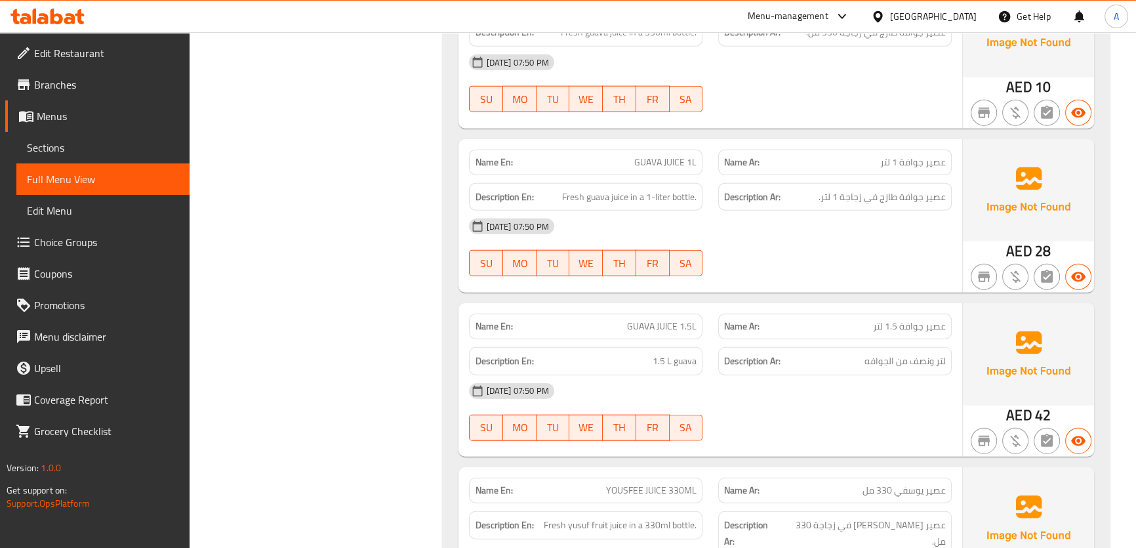
click at [697, 150] on div "Name En: GUAVA JUICE 1L" at bounding box center [585, 163] width 233 height 26
click at [955, 142] on div "Name Ar: عصير جوافة 1 لتر" at bounding box center [834, 162] width 249 height 41
click at [916, 155] on span "عصير جوافة 1 لتر" at bounding box center [913, 162] width 66 height 14
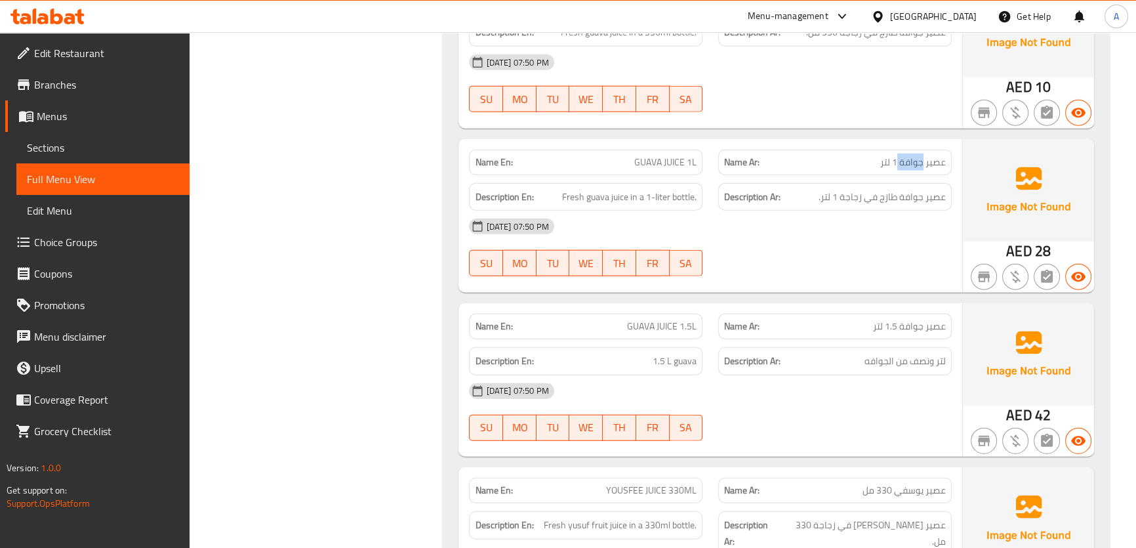
click at [916, 155] on span "عصير جوافة 1 لتر" at bounding box center [913, 162] width 66 height 14
click at [683, 313] on div "Name En: GUAVA JUICE 1.5L" at bounding box center [585, 326] width 233 height 26
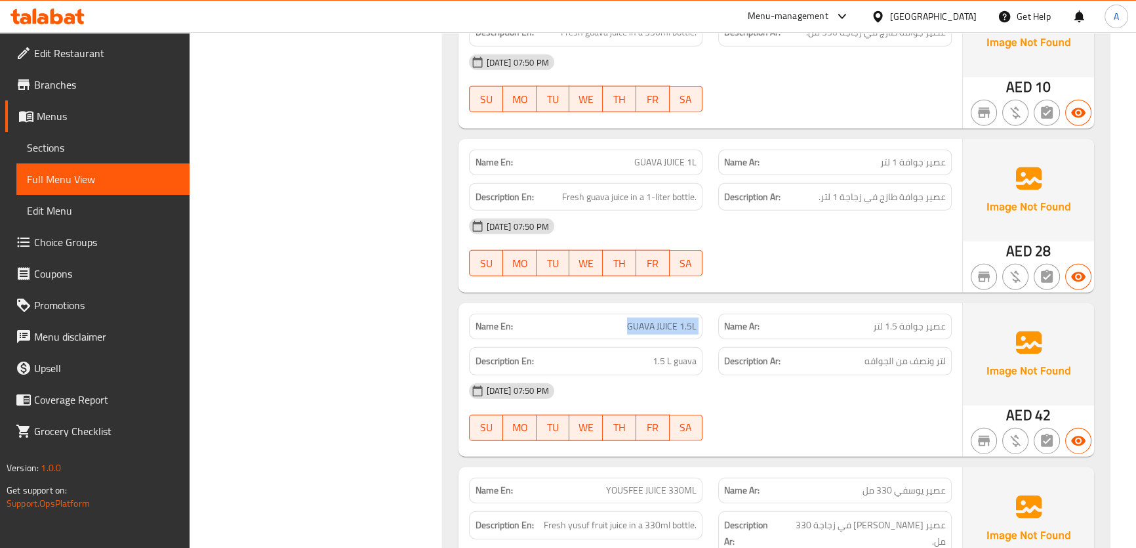
copy span "GUAVA JUICE 1.5L"
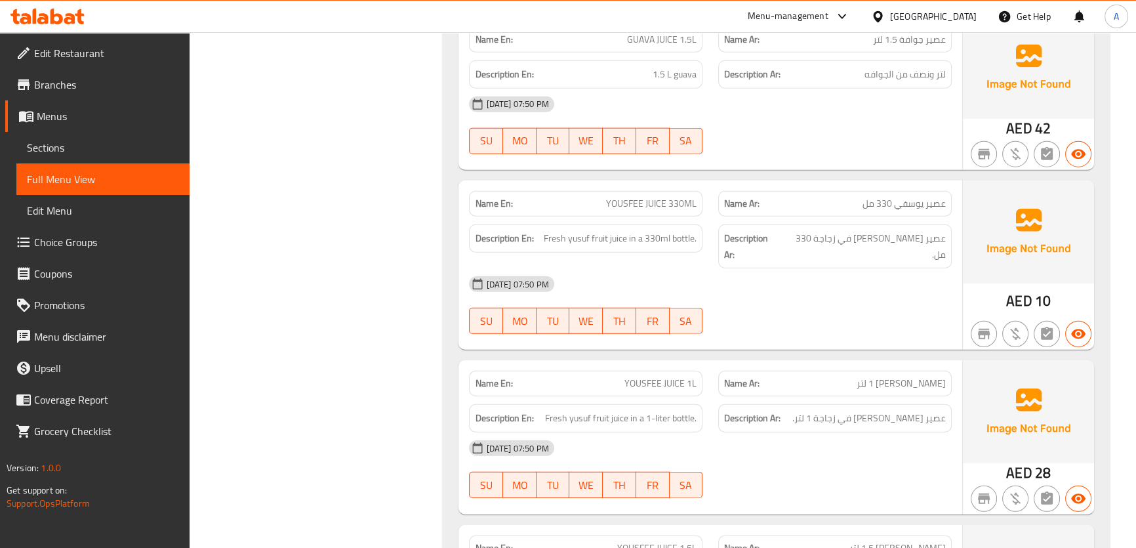
scroll to position [4398, 0]
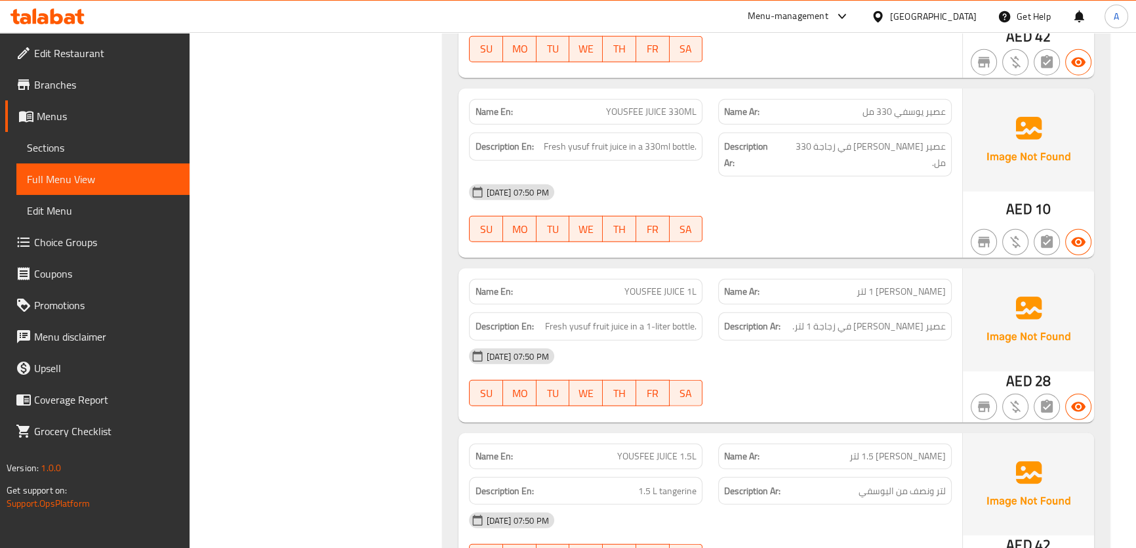
click at [622, 105] on span "YOUSFEE JUICE 330ML" at bounding box center [651, 112] width 90 height 14
copy span "YOUSFEE"
click at [870, 138] on span "عصير [PERSON_NAME] في زجاجة 330 مل." at bounding box center [863, 154] width 163 height 32
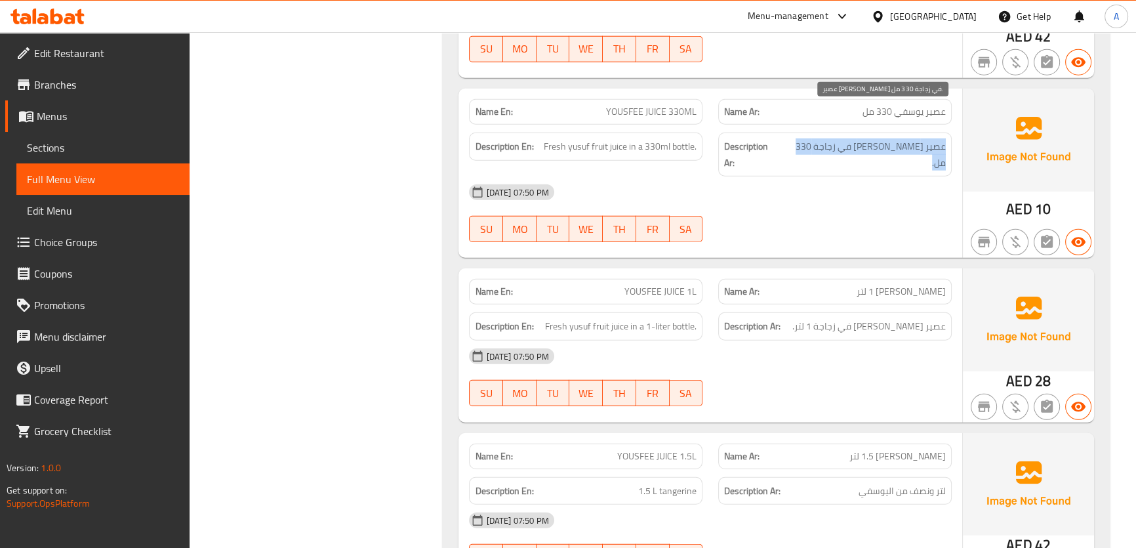
click at [870, 138] on span "عصير [PERSON_NAME] في زجاجة 330 مل." at bounding box center [863, 154] width 163 height 32
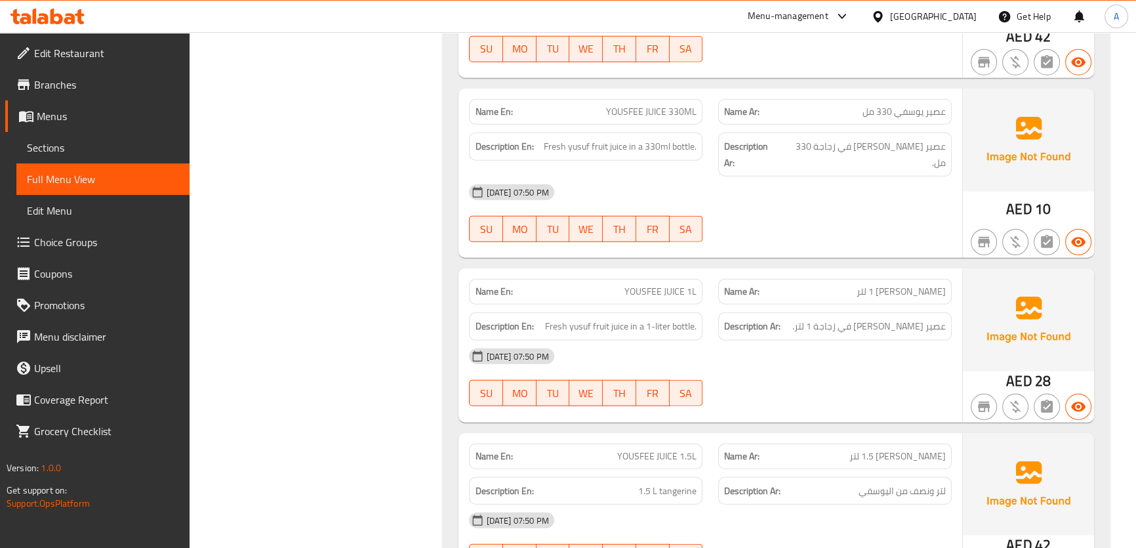
click at [892, 312] on div "Description Ar: عصير يوسفي طازج في زجاجة 1 لتر." at bounding box center [834, 326] width 233 height 28
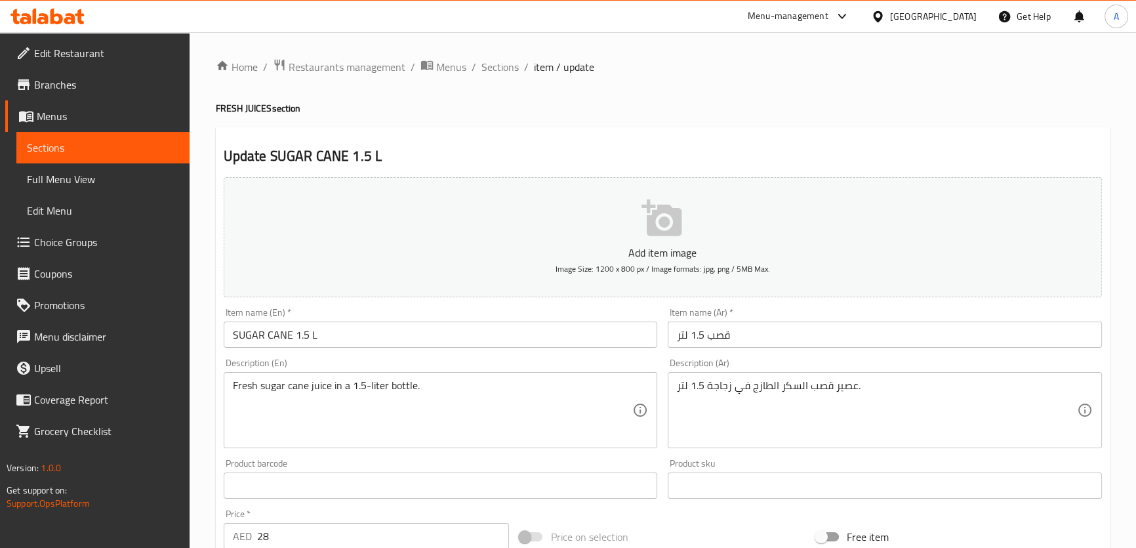
click at [702, 338] on input "قصب 1.5 لتر" at bounding box center [885, 334] width 434 height 26
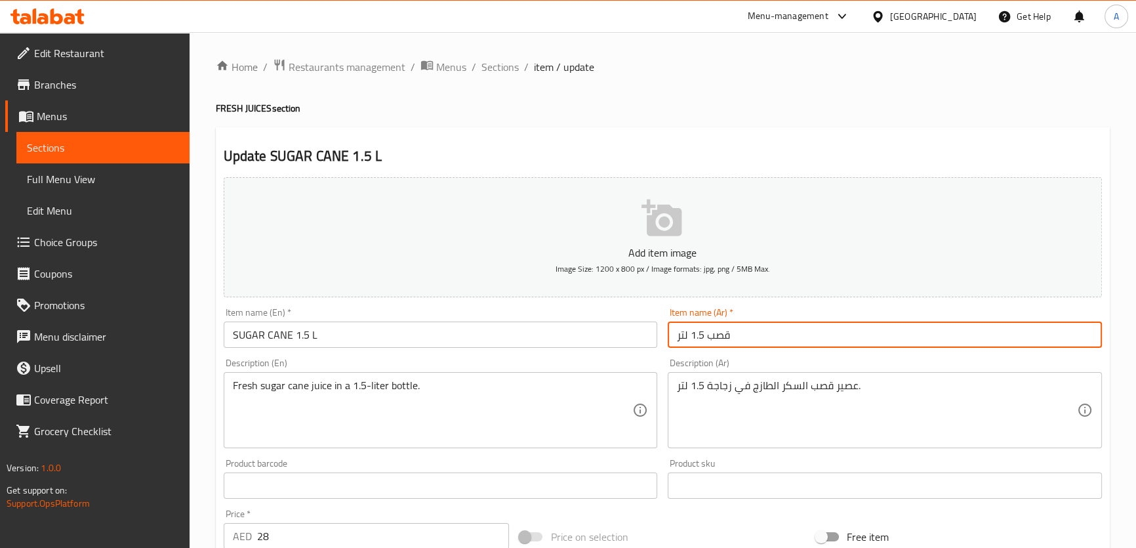
paste input "السكر"
click at [710, 340] on input "قصب 1.5 لتر" at bounding box center [885, 334] width 434 height 26
paste input "السكر"
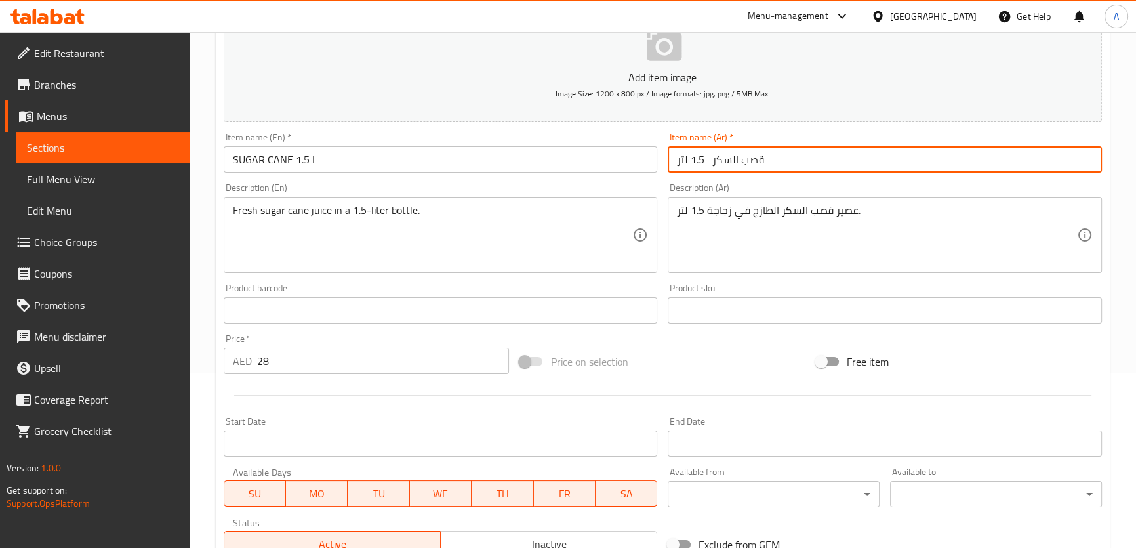
scroll to position [378, 0]
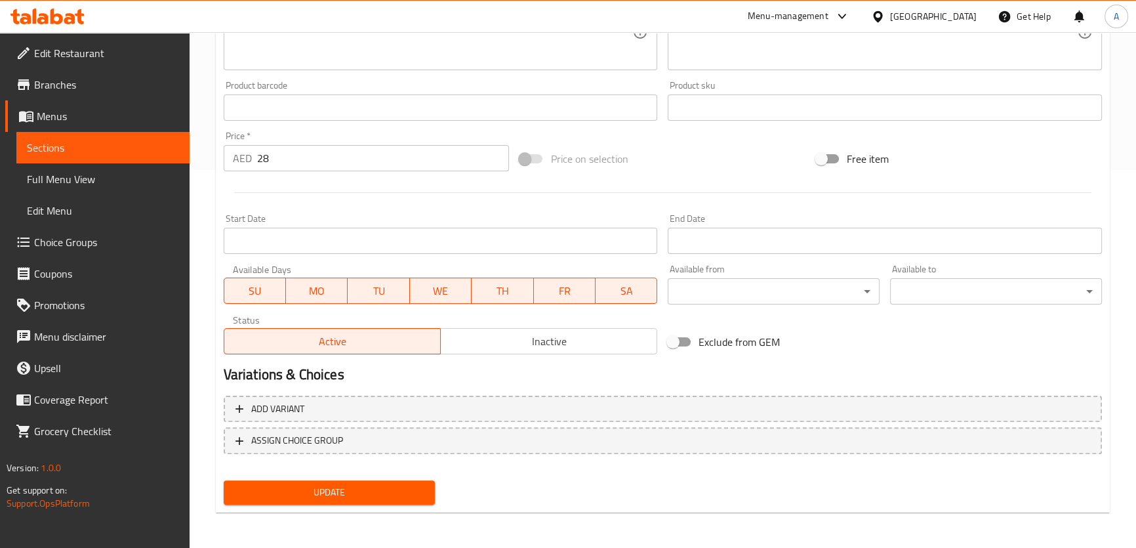
type input "قصب السكر 1.5 لتر"
click at [393, 498] on span "Update" at bounding box center [329, 492] width 191 height 16
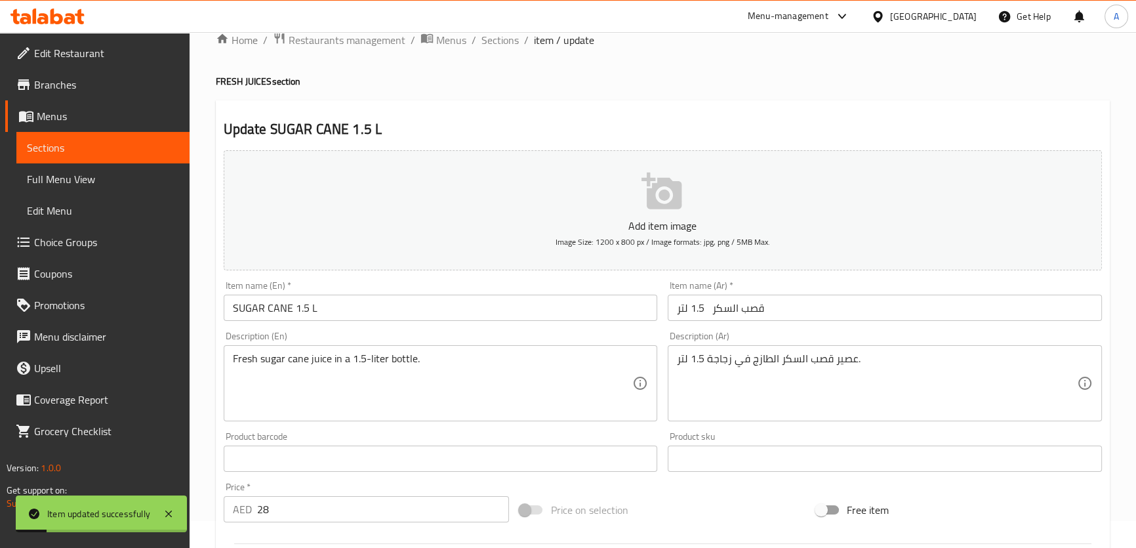
scroll to position [20, 0]
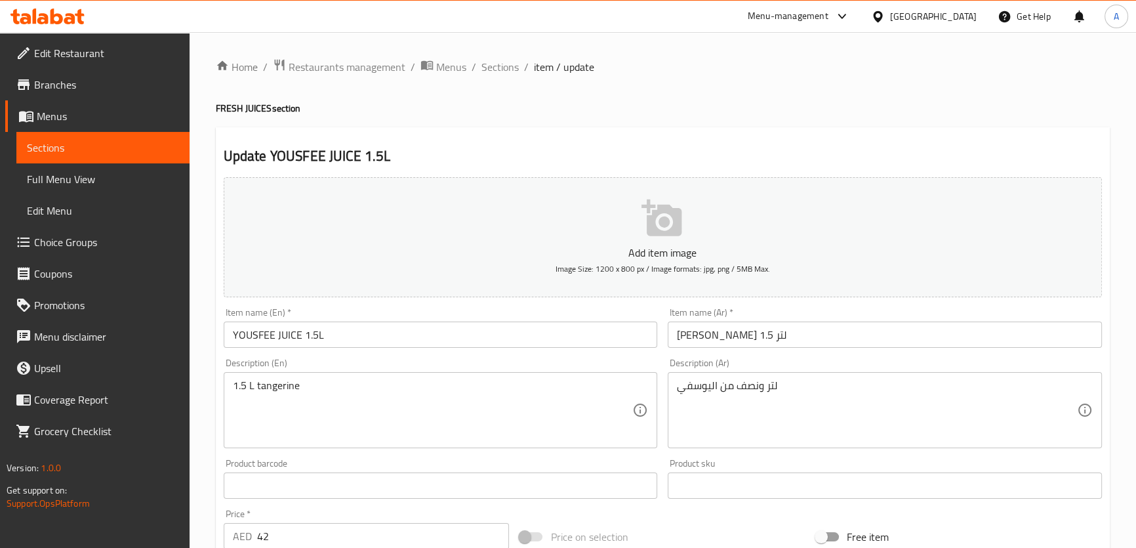
click at [280, 386] on textarea "1.5 L tangerine" at bounding box center [433, 410] width 400 height 62
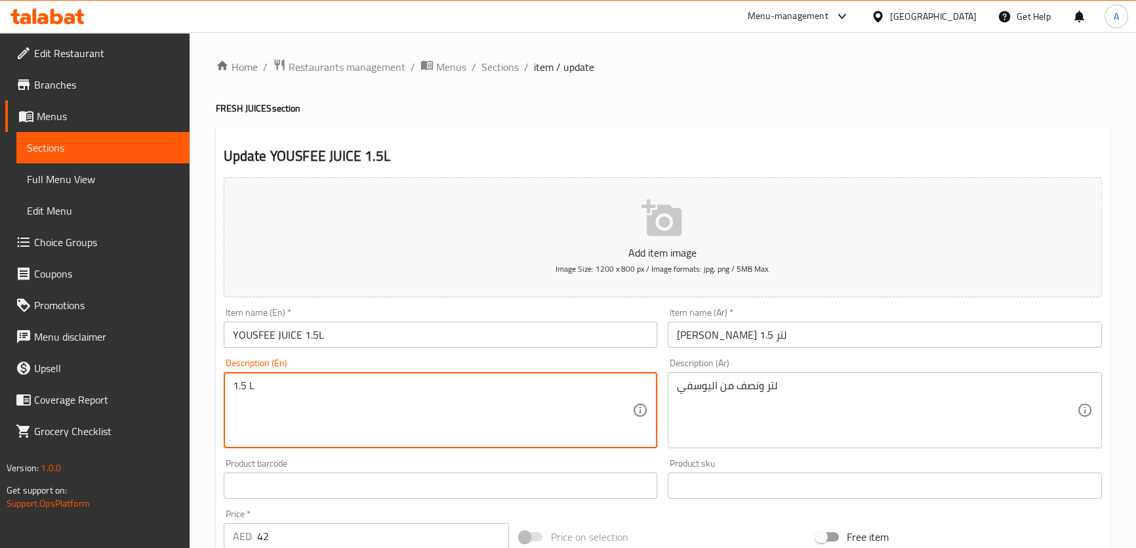
type textarea "1.5 L"
click at [251, 334] on input "YOUSFEE JUICE 1.5L" at bounding box center [441, 334] width 434 height 26
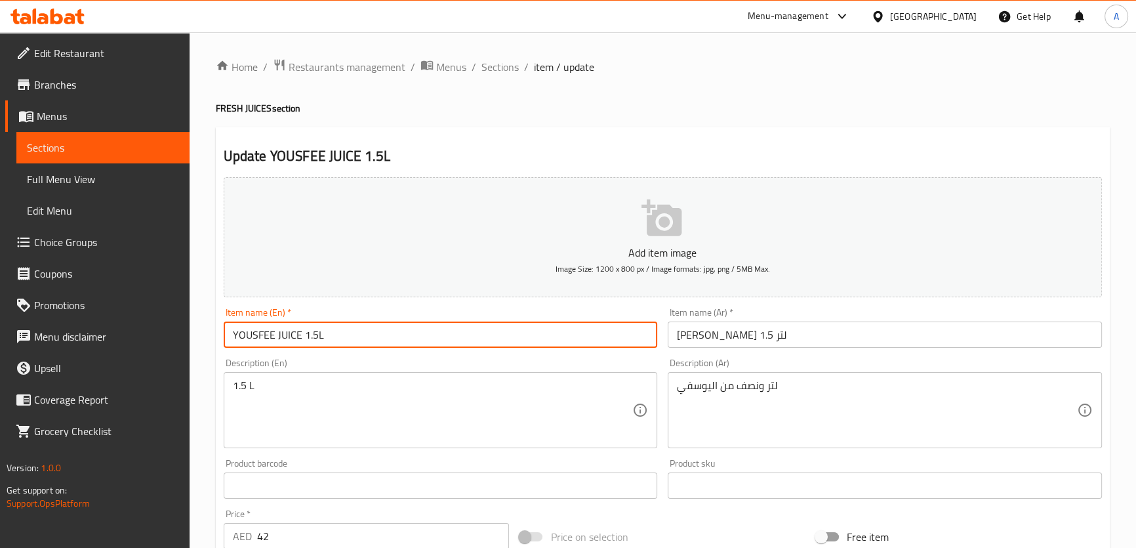
paste input "tangerine"
type input "tangerine JUICE 1.5L"
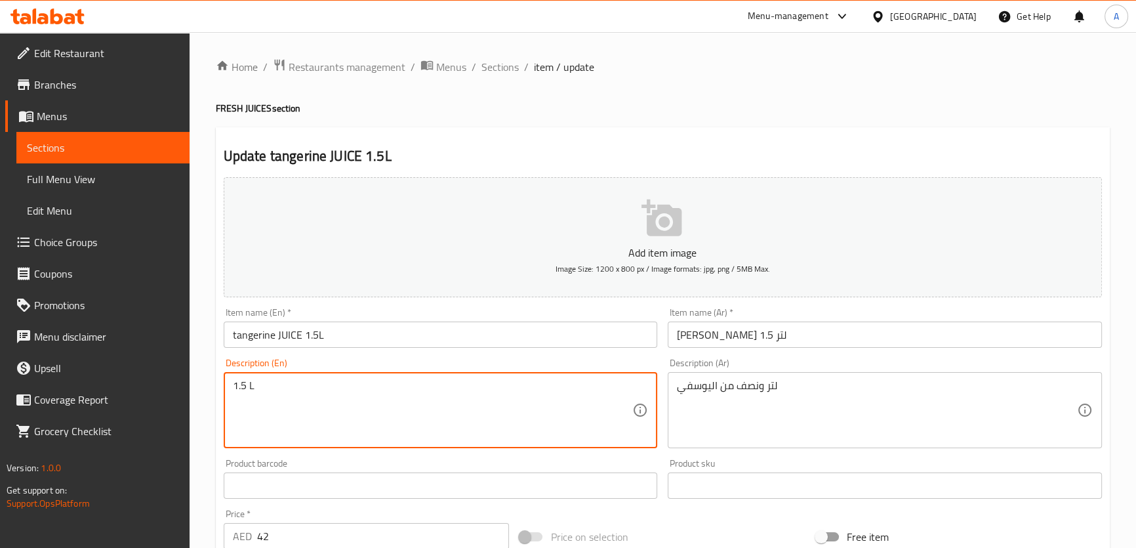
click at [262, 382] on textarea "1.5 L" at bounding box center [433, 410] width 400 height 62
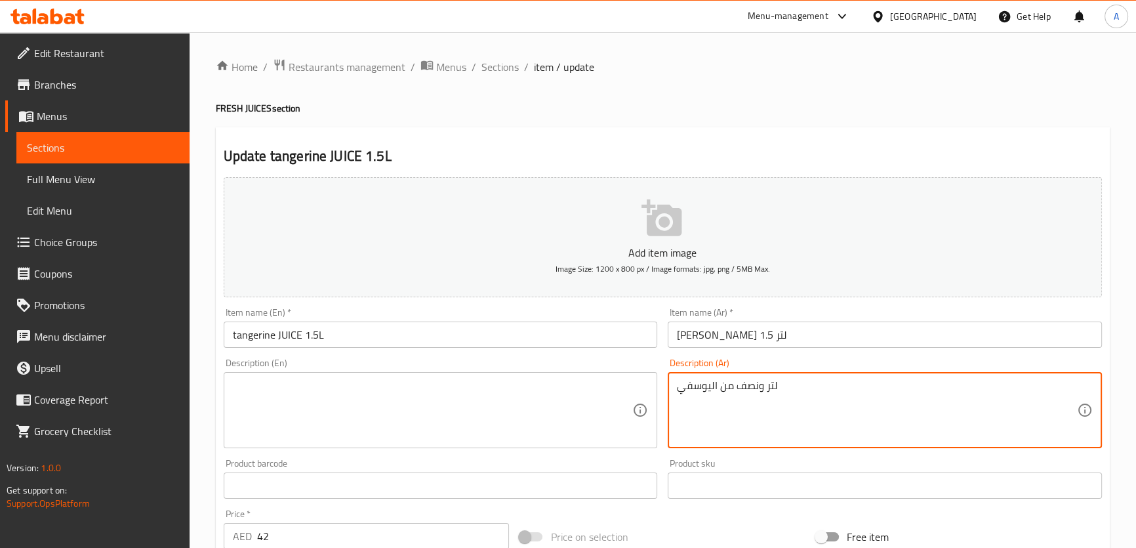
click at [717, 402] on textarea "لتر ونصف من اليوسفي" at bounding box center [877, 410] width 400 height 62
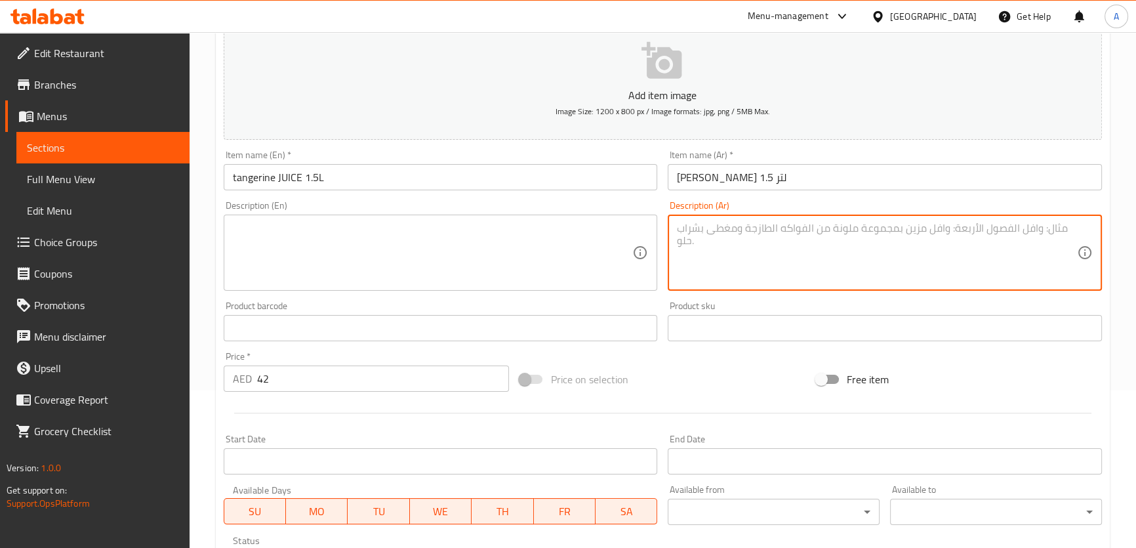
scroll to position [378, 0]
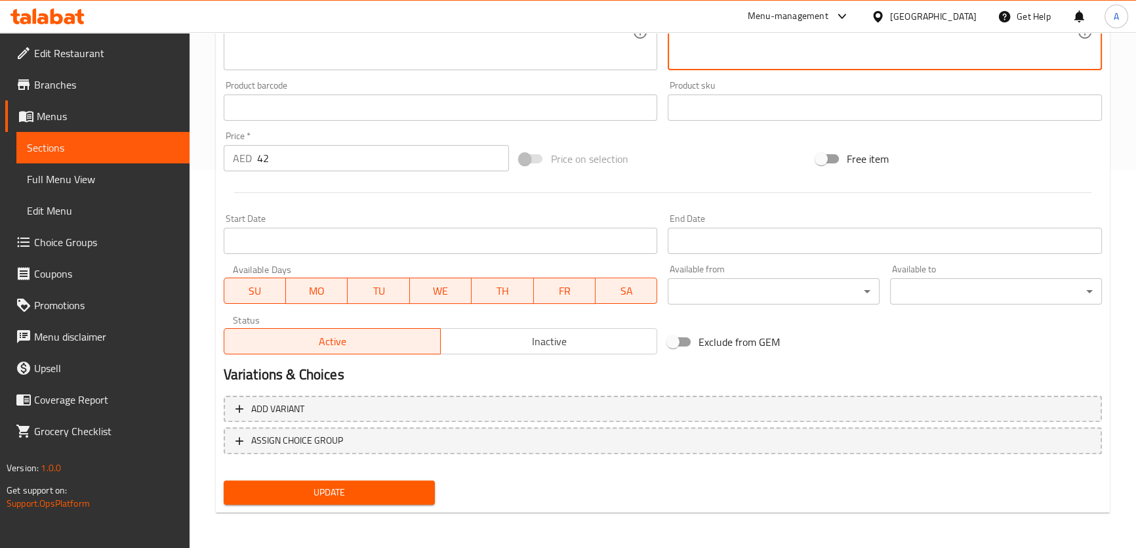
click at [350, 498] on span "Update" at bounding box center [329, 492] width 191 height 16
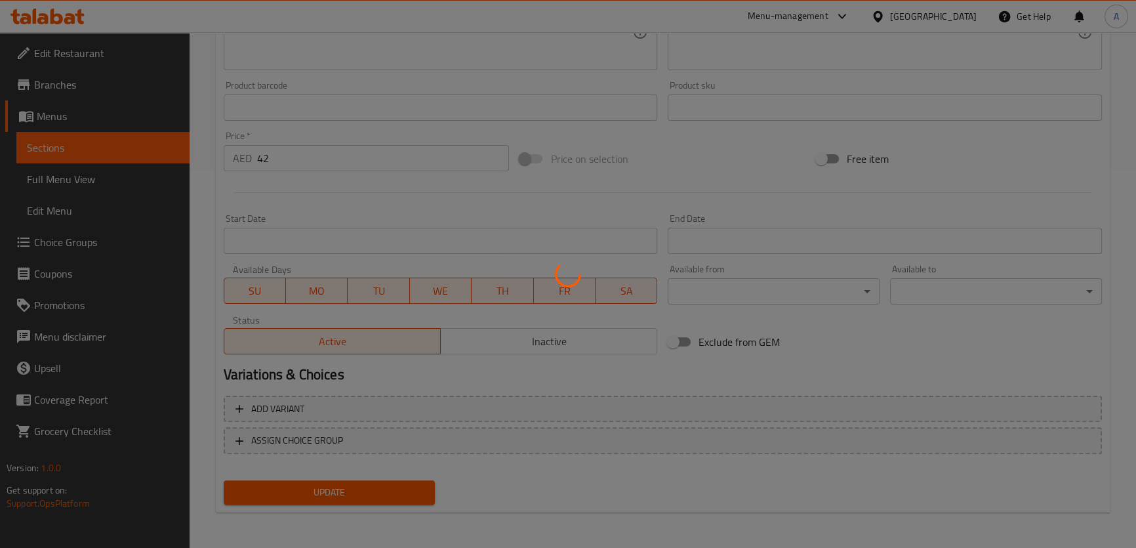
scroll to position [37, 0]
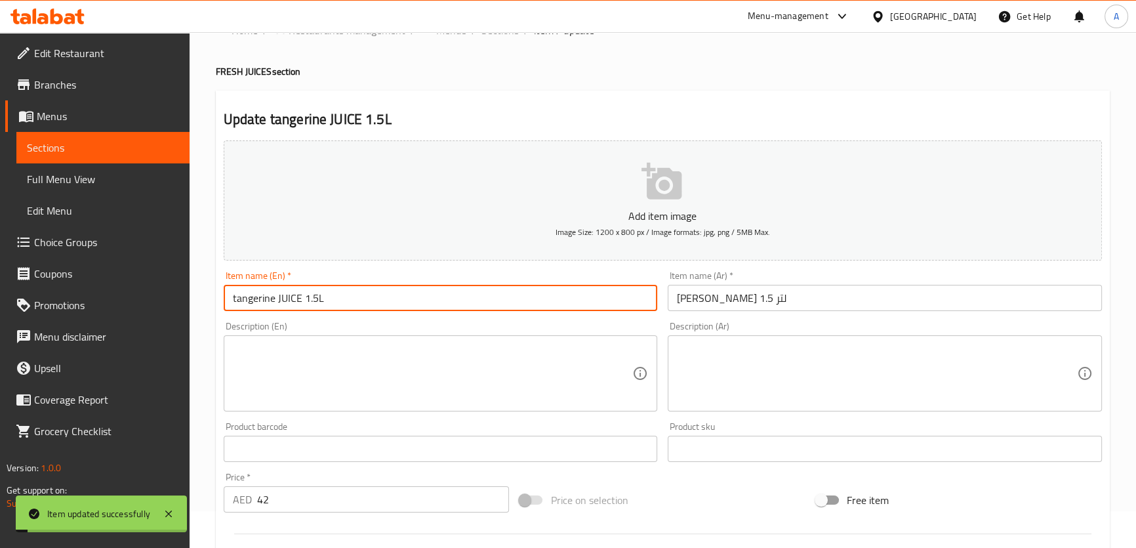
click at [264, 290] on input "tangerine JUICE 1.5L" at bounding box center [441, 298] width 434 height 26
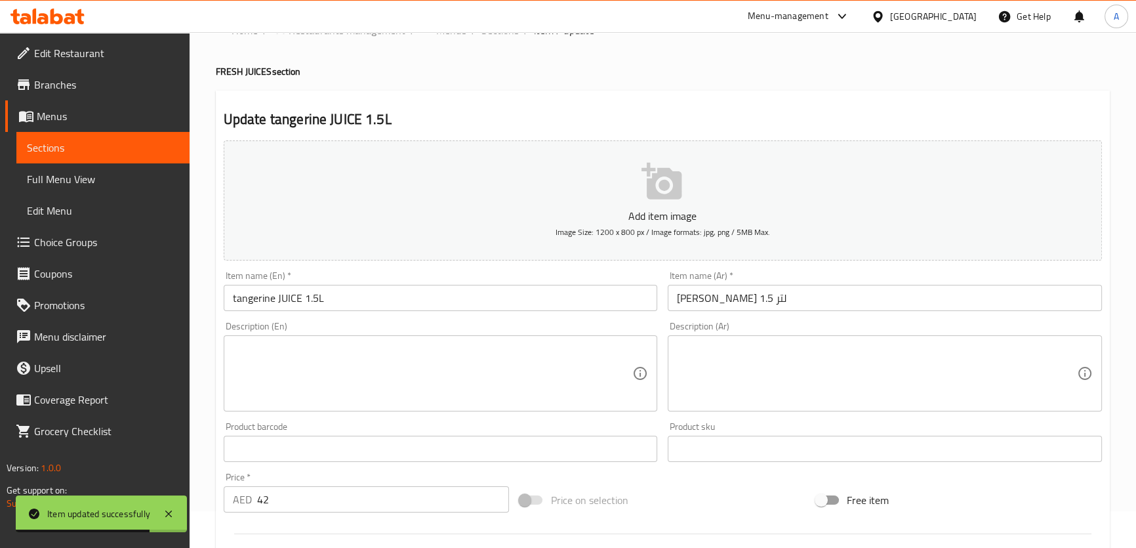
scroll to position [341, 0]
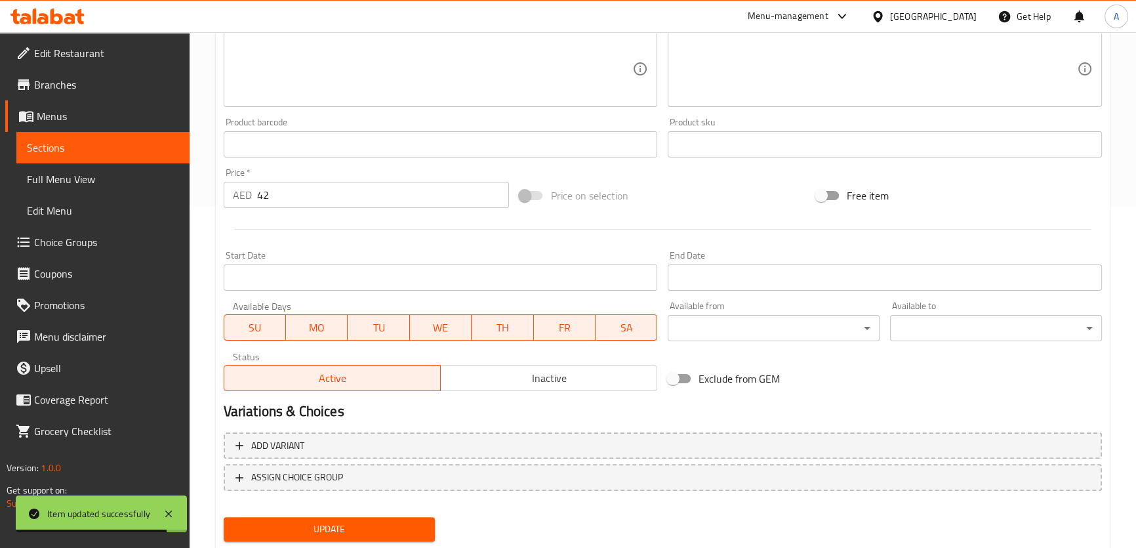
click at [372, 522] on span "Update" at bounding box center [329, 529] width 191 height 16
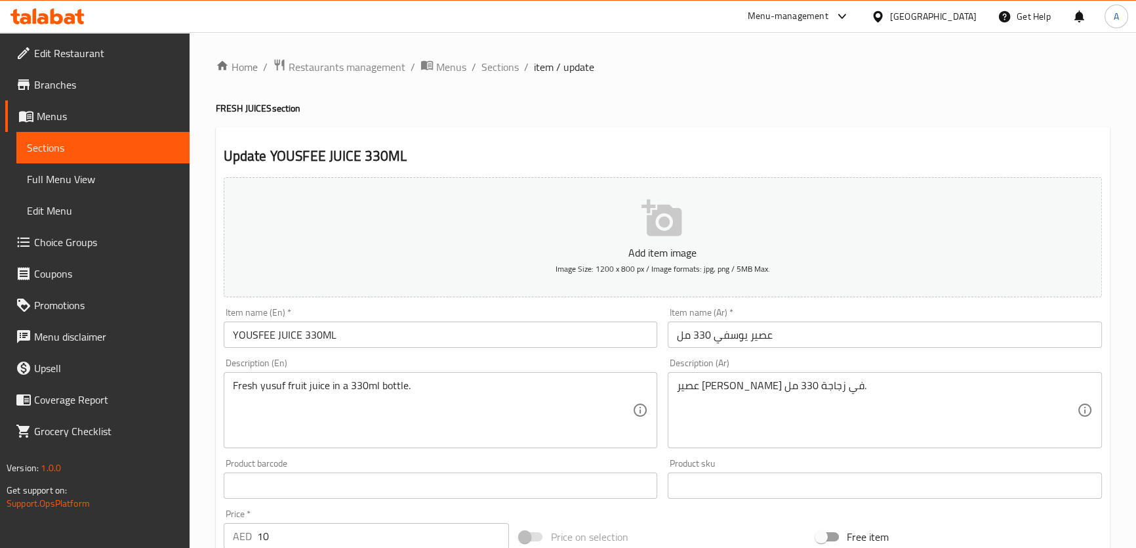
click at [249, 335] on input "YOUSFEE JUICE 330ML" at bounding box center [441, 334] width 434 height 26
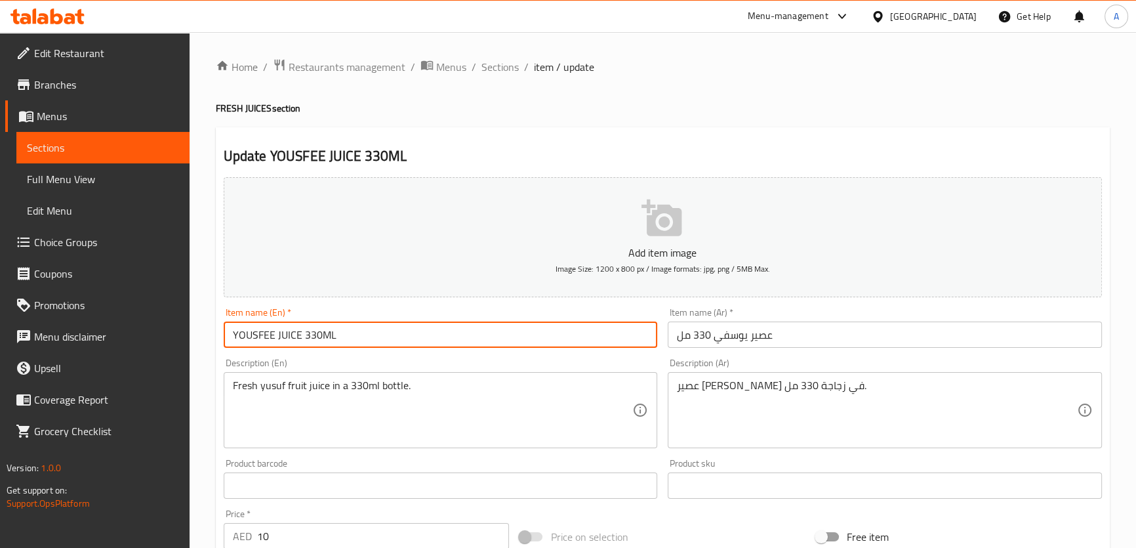
paste input "tangerine"
type input "tangerine JUICE 330ML"
click at [278, 387] on textarea "Fresh yusuf fruit juice in a 330ml bottle." at bounding box center [433, 410] width 400 height 62
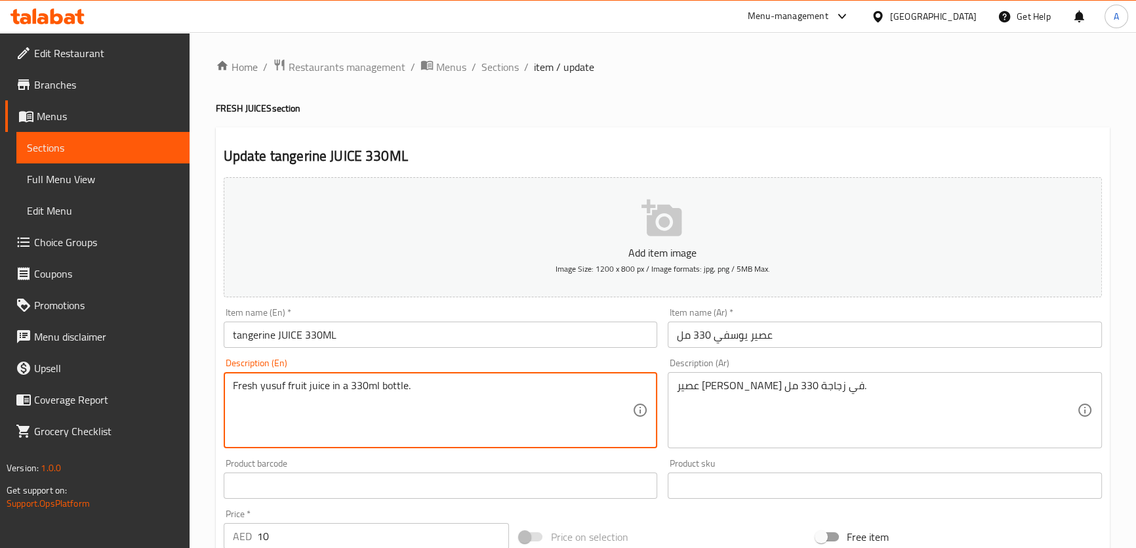
click at [287, 388] on textarea "Fresh yusuf fruit juice in a 330ml bottle." at bounding box center [433, 410] width 400 height 62
drag, startPoint x: 306, startPoint y: 387, endPoint x: 260, endPoint y: 380, distance: 46.4
click at [260, 380] on textarea "Fresh yusuf fruit juice in a 330ml bottle." at bounding box center [433, 410] width 400 height 62
paste textarea "tangerine"
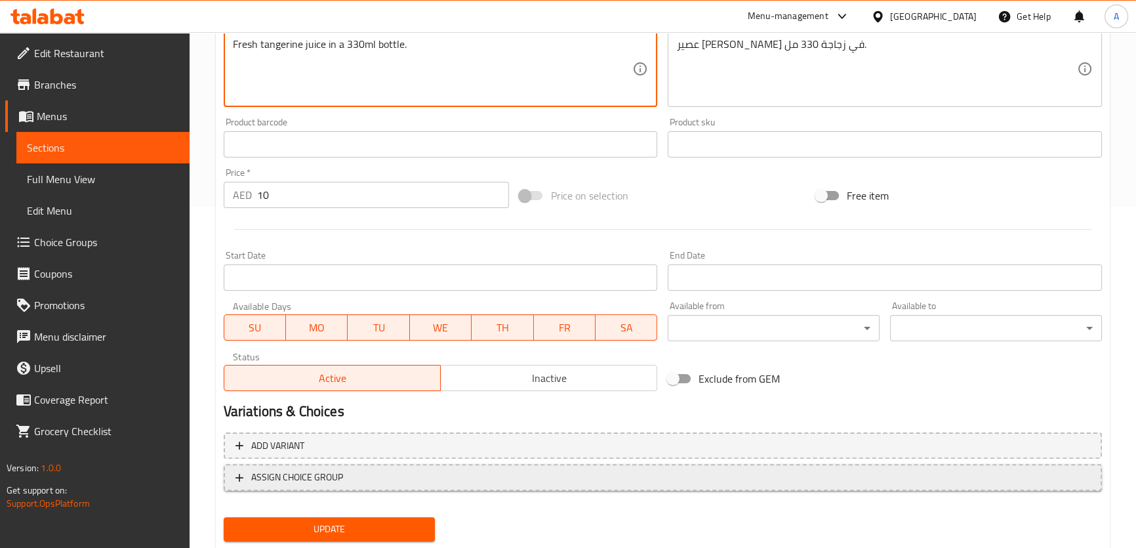
scroll to position [344, 0]
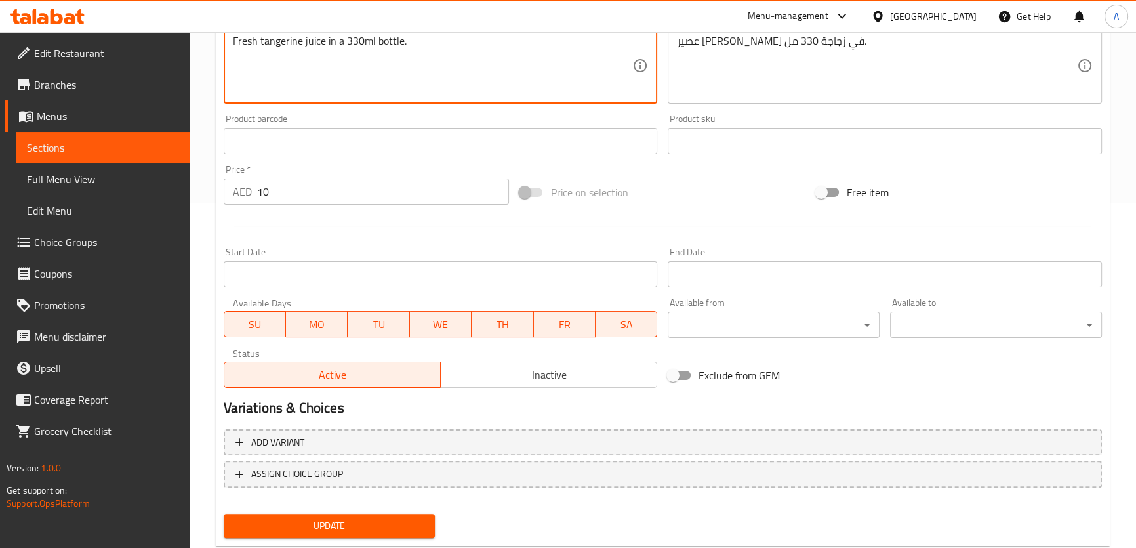
type textarea "Fresh tangerine juice in a 330ml bottle."
click at [350, 531] on span "Update" at bounding box center [329, 525] width 191 height 16
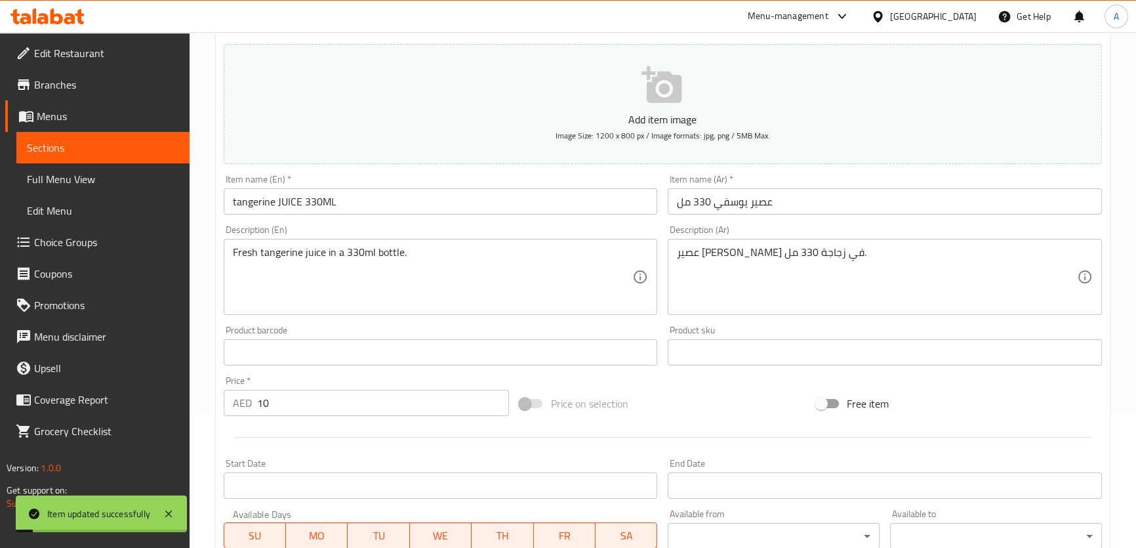
scroll to position [54, 0]
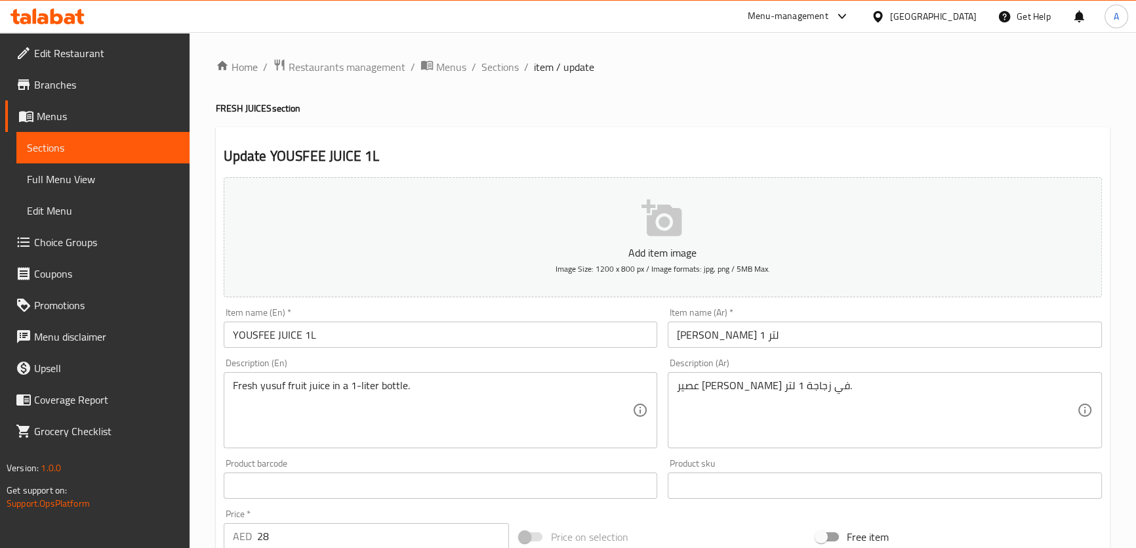
click at [243, 325] on input "YOUSFEE JUICE 1L" at bounding box center [441, 334] width 434 height 26
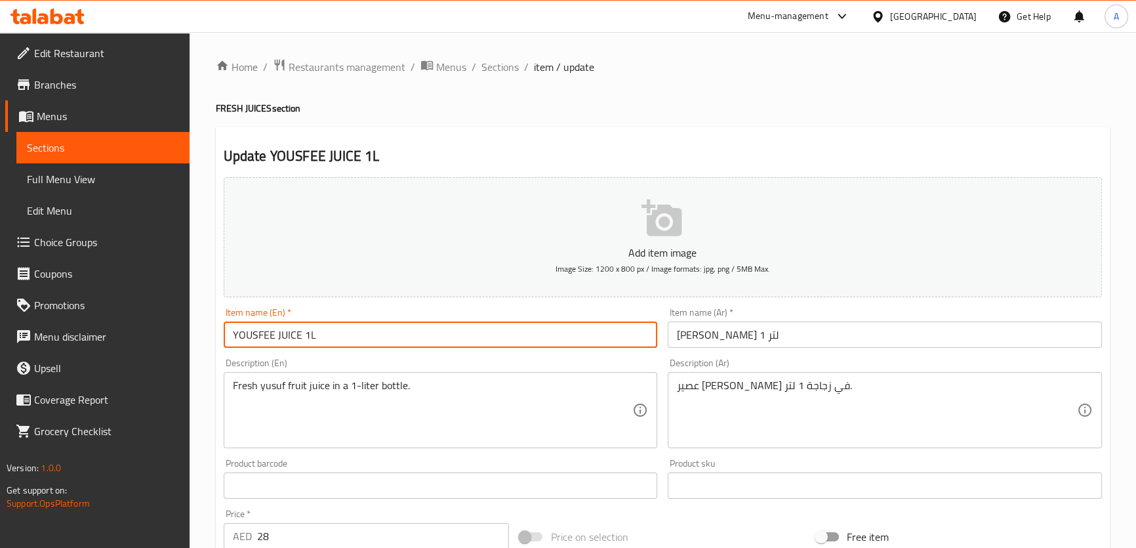
click at [243, 325] on input "YOUSFEE JUICE 1L" at bounding box center [441, 334] width 434 height 26
paste input "لتر ونصف من اليوسفي"
paste input "tangerine"
type input "tangerine JUICE 1L"
click at [272, 386] on textarea "Fresh yusuf fruit juice in a 1-liter bottle." at bounding box center [433, 410] width 400 height 62
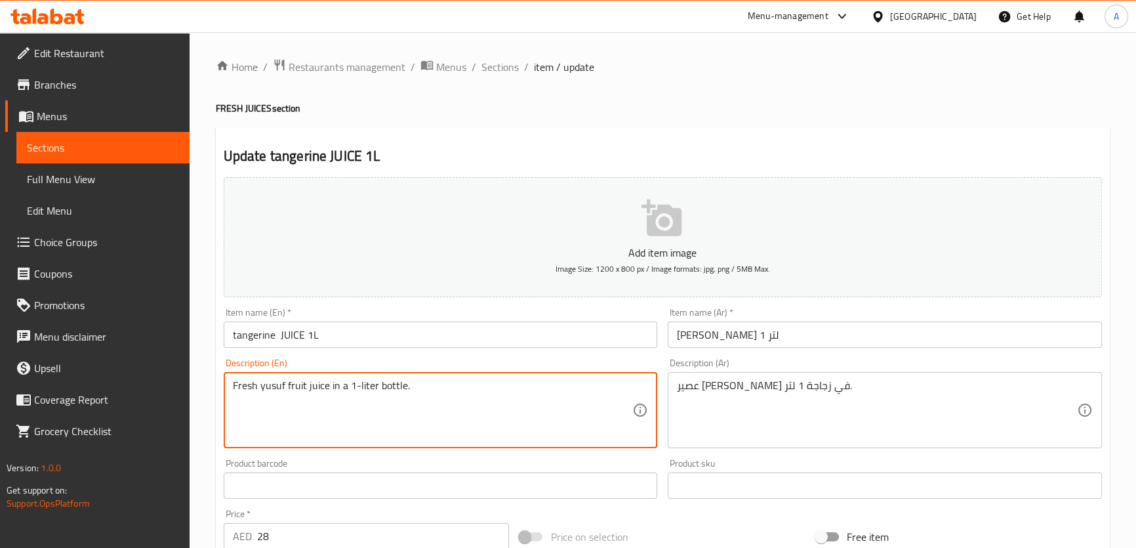
paste textarea "tangerine"
click at [313, 388] on textarea "Fresh tangerine fruit juice in a 1-liter bottle." at bounding box center [433, 410] width 400 height 62
type textarea "Fresh tangerine juice in a 1-liter bottle."
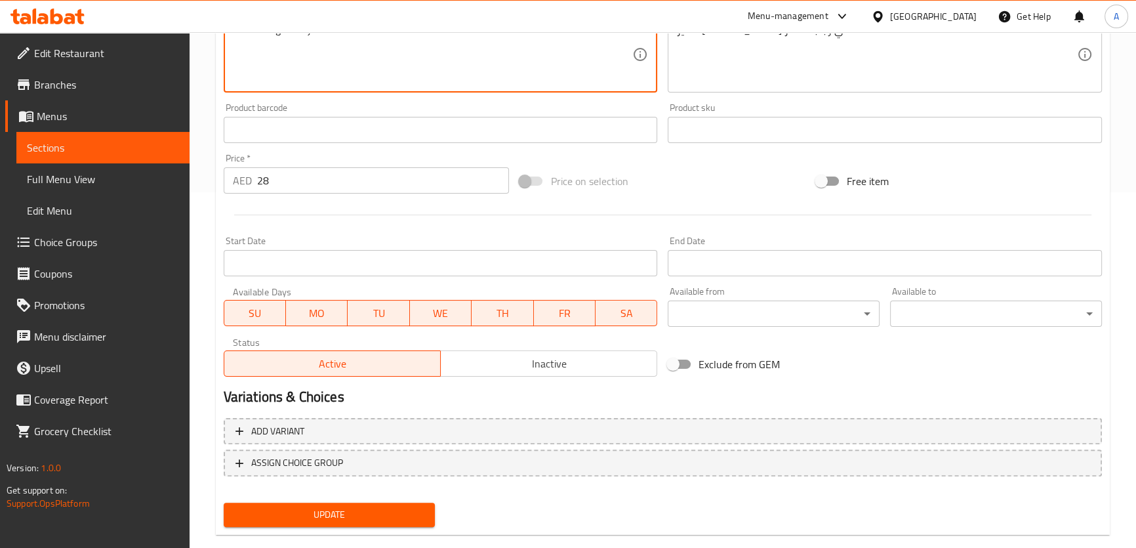
scroll to position [378, 0]
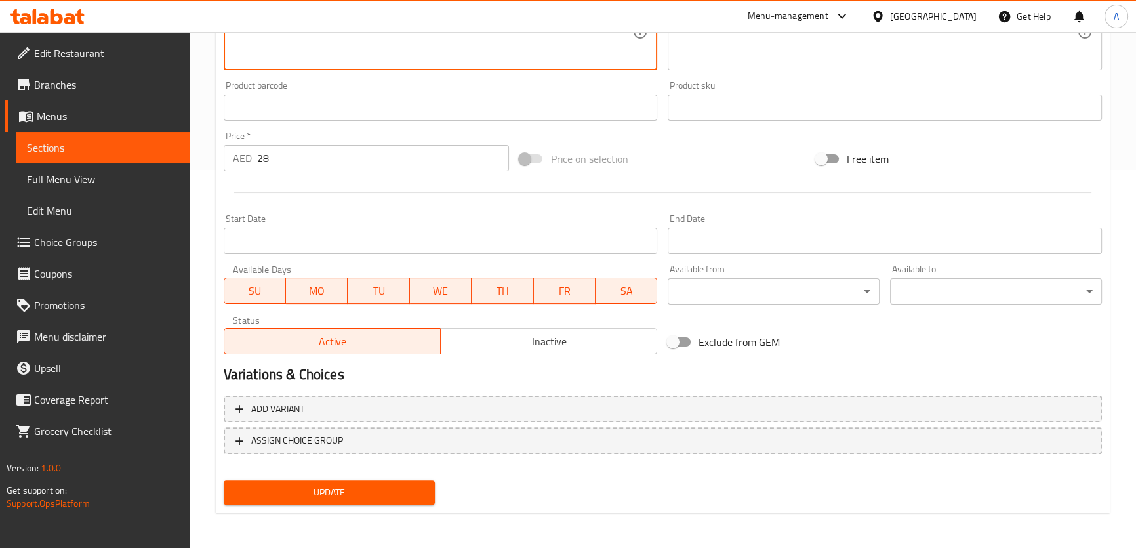
click at [421, 496] on span "Update" at bounding box center [329, 492] width 191 height 16
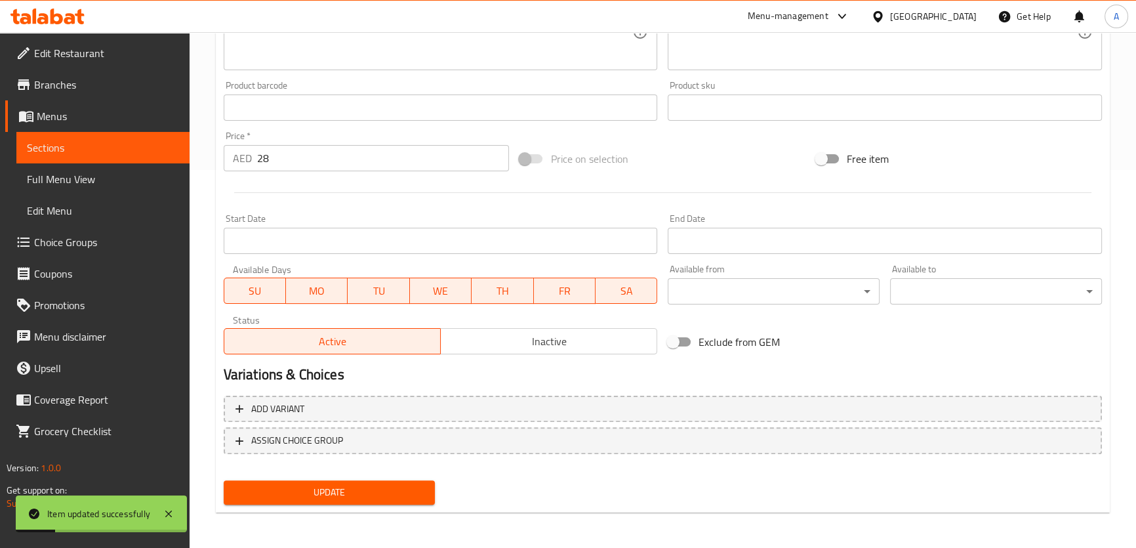
scroll to position [0, 0]
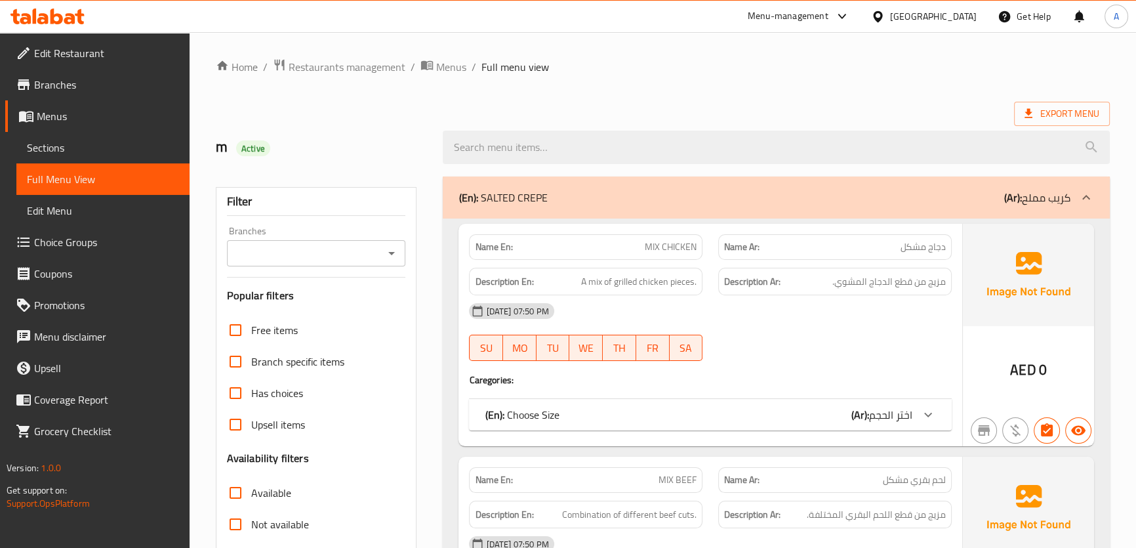
scroll to position [176, 0]
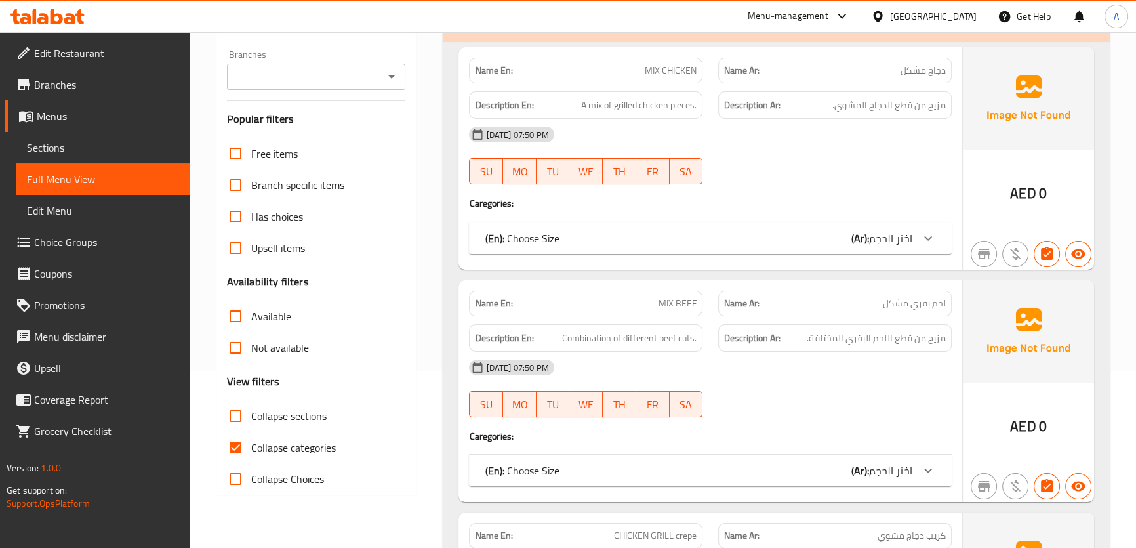
click at [319, 415] on span "Collapse sections" at bounding box center [288, 416] width 75 height 16
click at [251, 415] on input "Collapse sections" at bounding box center [235, 415] width 31 height 31
checkbox input "true"
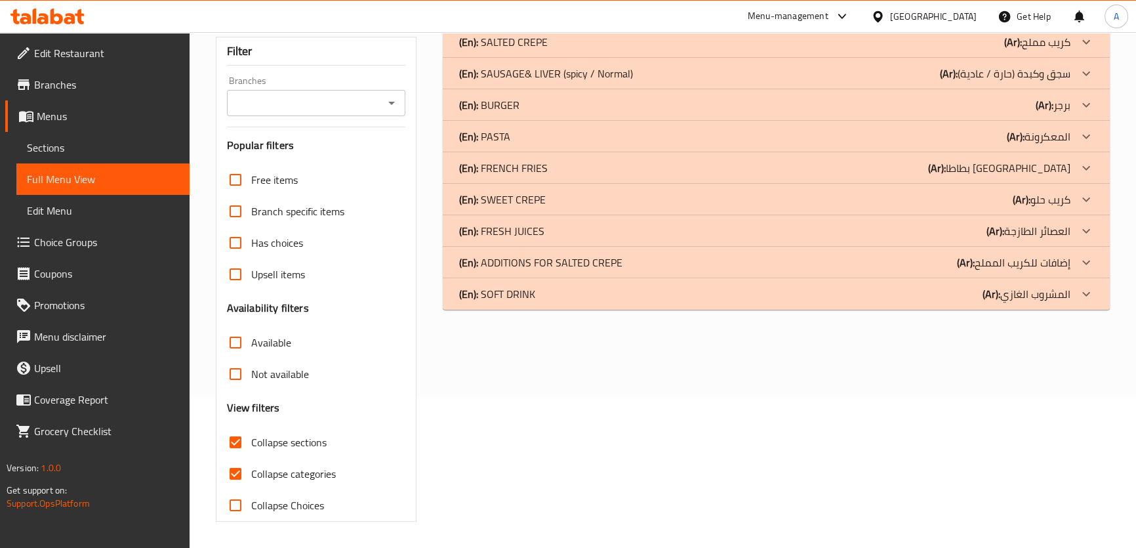
click at [262, 466] on span "Collapse categories" at bounding box center [293, 474] width 85 height 16
click at [251, 458] on input "Collapse categories" at bounding box center [235, 473] width 31 height 31
checkbox input "false"
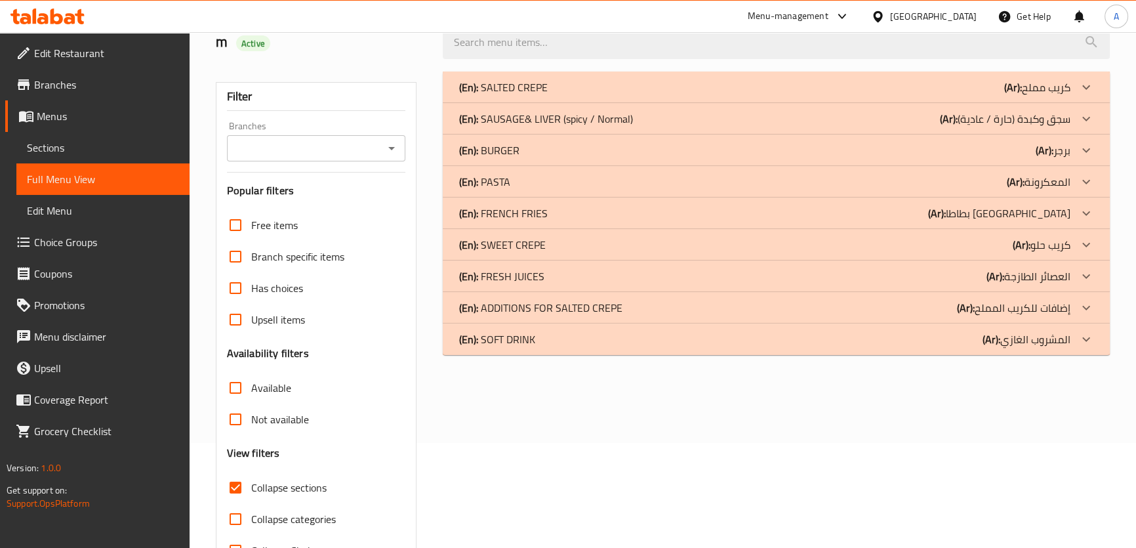
scroll to position [104, 0]
click at [553, 96] on div "(En): FRESH JUICES (Ar): العصائر الطازجة" at bounding box center [763, 88] width 611 height 16
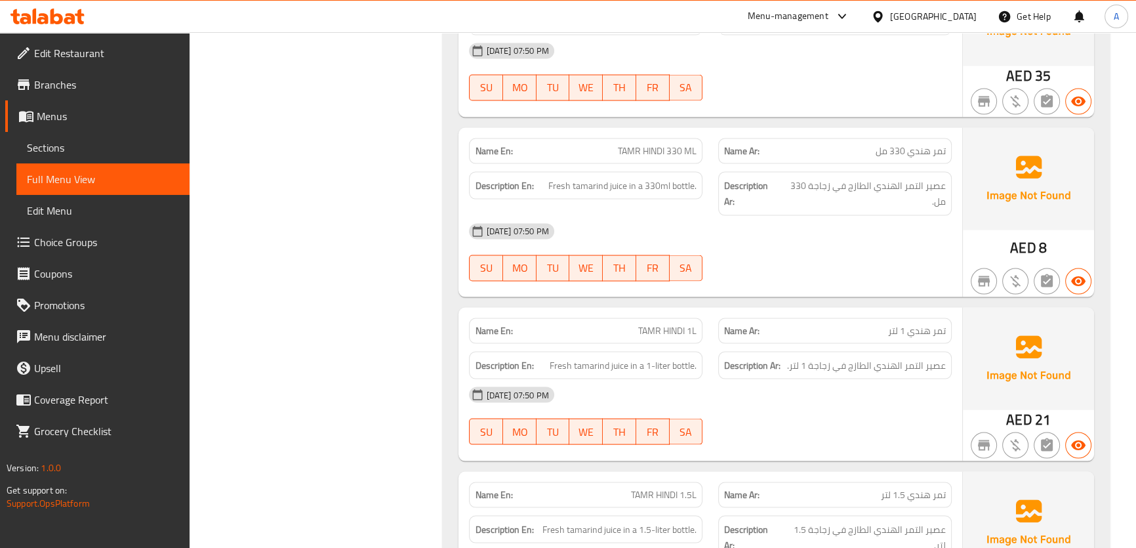
scroll to position [3304, 0]
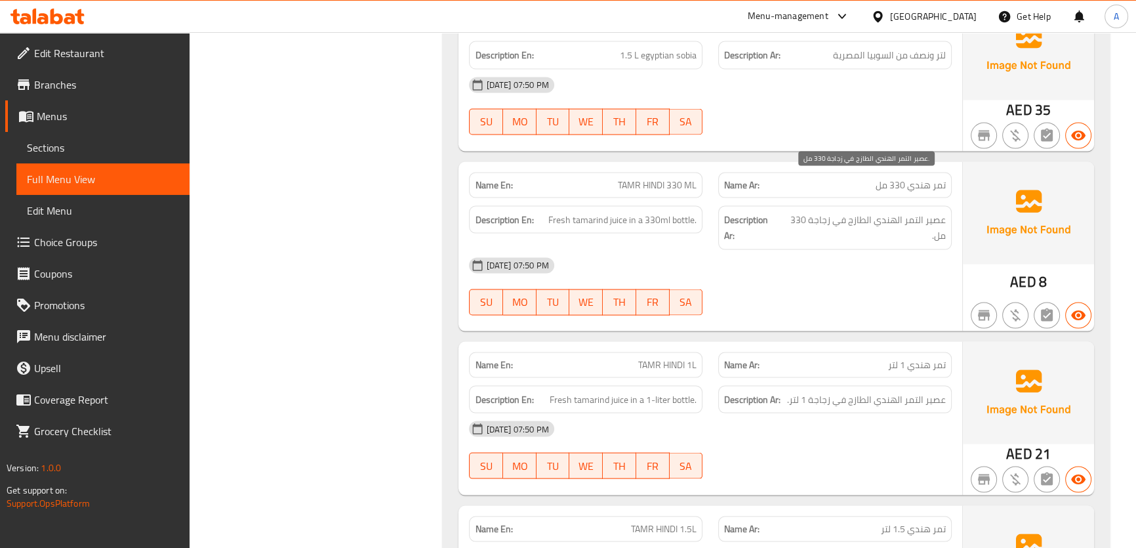
click at [944, 212] on span "عصير التمر الهندي الطازج في زجاجة 330 مل." at bounding box center [863, 228] width 165 height 32
copy span "مل"
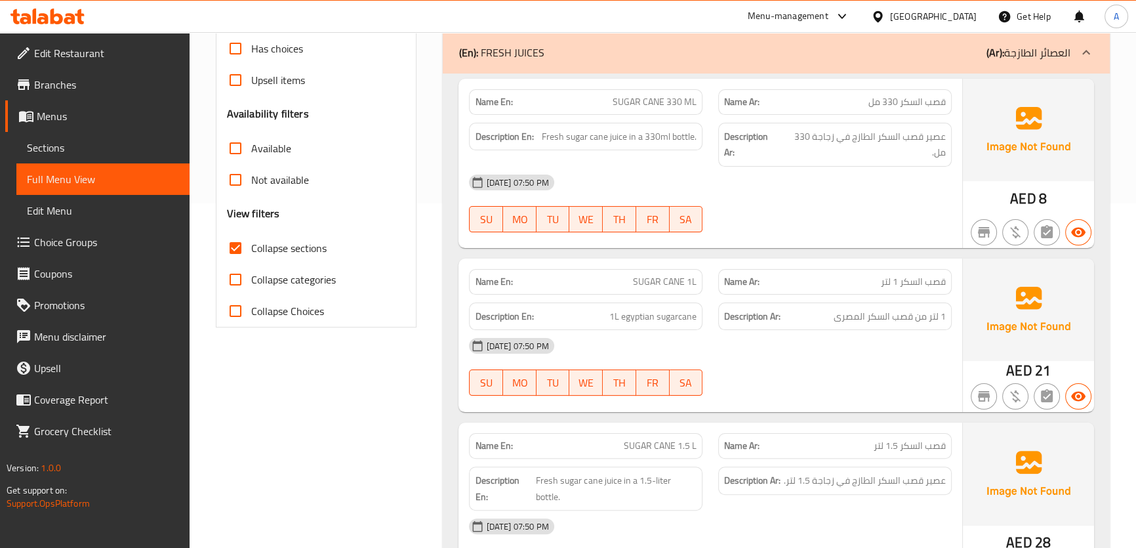
scroll to position [0, 0]
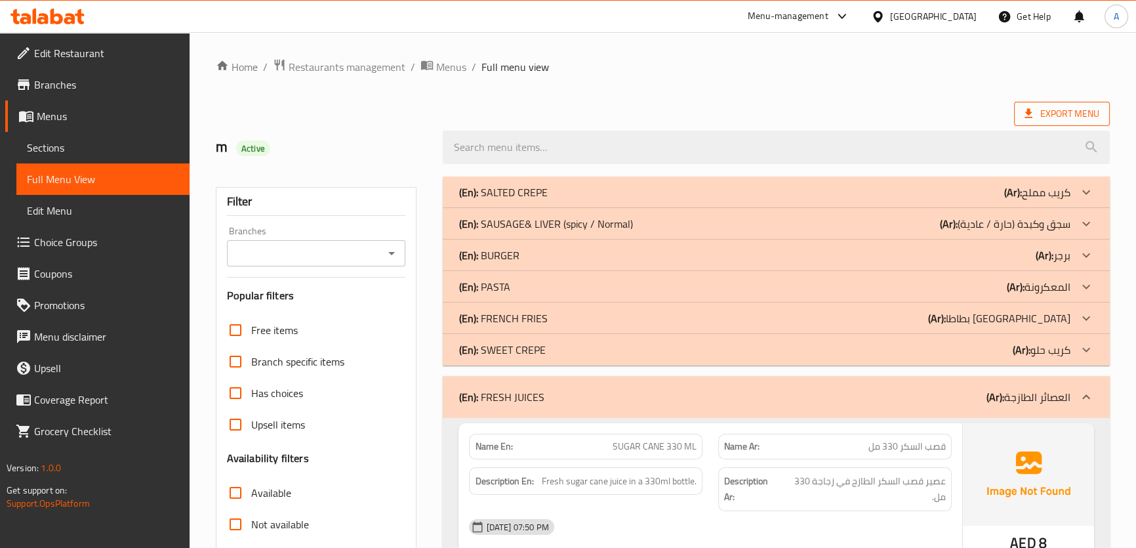
click at [1039, 113] on span "Export Menu" at bounding box center [1061, 114] width 75 height 16
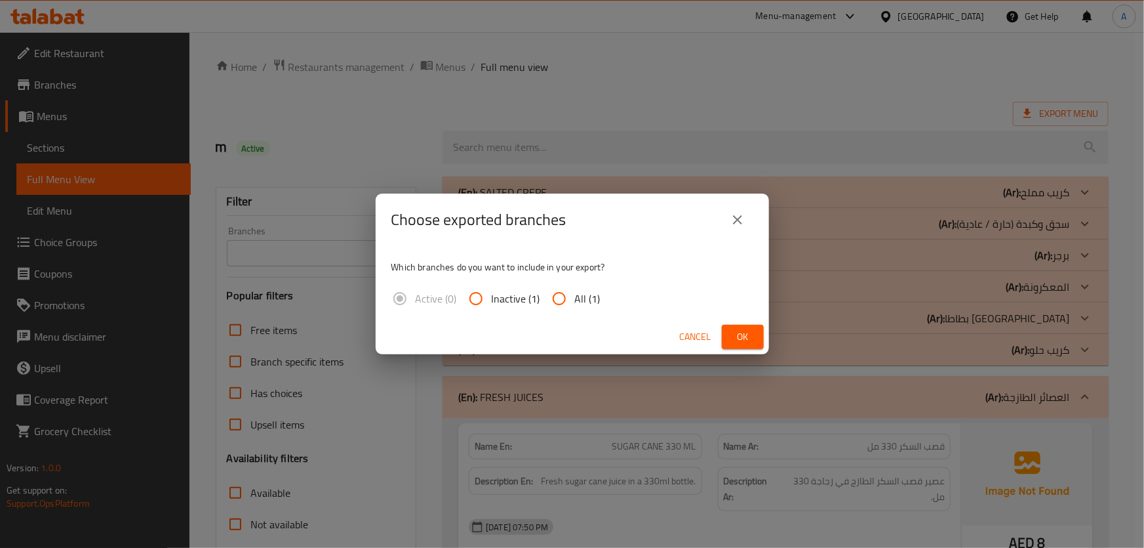
click at [595, 300] on span "All (1)" at bounding box center [588, 298] width 26 height 16
click at [575, 300] on input "All (1)" at bounding box center [559, 298] width 31 height 31
radio input "true"
click at [748, 334] on span "Ok" at bounding box center [742, 337] width 21 height 16
